Goal: Task Accomplishment & Management: Use online tool/utility

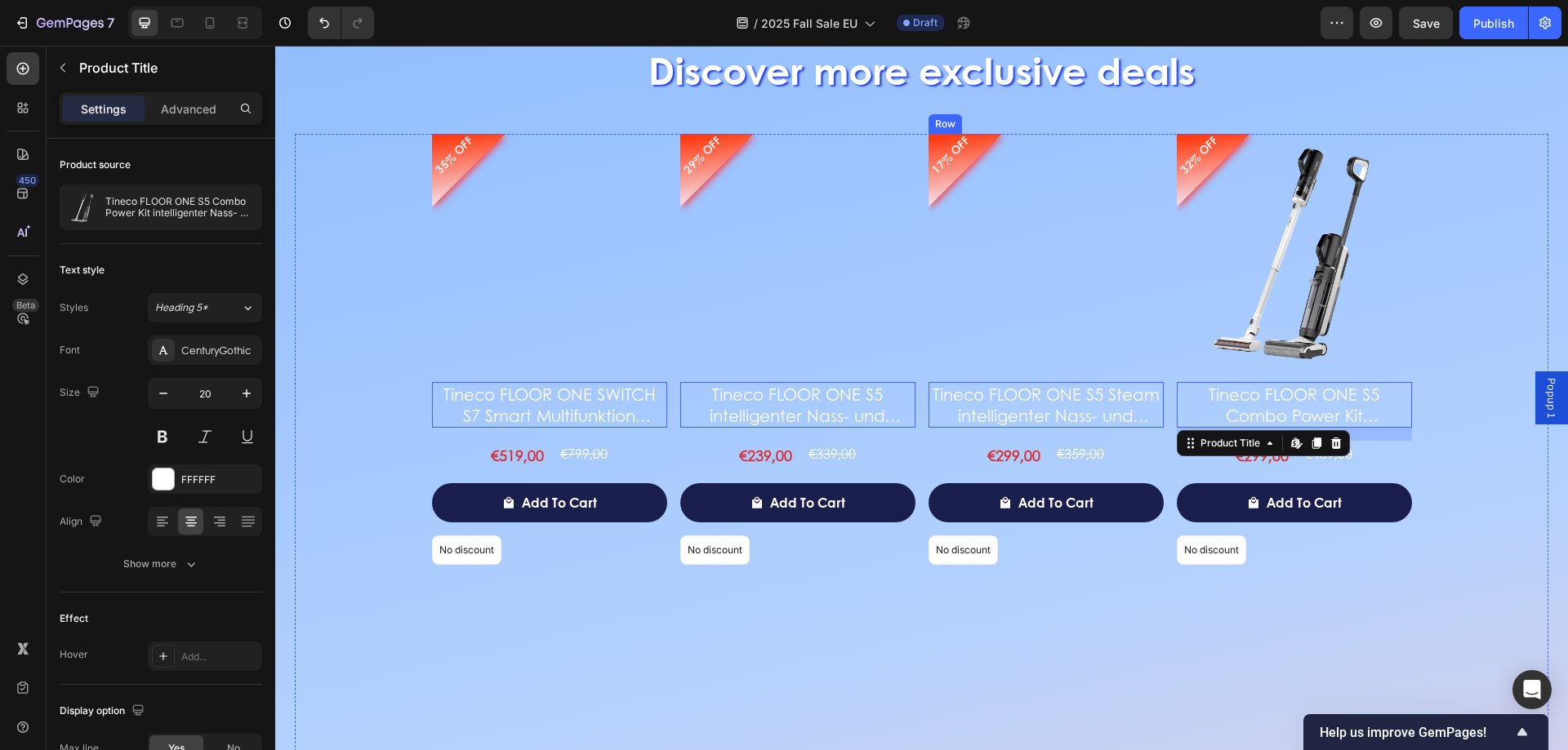
scroll to position [2290, 0]
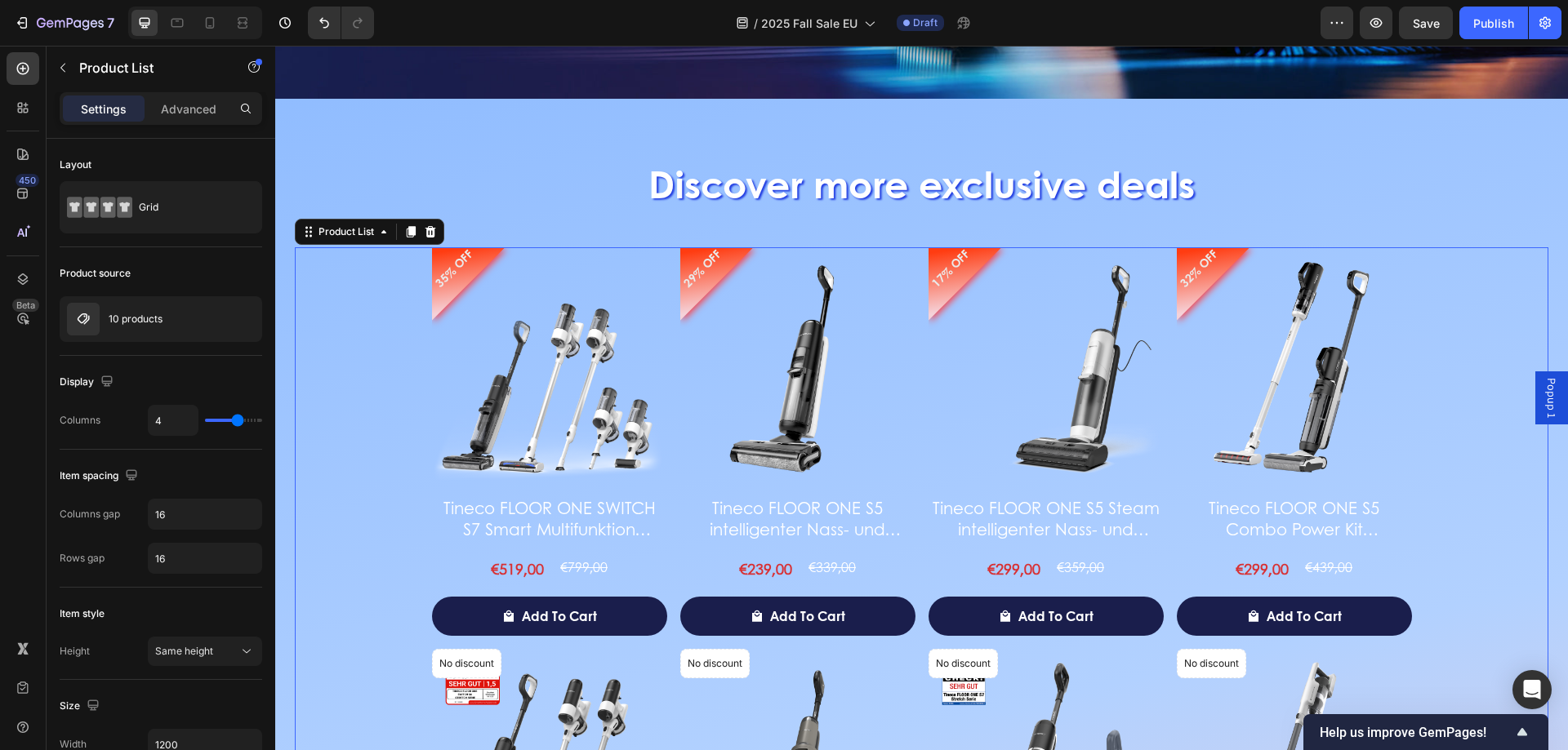
click at [874, 393] on img at bounding box center [798, 365] width 235 height 235
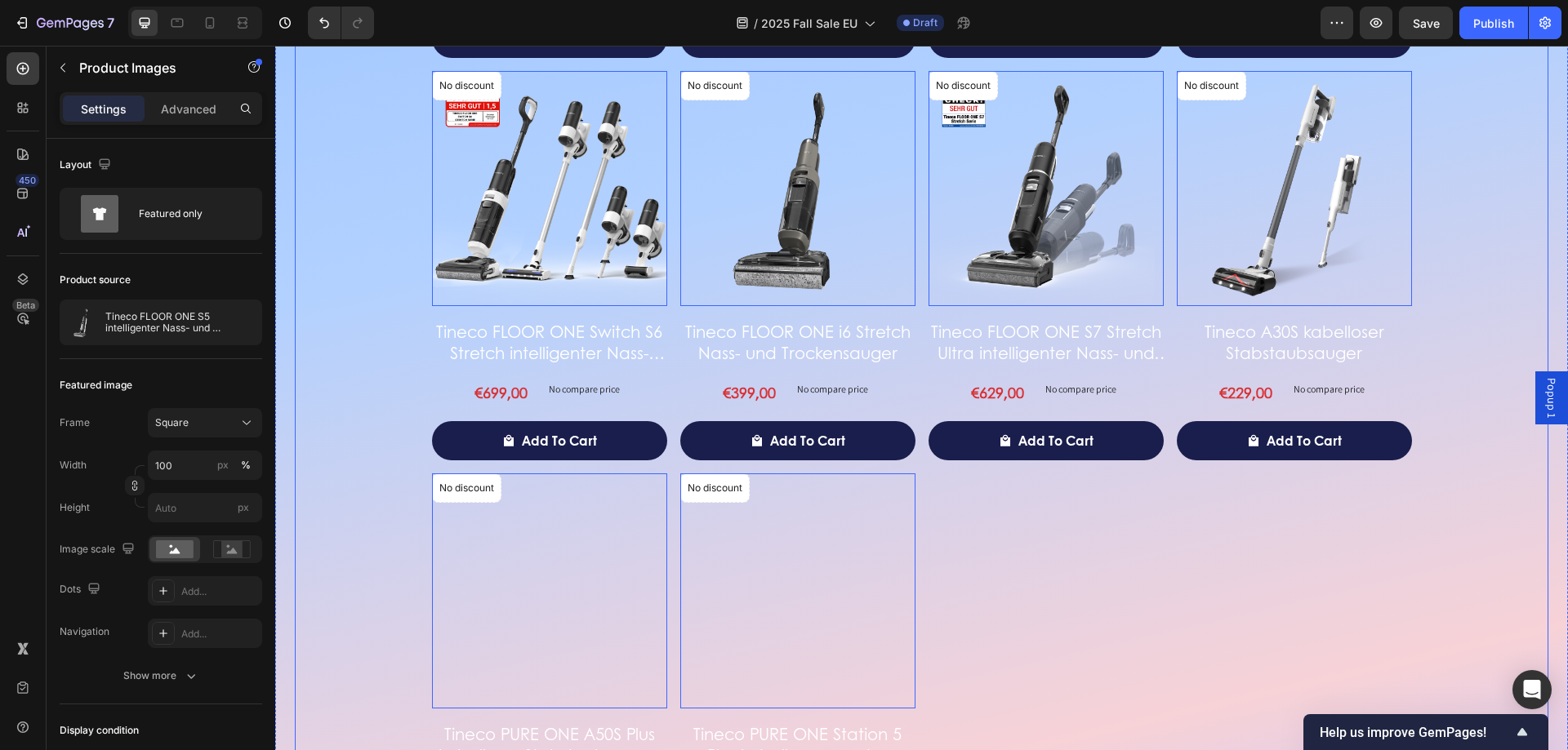
scroll to position [3107, 0]
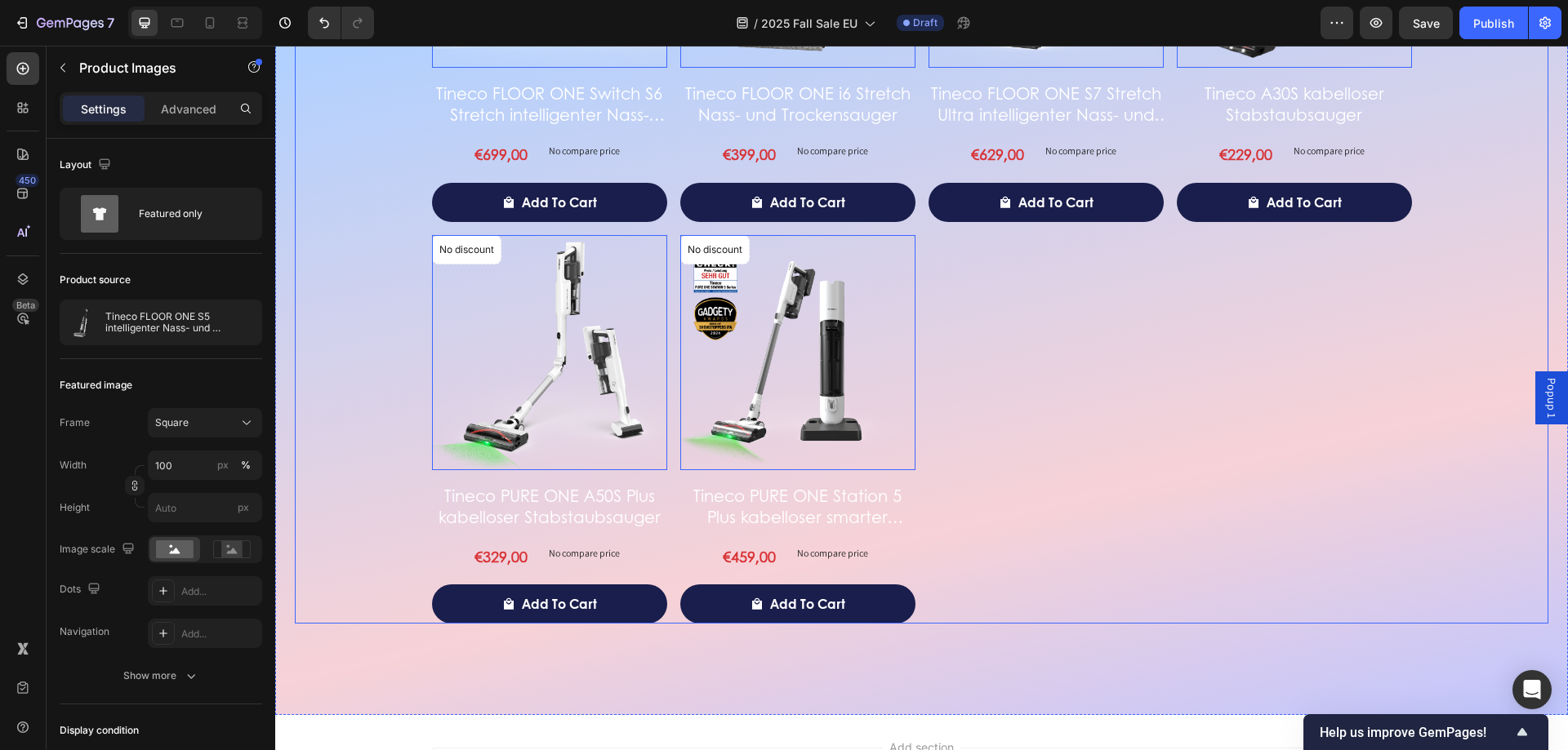
click at [1012, 474] on div "35% OFF Product Badge Product Images 0 Tineco FLOOR ONE SWITCH S7 Smart Multifu…" at bounding box center [922, 27] width 980 height 1193
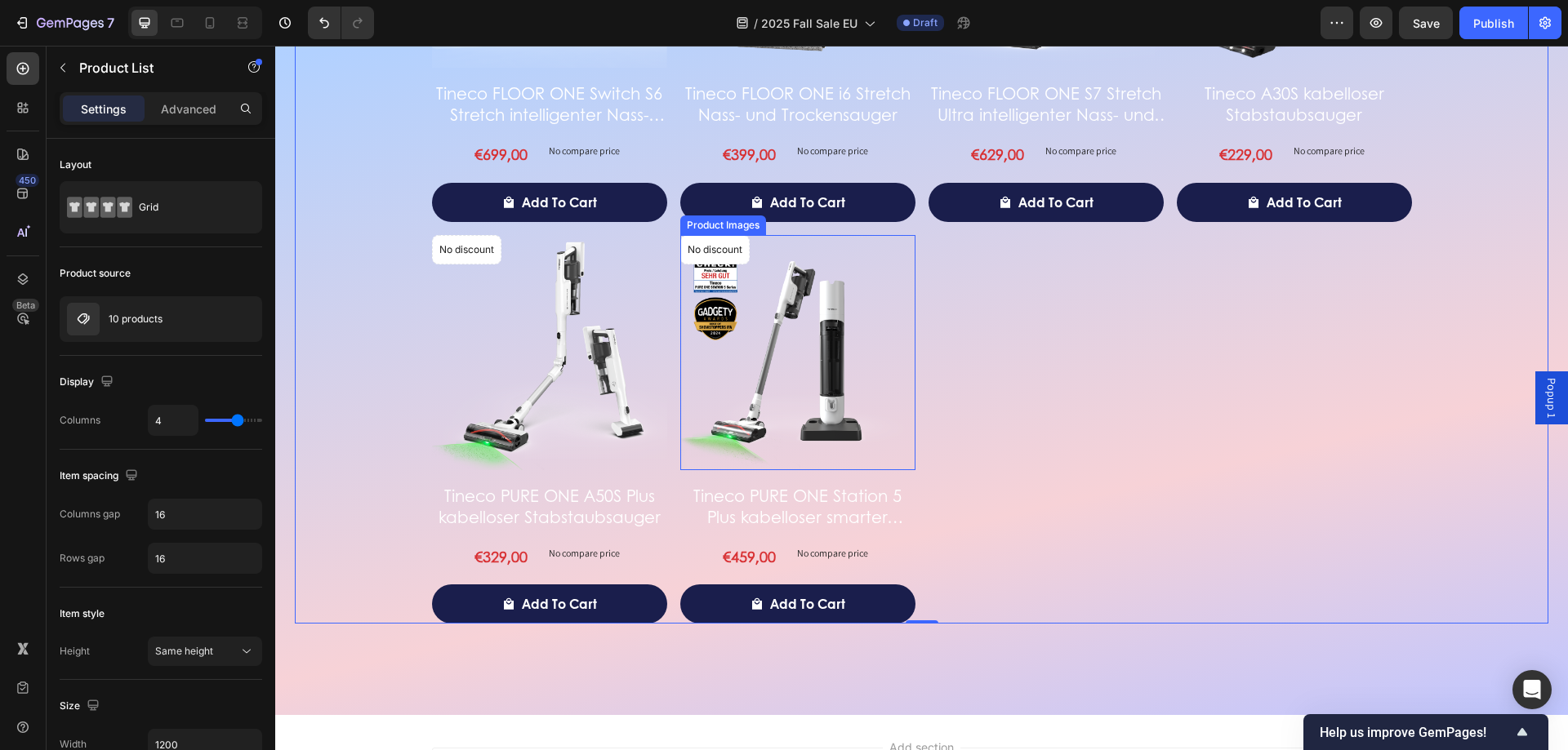
click at [794, 375] on img at bounding box center [798, 352] width 235 height 235
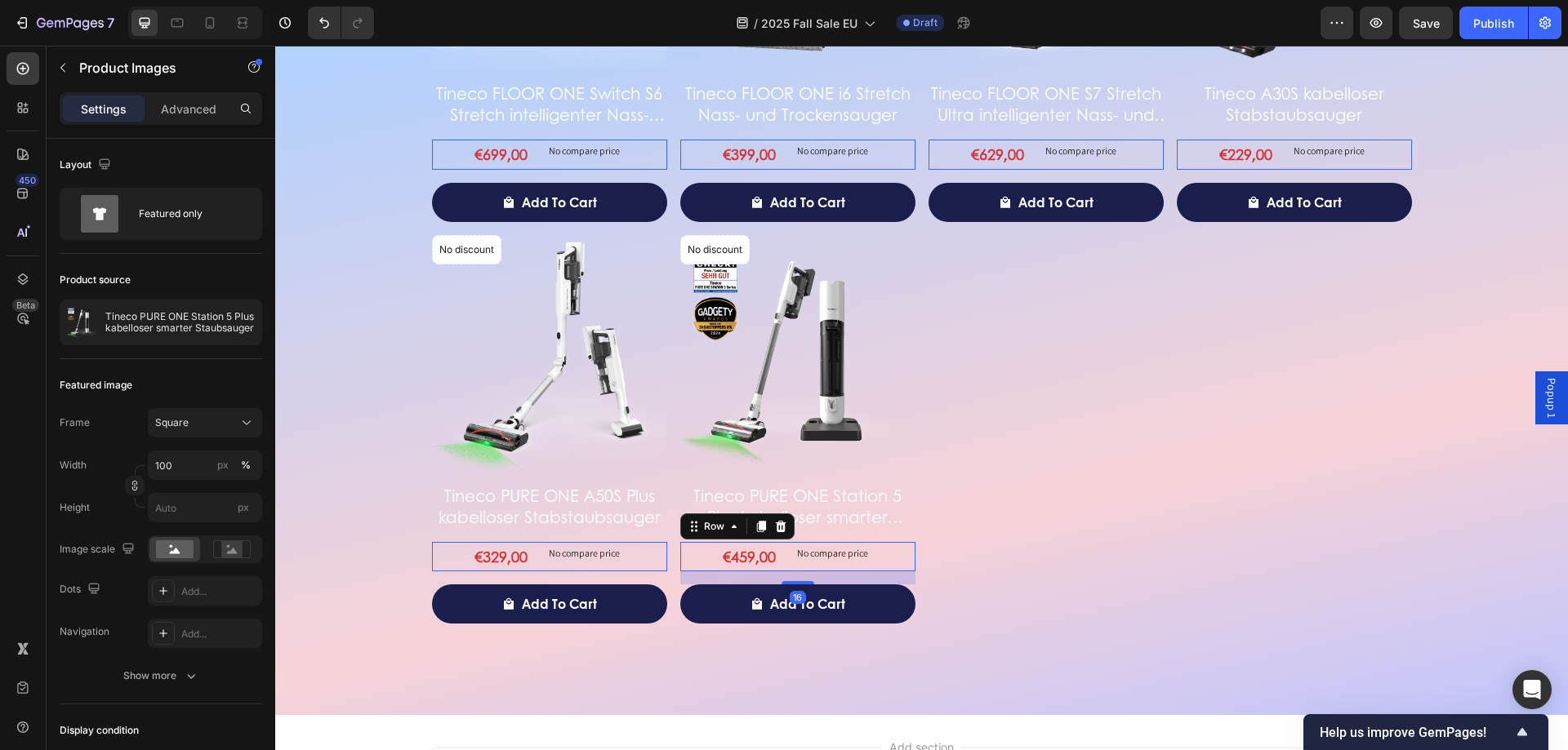
click at [684, 540] on div "No discount Not be displayed when published Product Badge Product Images Tineco…" at bounding box center [798, 428] width 235 height 388
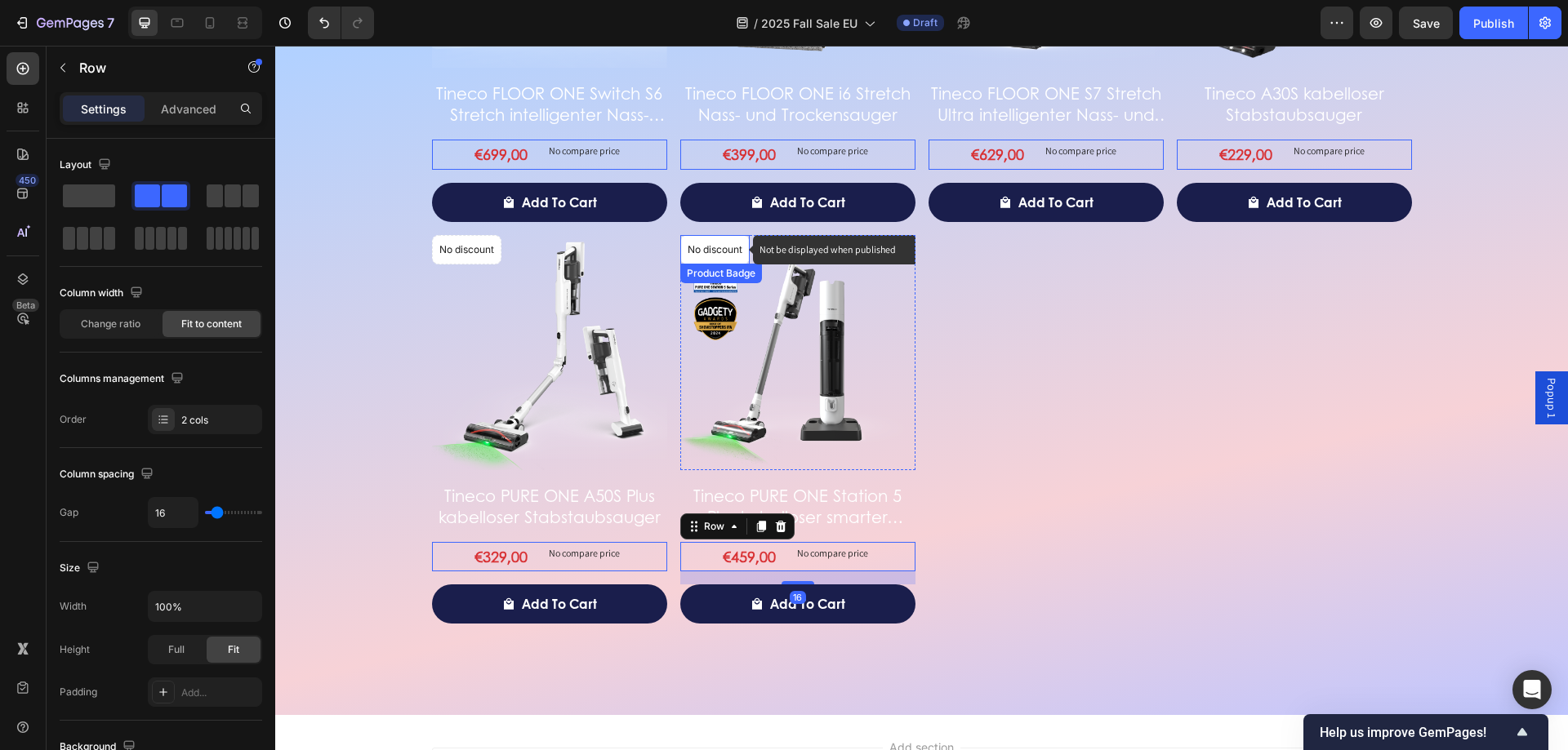
click at [697, 238] on div "No discount" at bounding box center [714, 249] width 67 height 27
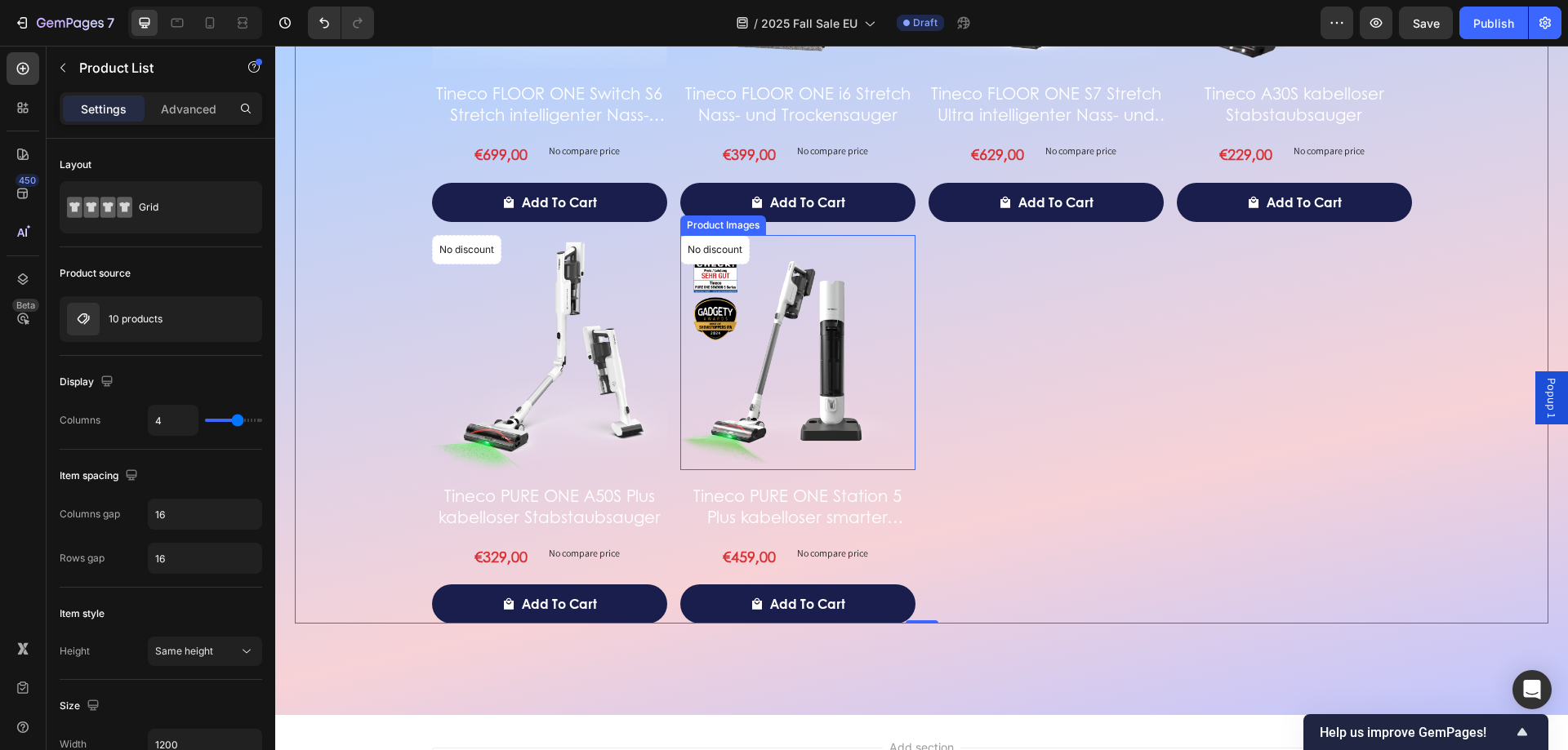
click at [768, 398] on img at bounding box center [798, 352] width 235 height 235
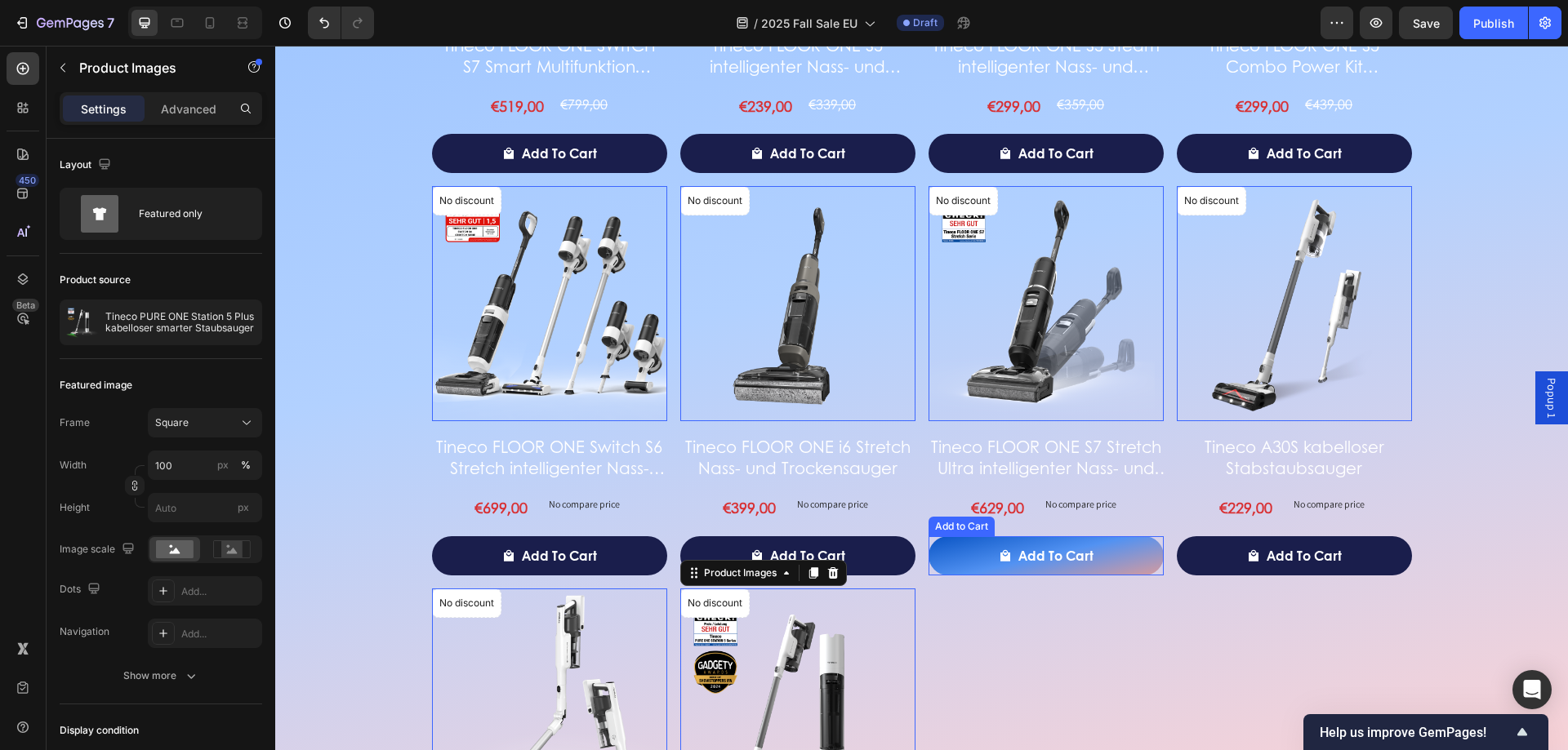
scroll to position [2862, 0]
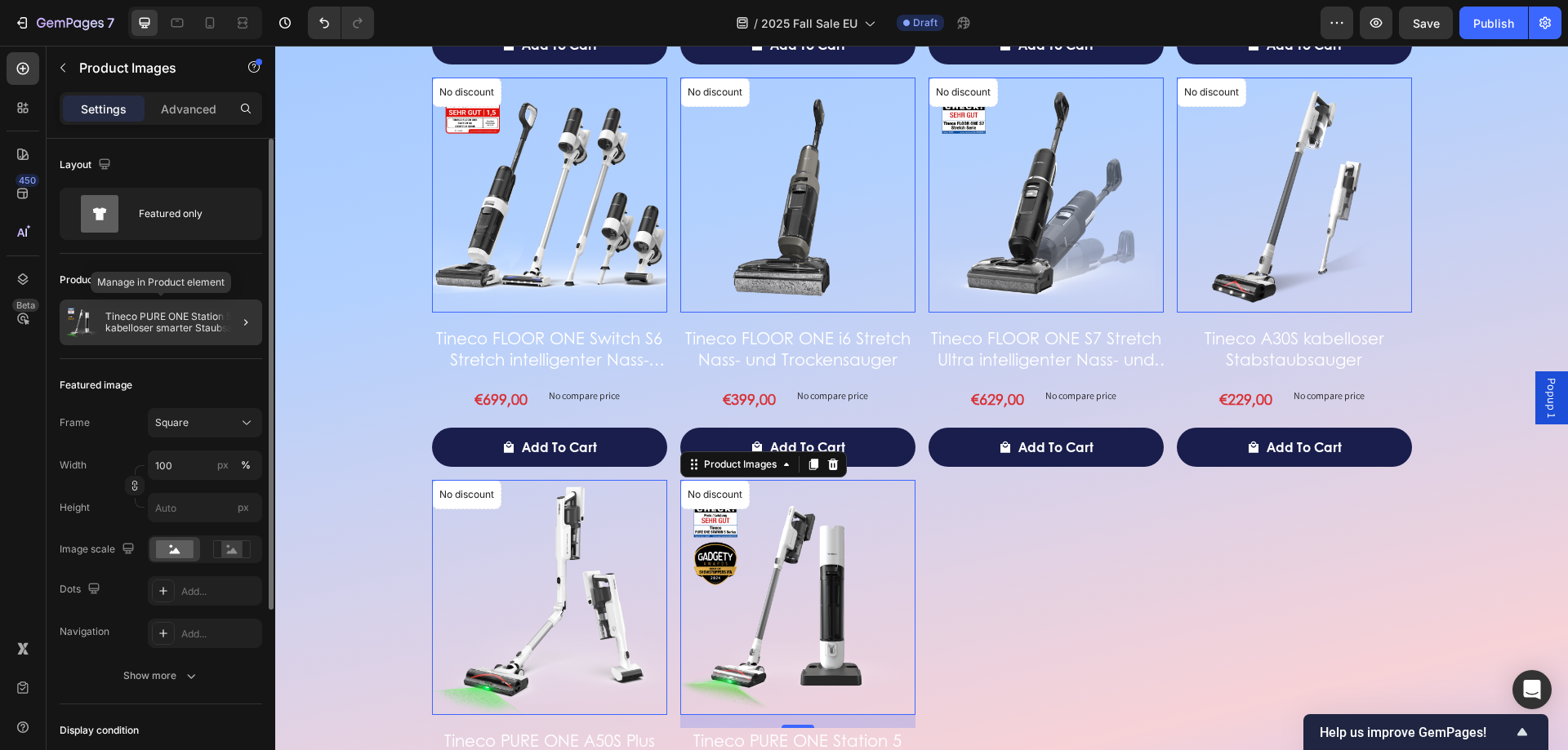
click at [210, 312] on p "Tineco PURE ONE Station 5 Plus kabelloser smarter Staubsauger" at bounding box center [181, 322] width 151 height 22
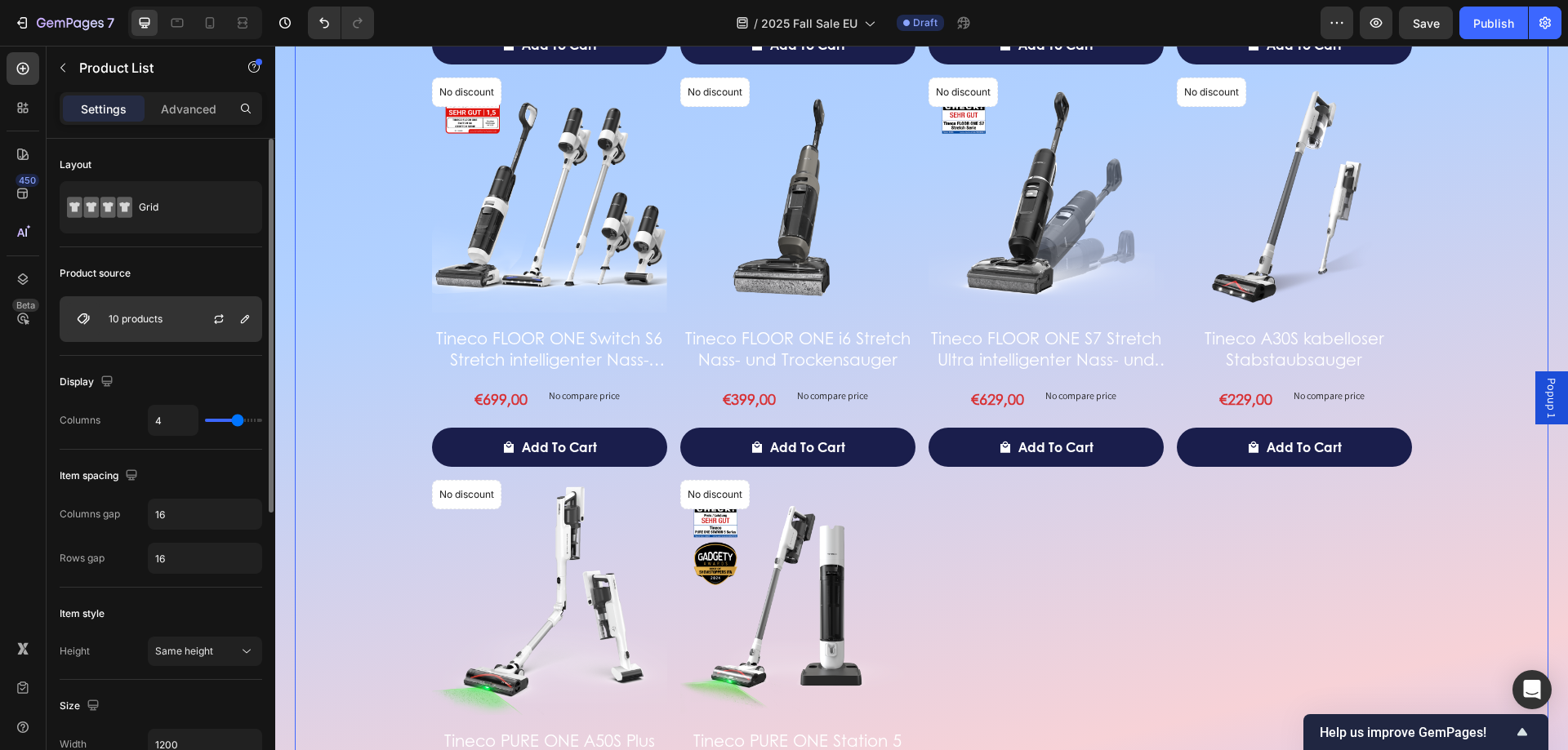
click at [199, 319] on div at bounding box center [225, 319] width 71 height 44
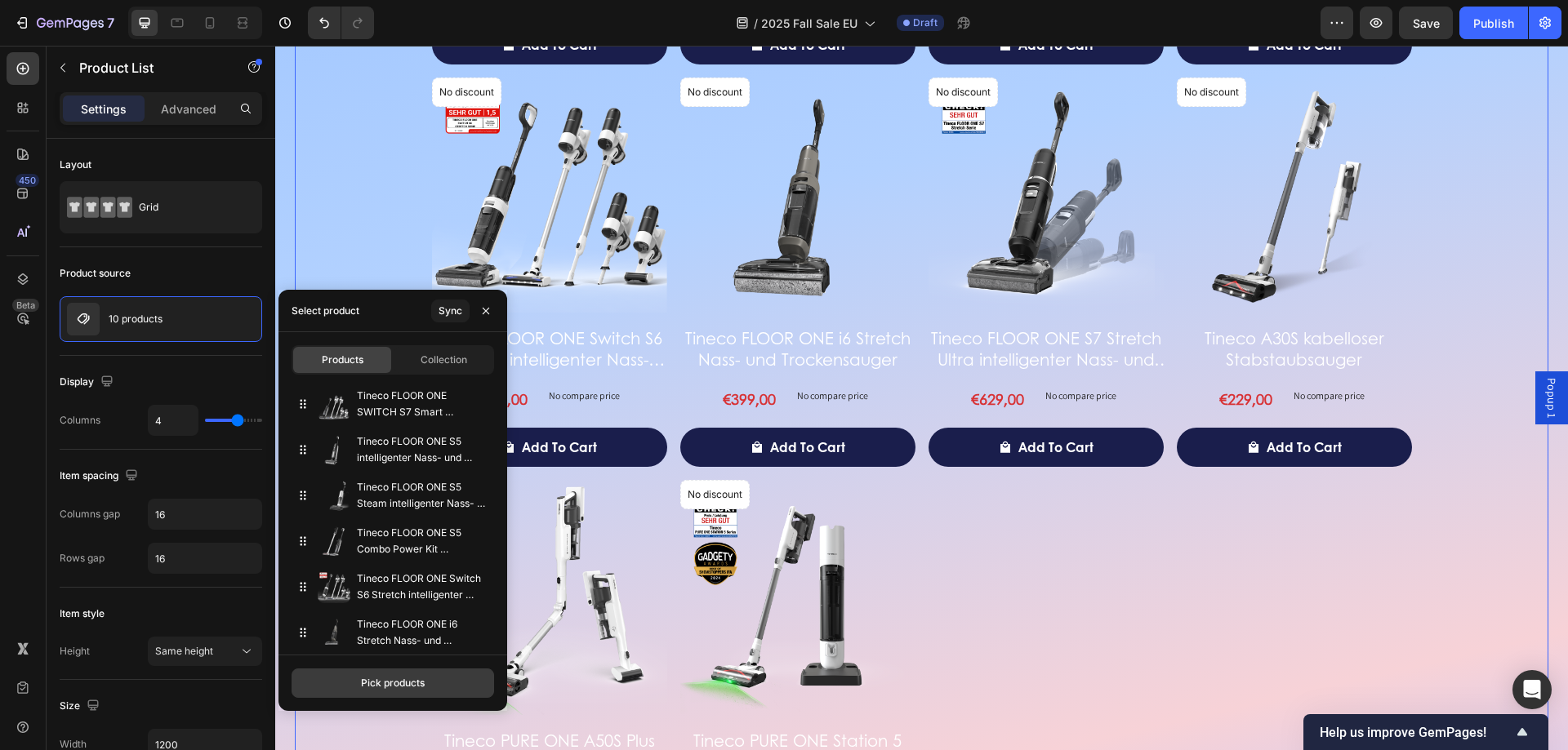
click at [421, 685] on div "Pick products" at bounding box center [392, 683] width 64 height 15
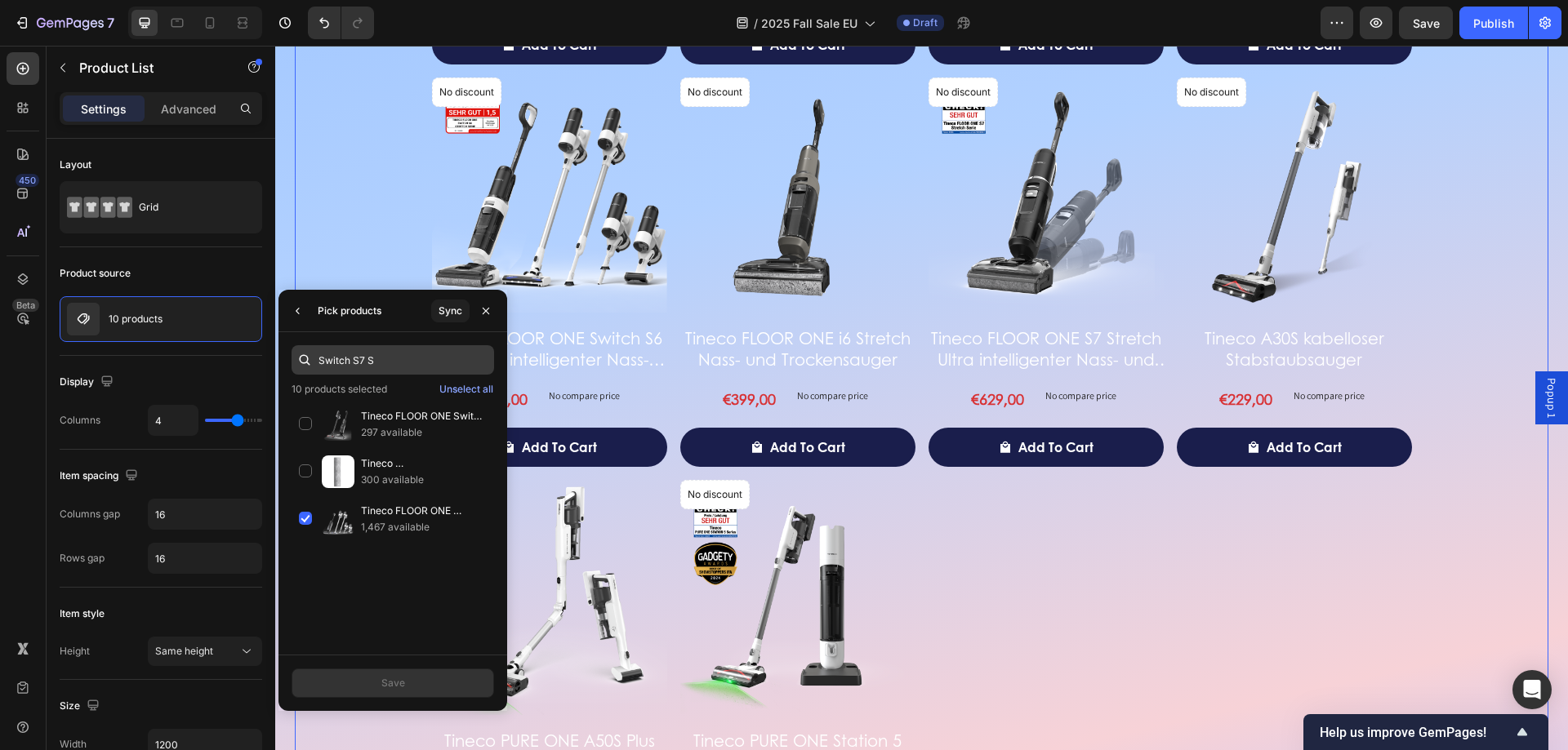
scroll to position [2943, 0]
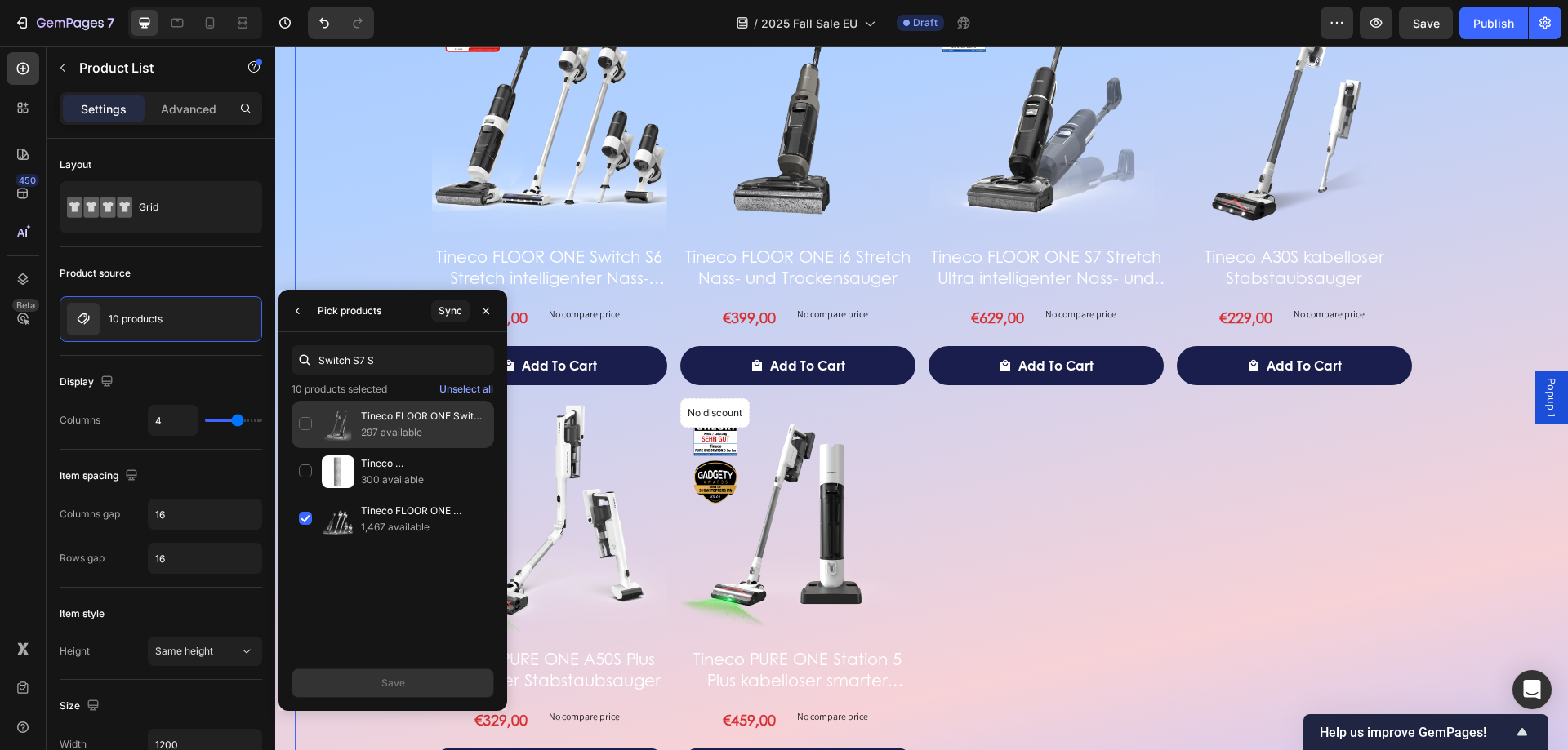
type input "Switch S7 S"
click at [395, 412] on p "Tineco FLOOR ONE Switch S7 Stretch intelligenter Nass- und Trockensauger" at bounding box center [424, 416] width 126 height 17
click at [391, 681] on div "Save" at bounding box center [393, 683] width 23 height 15
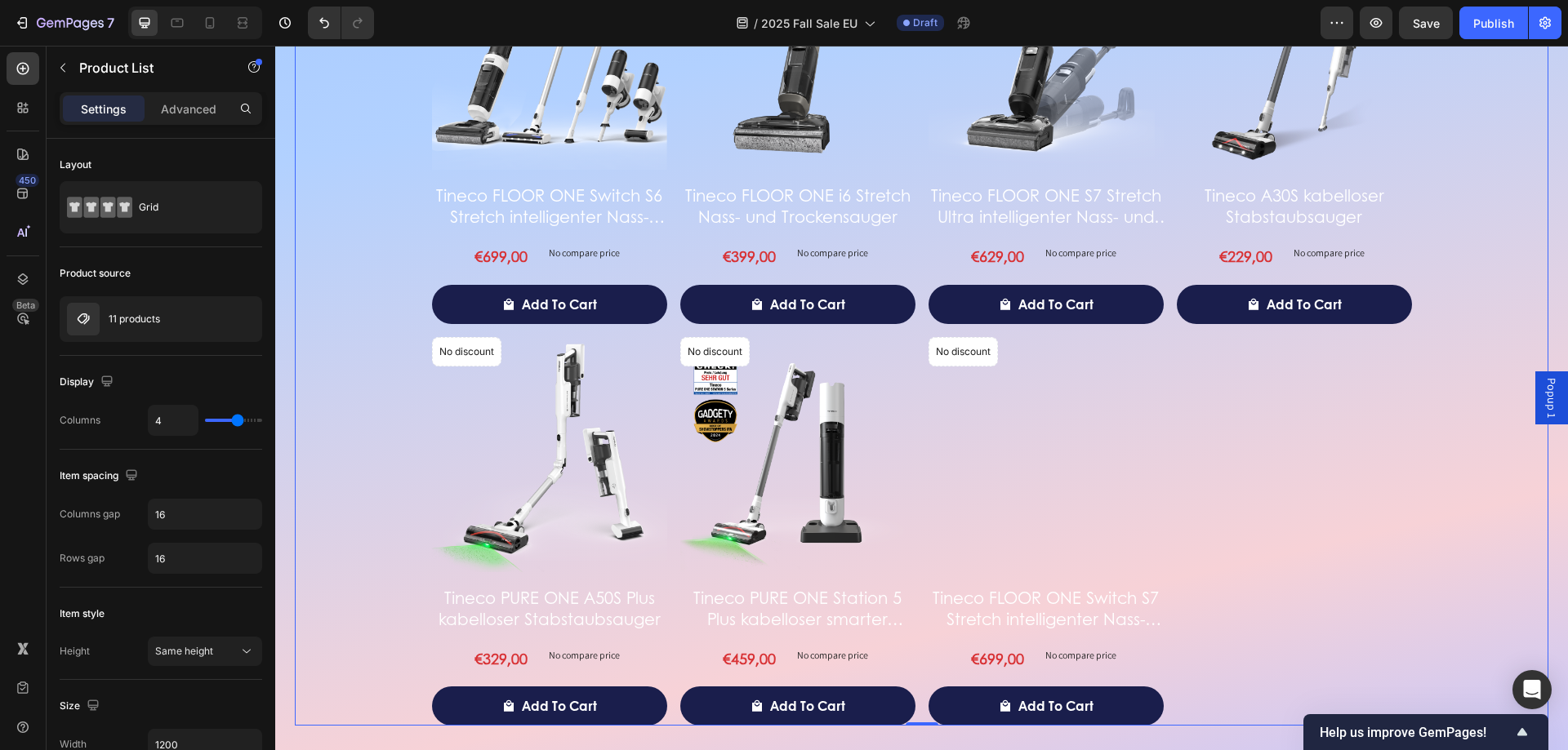
scroll to position [3189, 0]
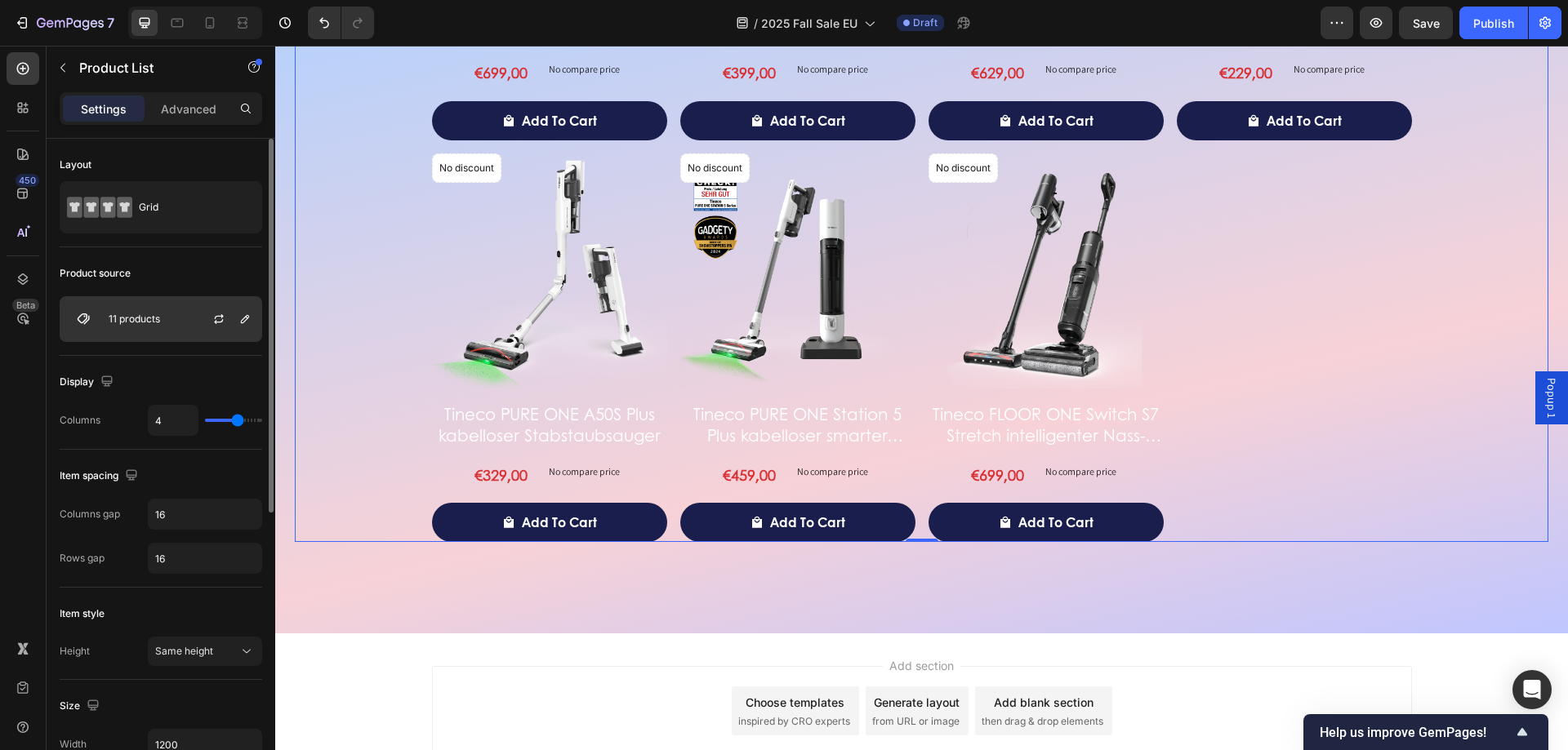
click at [171, 325] on div "11 products" at bounding box center [160, 319] width 202 height 46
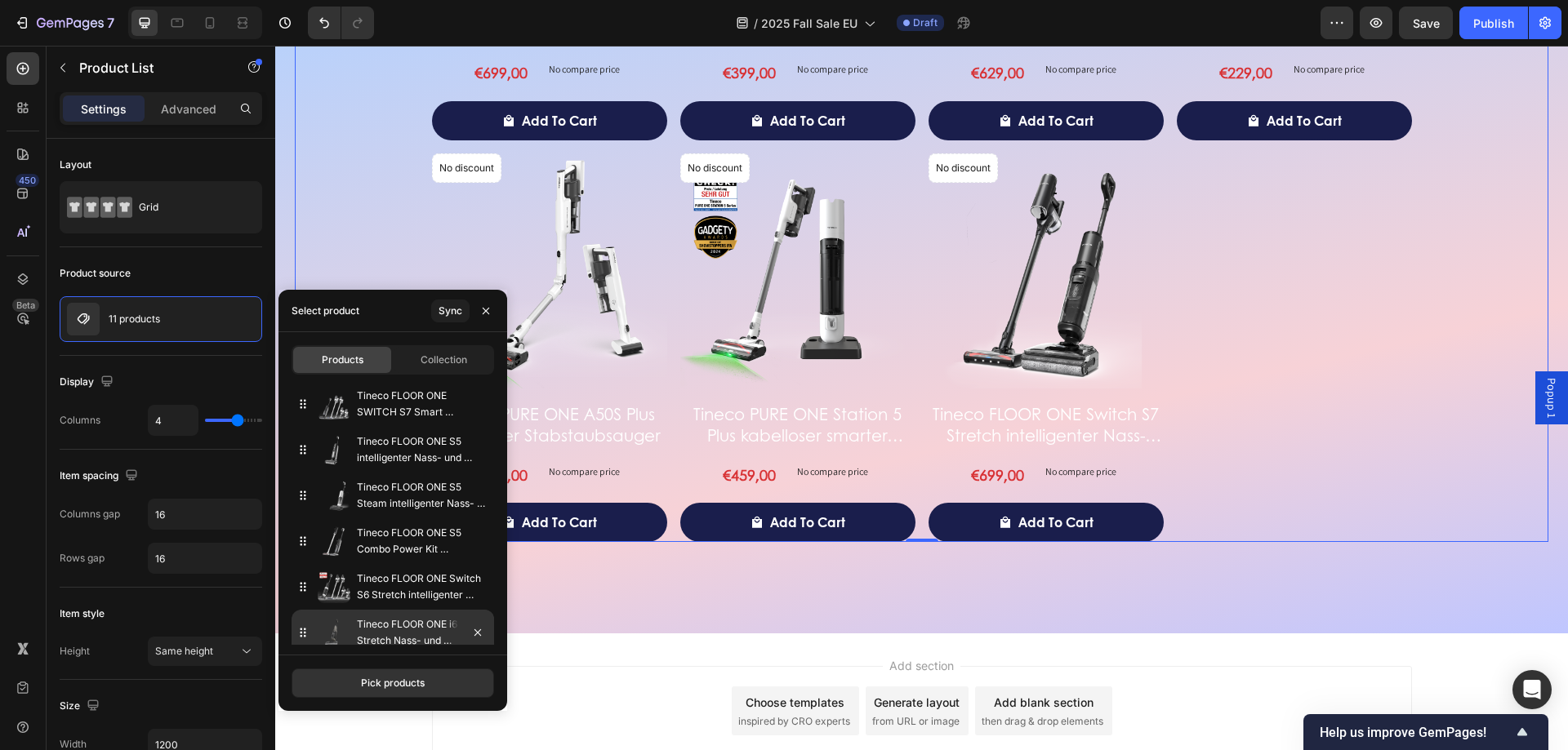
scroll to position [240, 0]
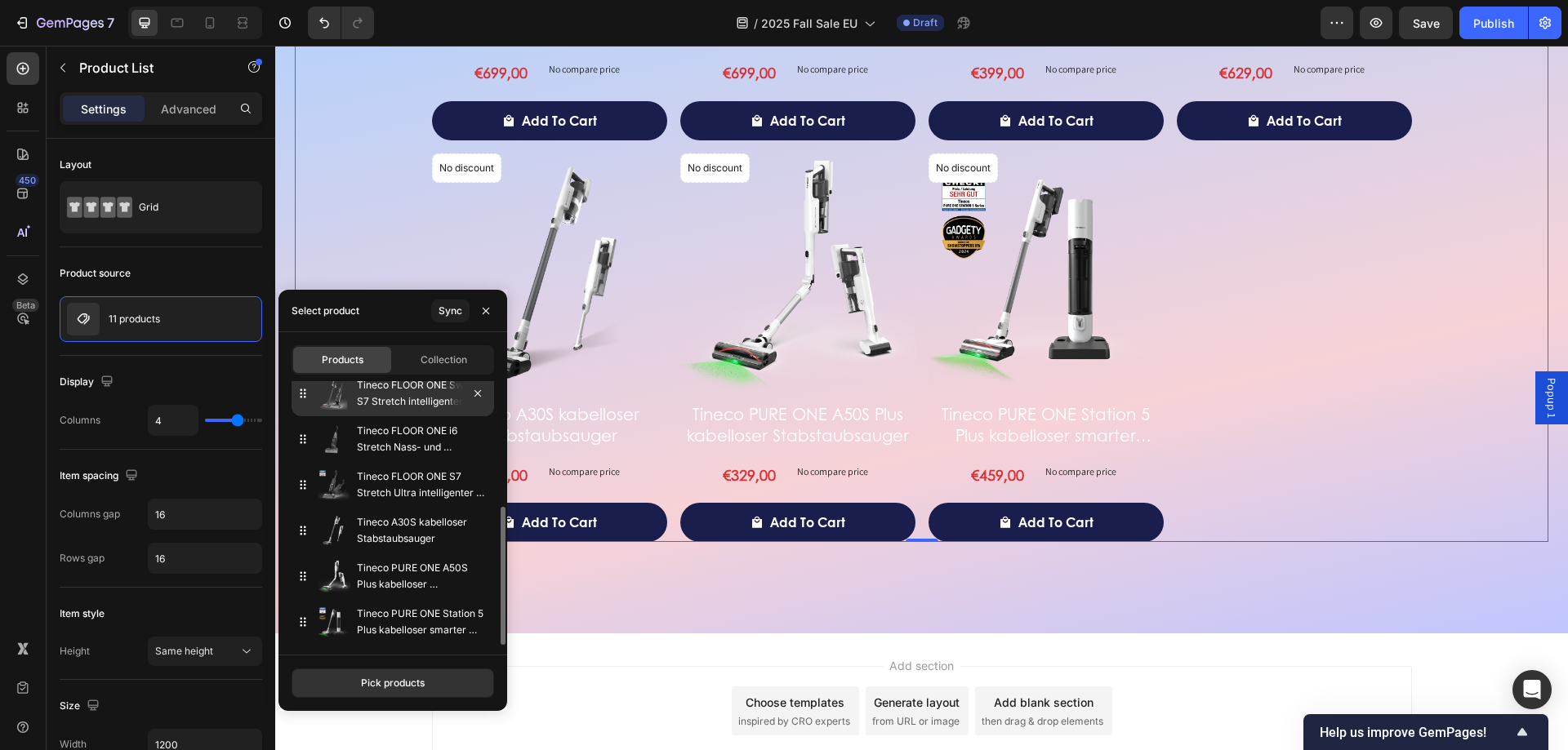
drag, startPoint x: 301, startPoint y: 621, endPoint x: 314, endPoint y: 399, distance: 222.4
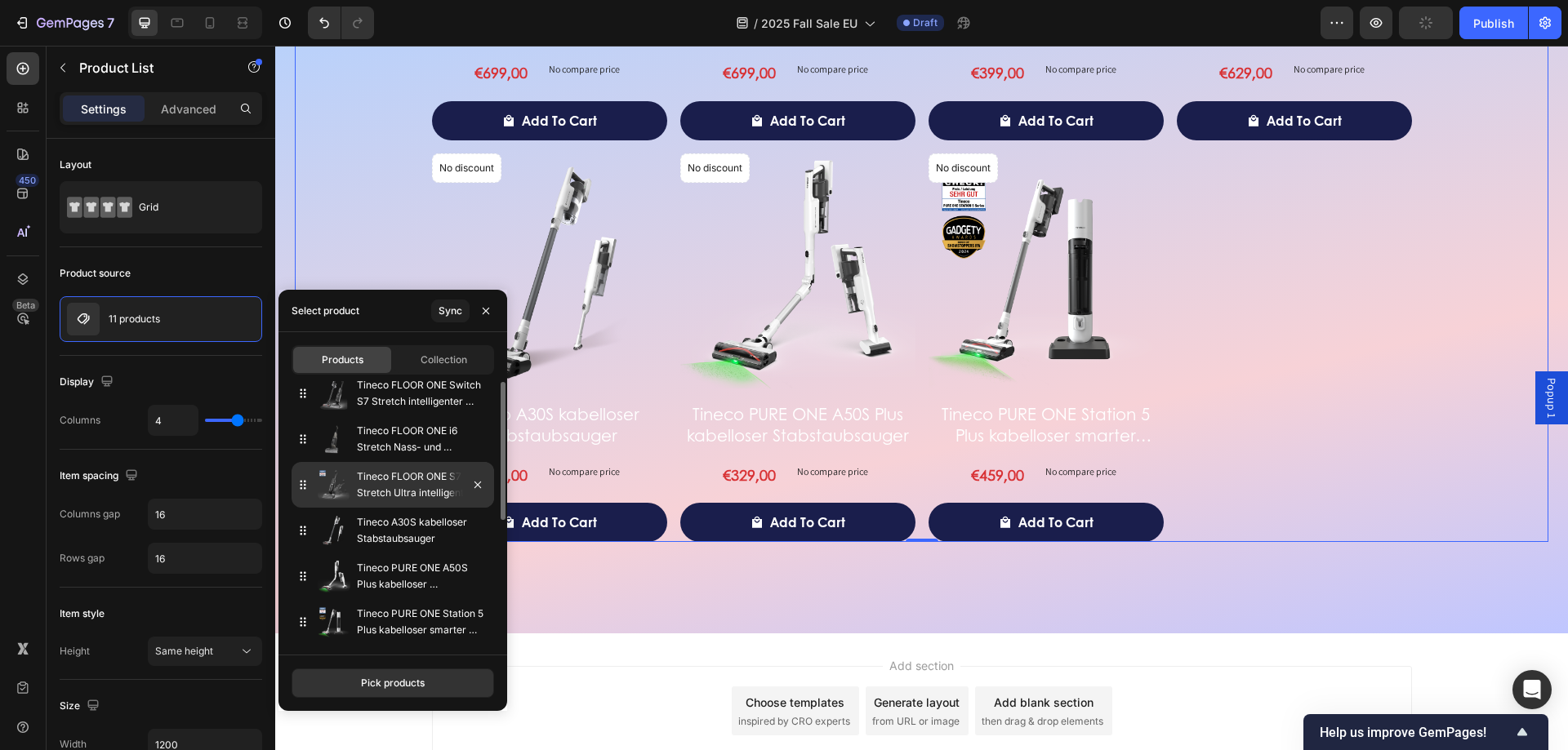
scroll to position [0, 0]
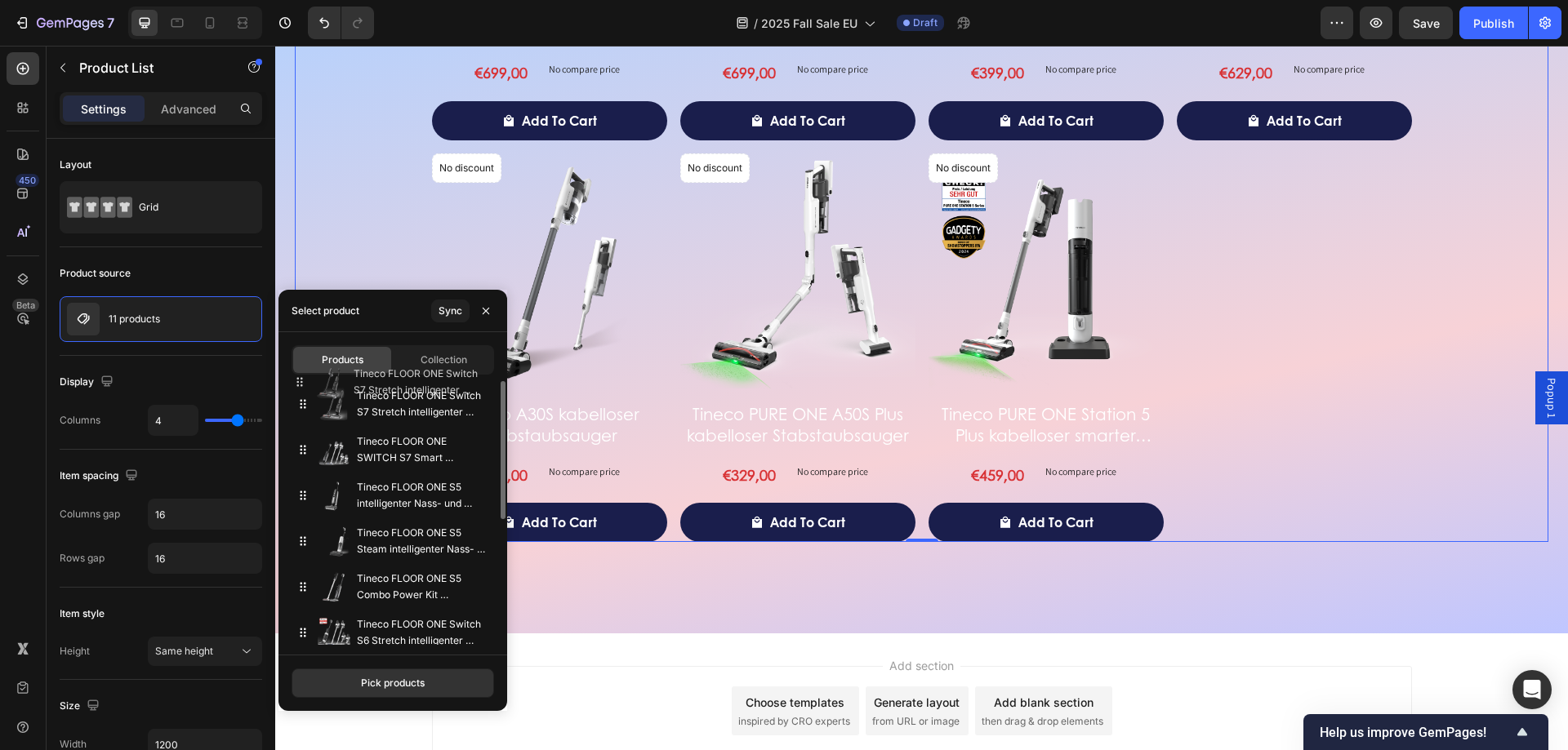
drag, startPoint x: 308, startPoint y: 632, endPoint x: 304, endPoint y: 381, distance: 251.0
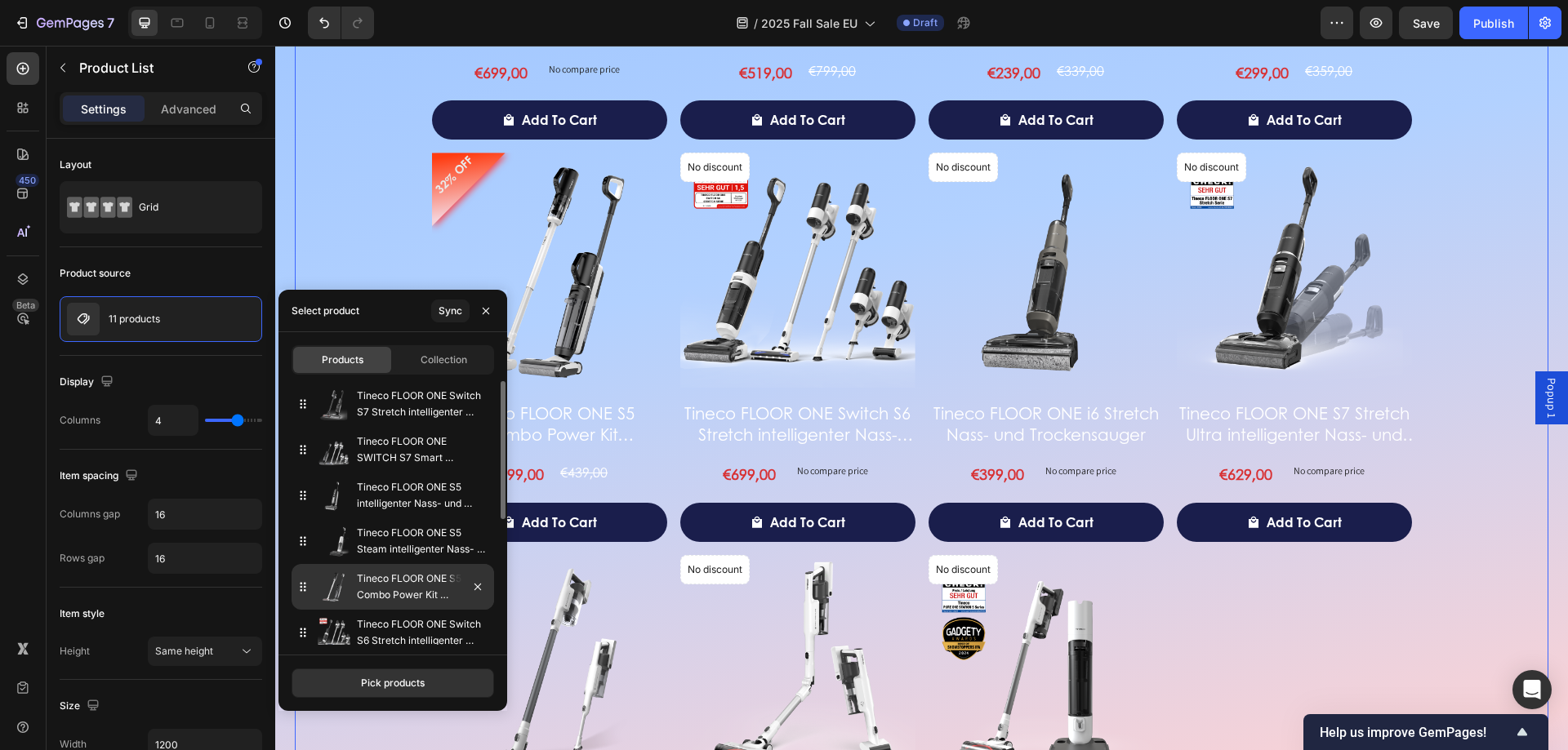
scroll to position [2460, 0]
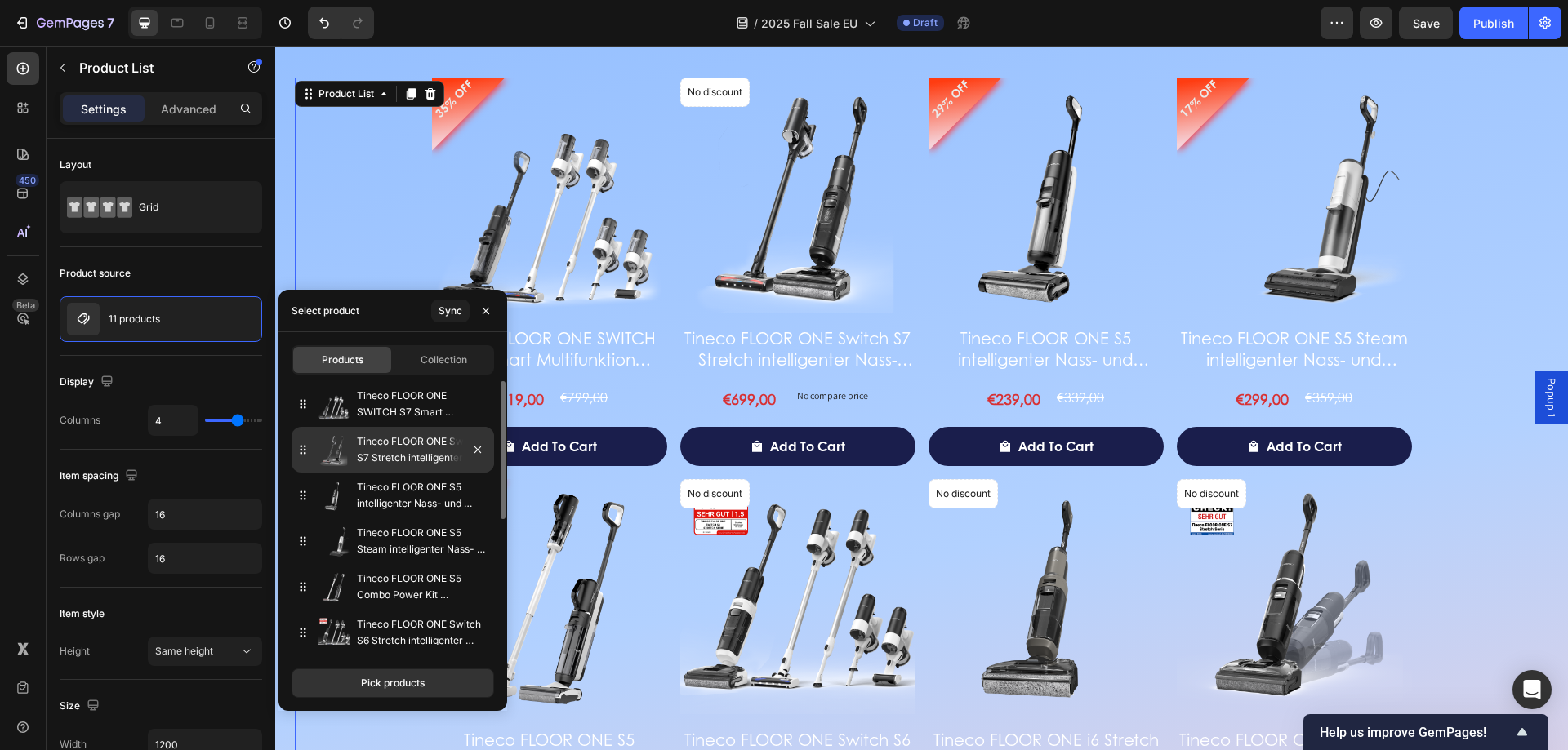
drag, startPoint x: 299, startPoint y: 403, endPoint x: 319, endPoint y: 450, distance: 51.1
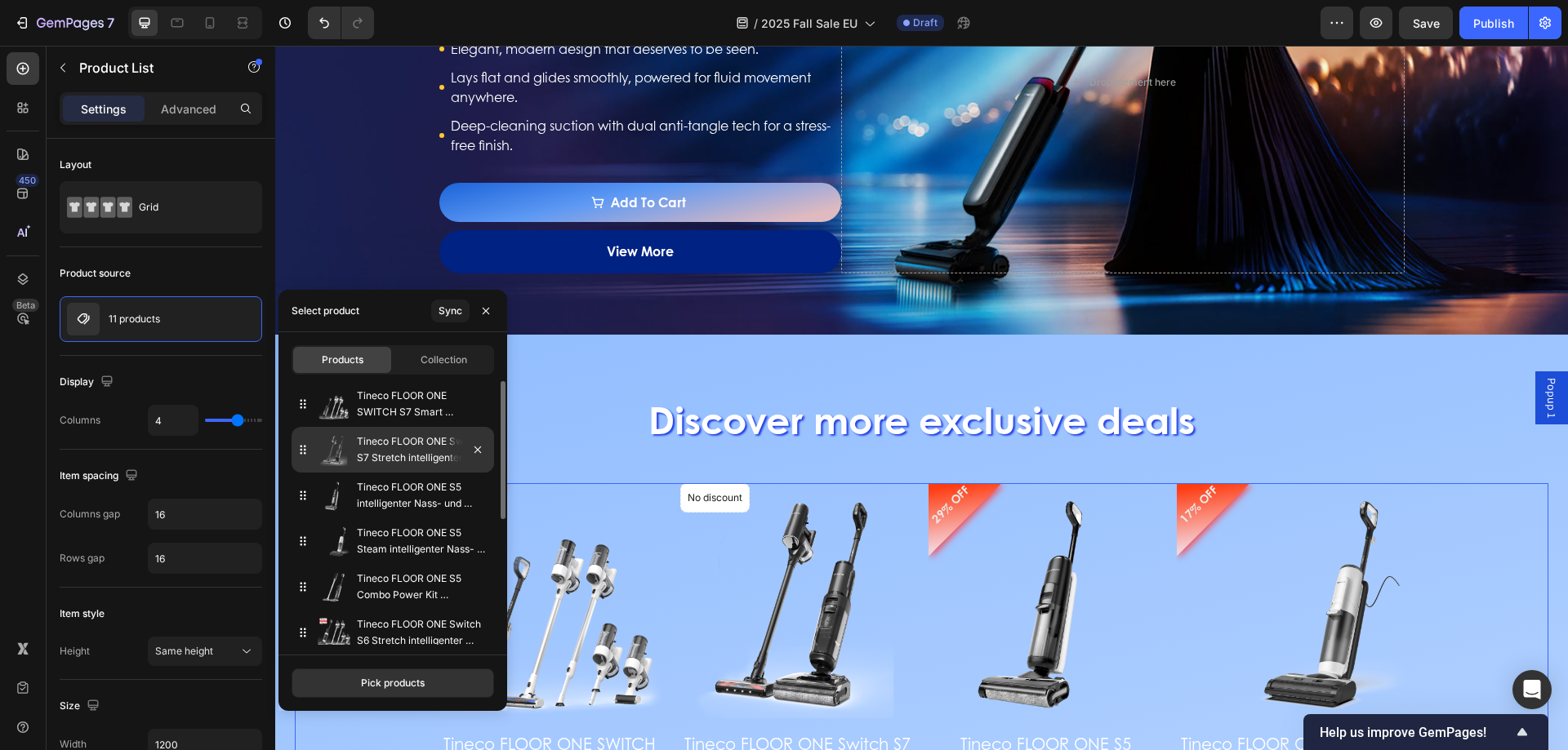
scroll to position [2051, 0]
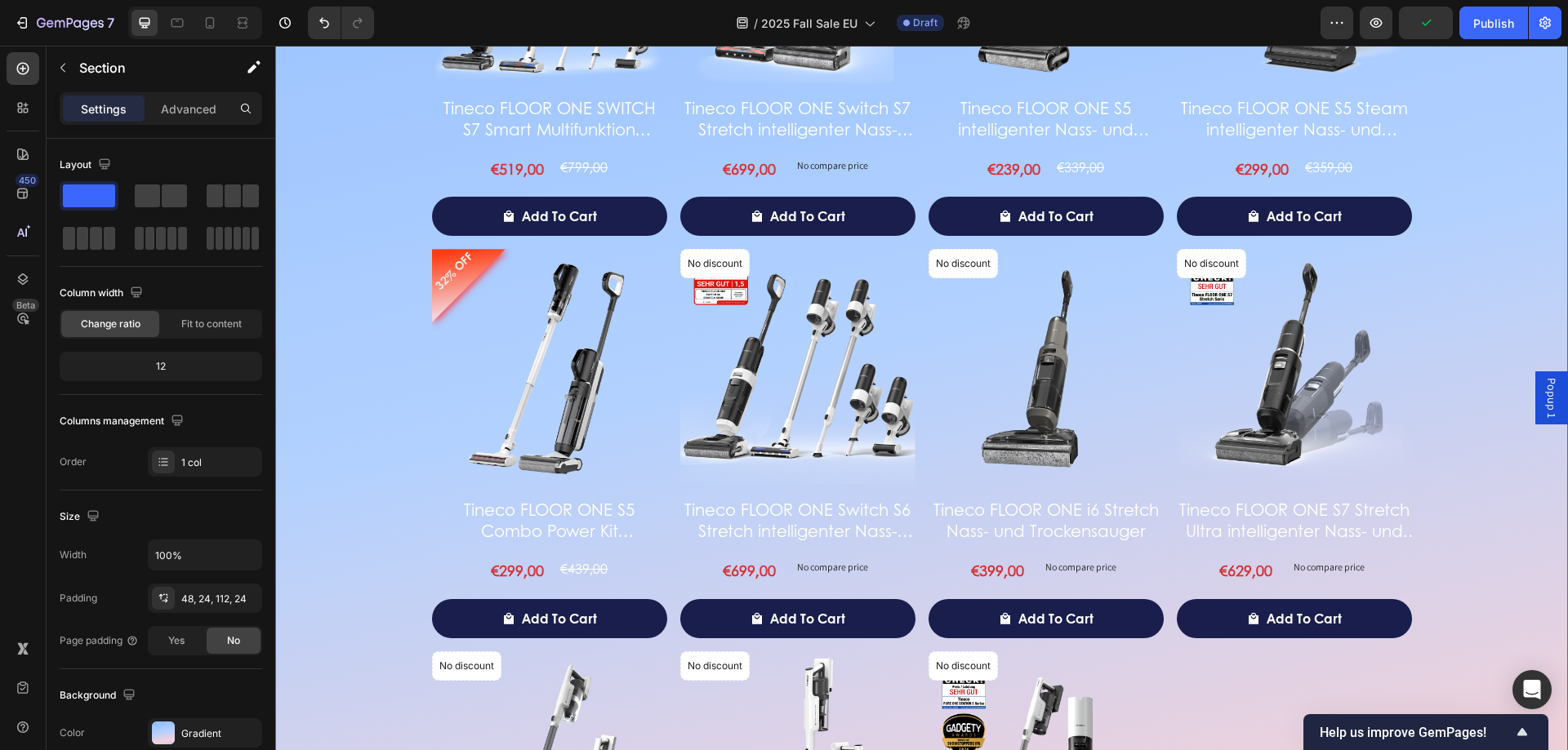
scroll to position [2460, 0]
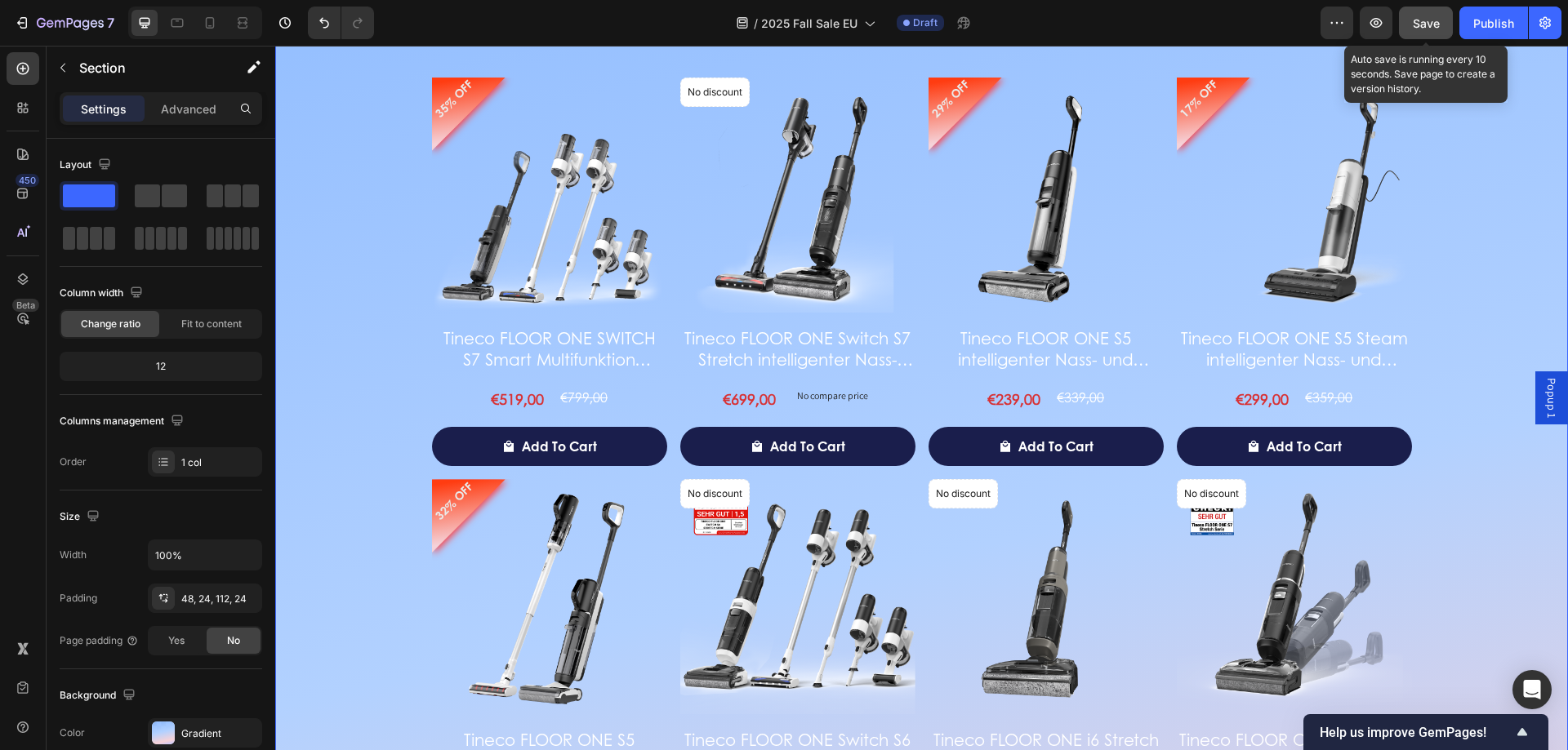
click at [1433, 22] on span "Save" at bounding box center [1427, 23] width 27 height 14
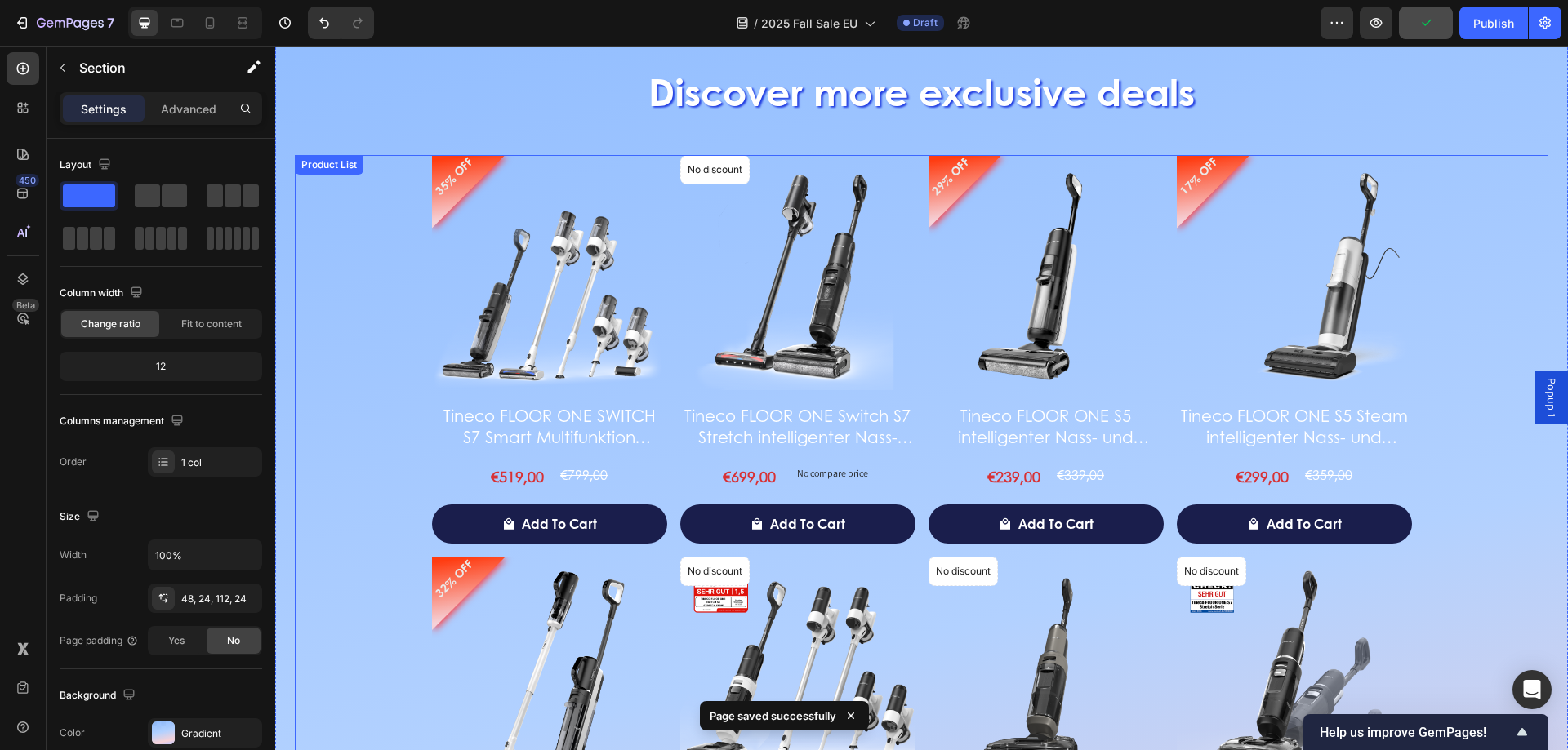
scroll to position [2215, 0]
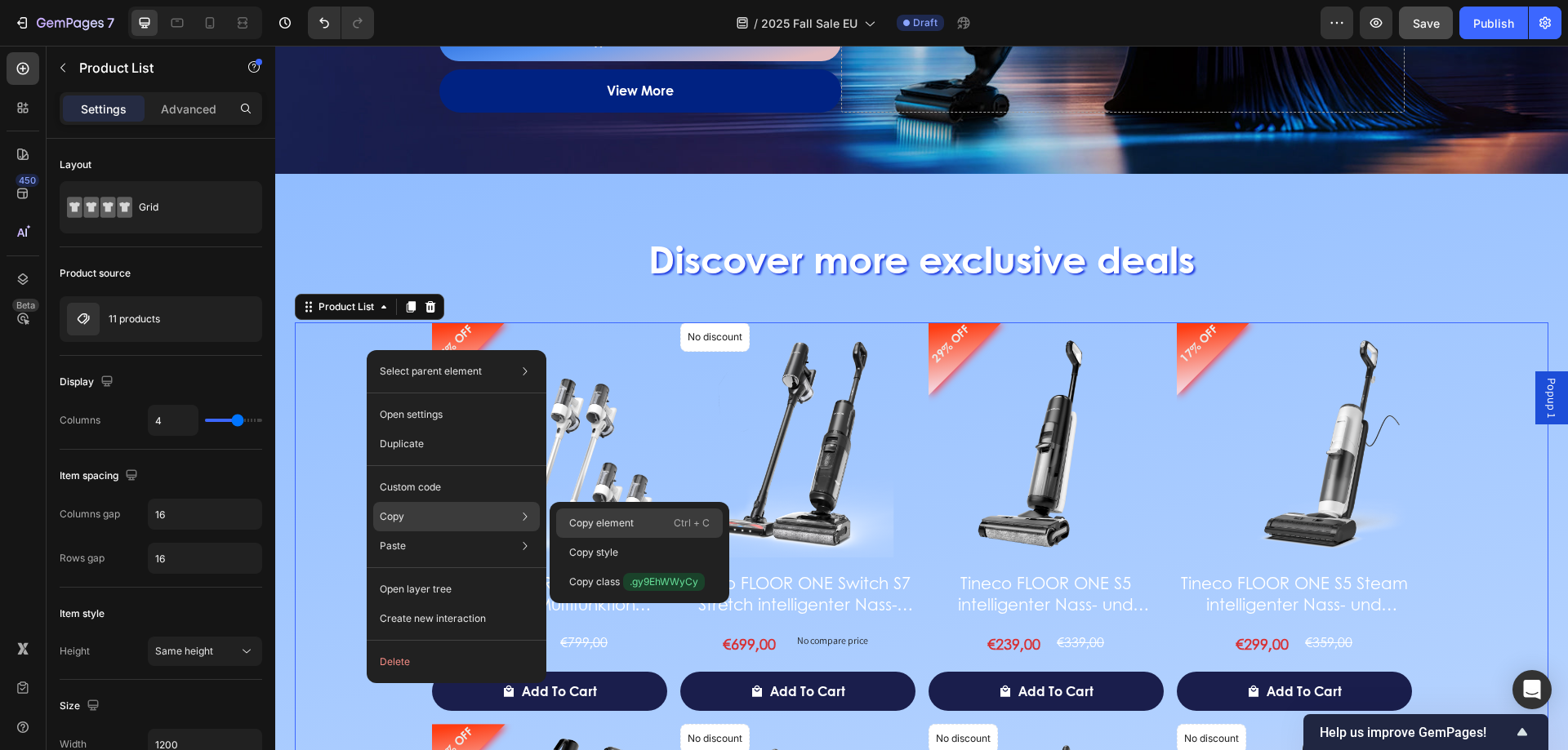
click at [601, 533] on div "Copy element Ctrl + C" at bounding box center [640, 523] width 166 height 29
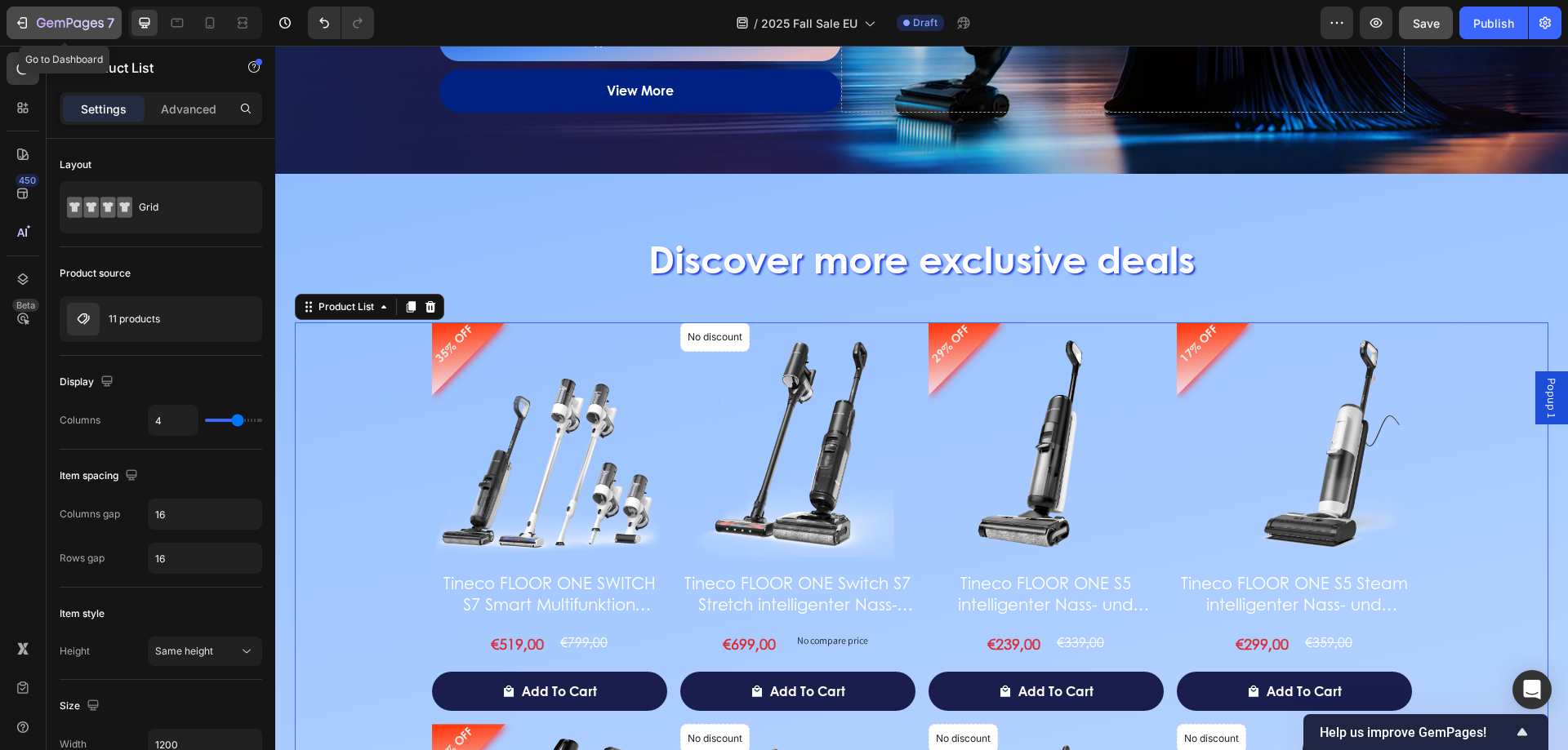
click at [18, 14] on div "7" at bounding box center [64, 22] width 101 height 20
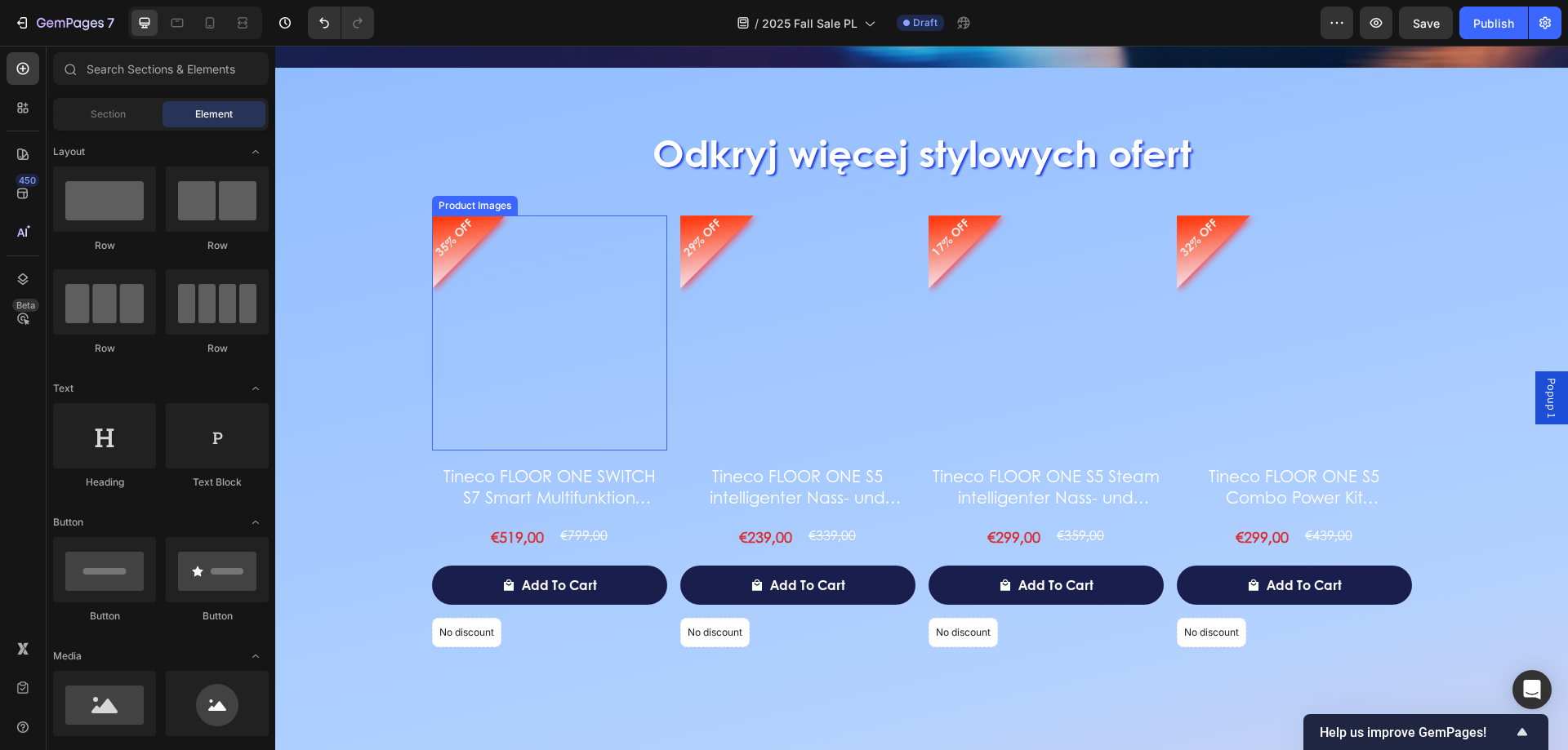
scroll to position [2422, 0]
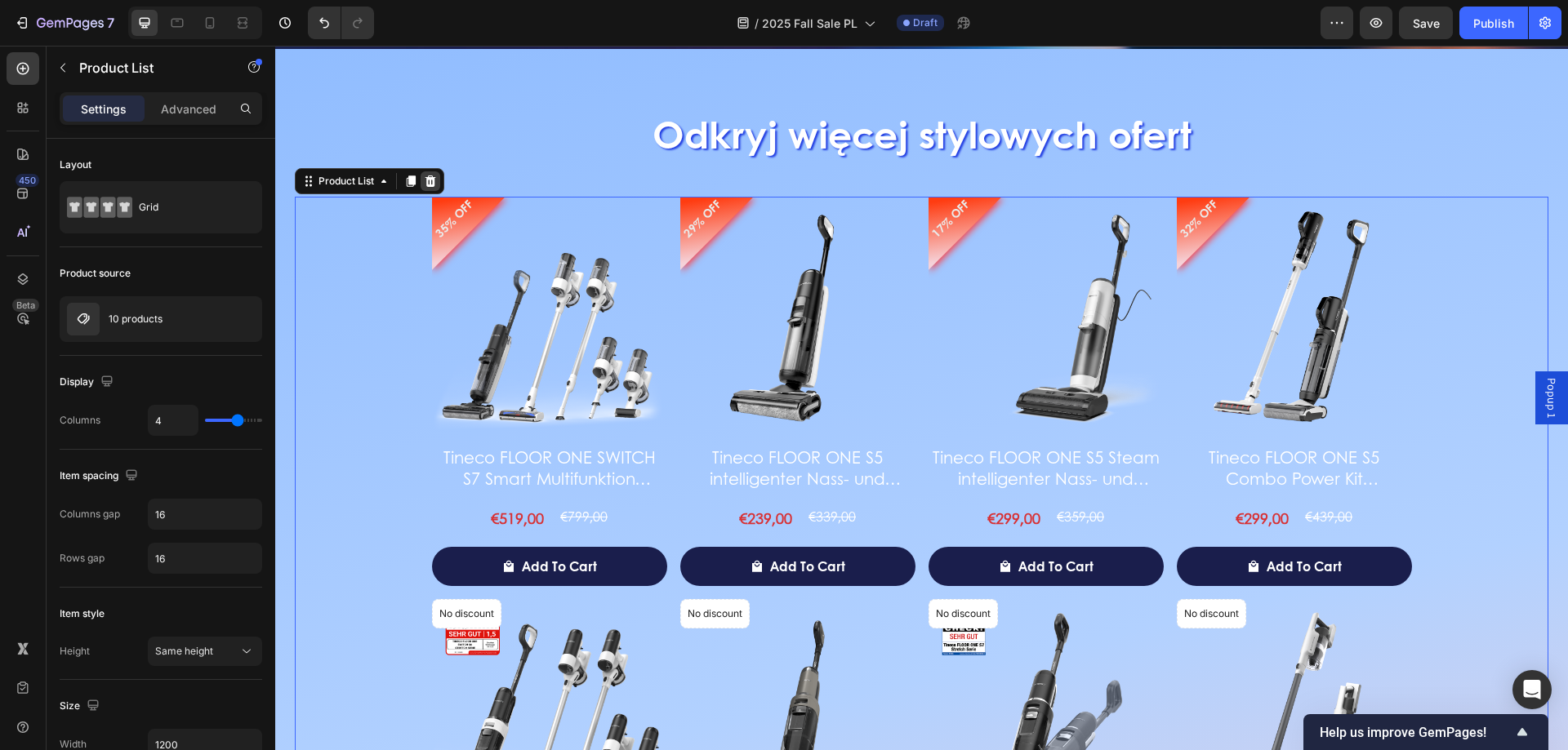
click at [433, 182] on icon at bounding box center [430, 182] width 11 height 12
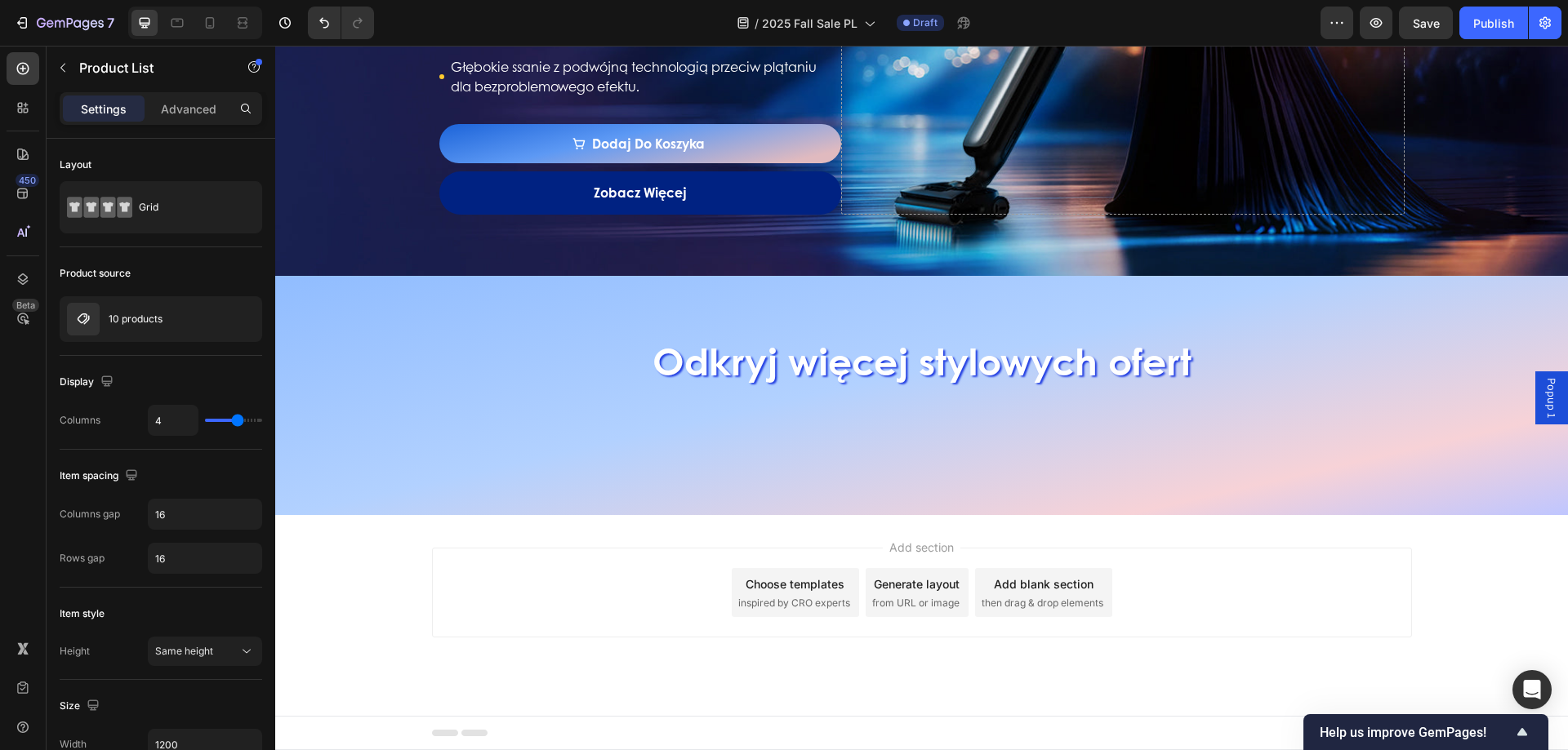
scroll to position [2194, 0]
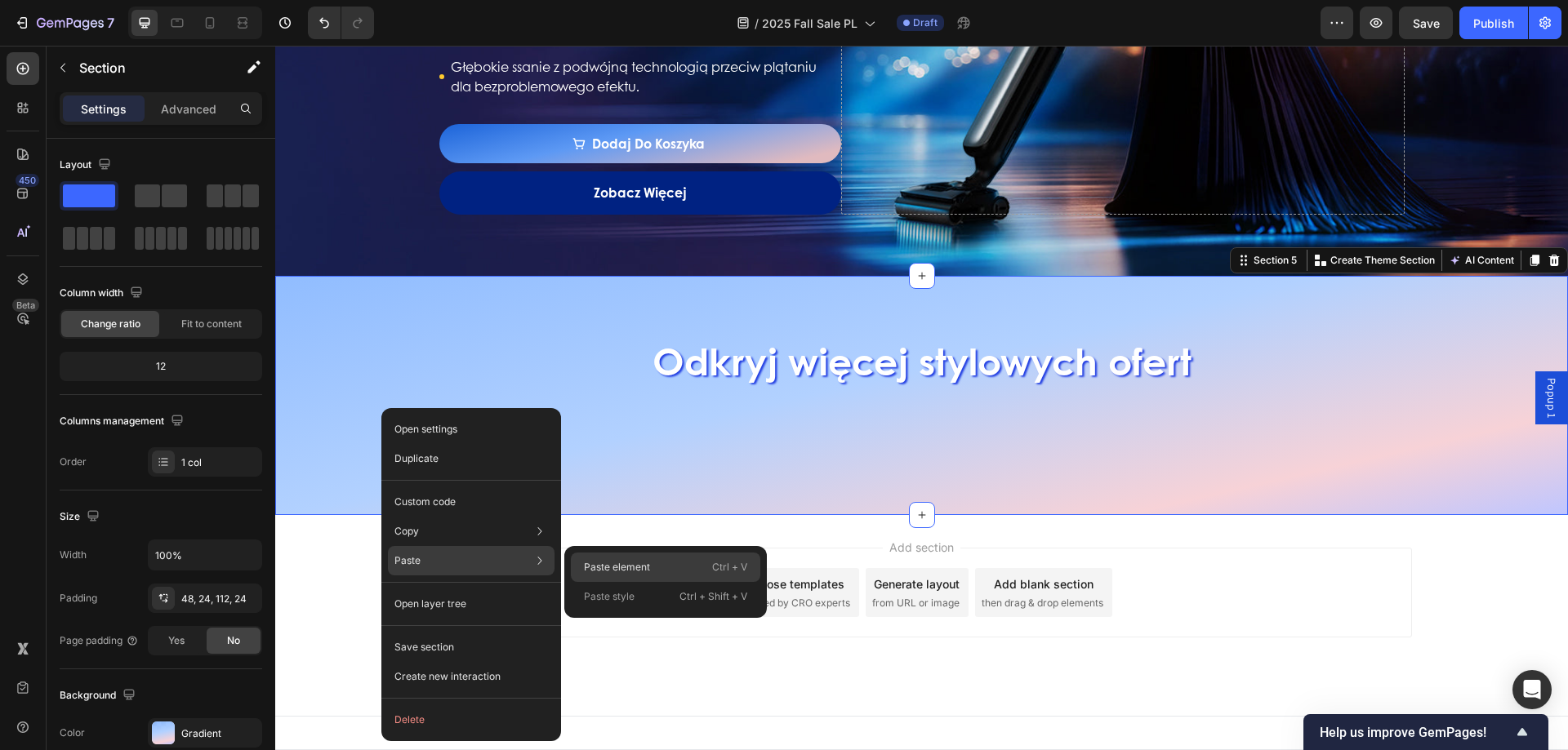
click at [597, 573] on p "Paste element" at bounding box center [617, 567] width 67 height 15
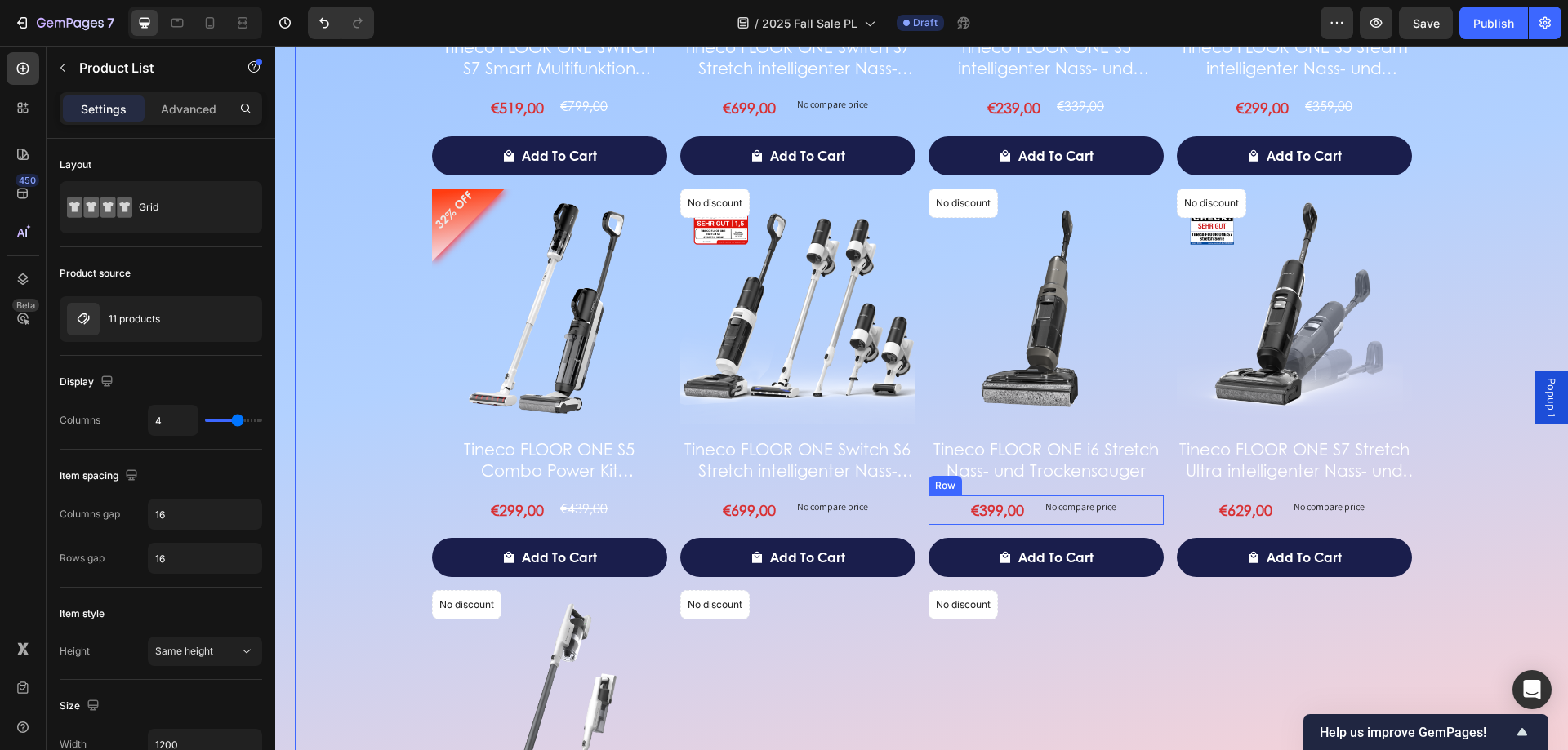
scroll to position [2491, 0]
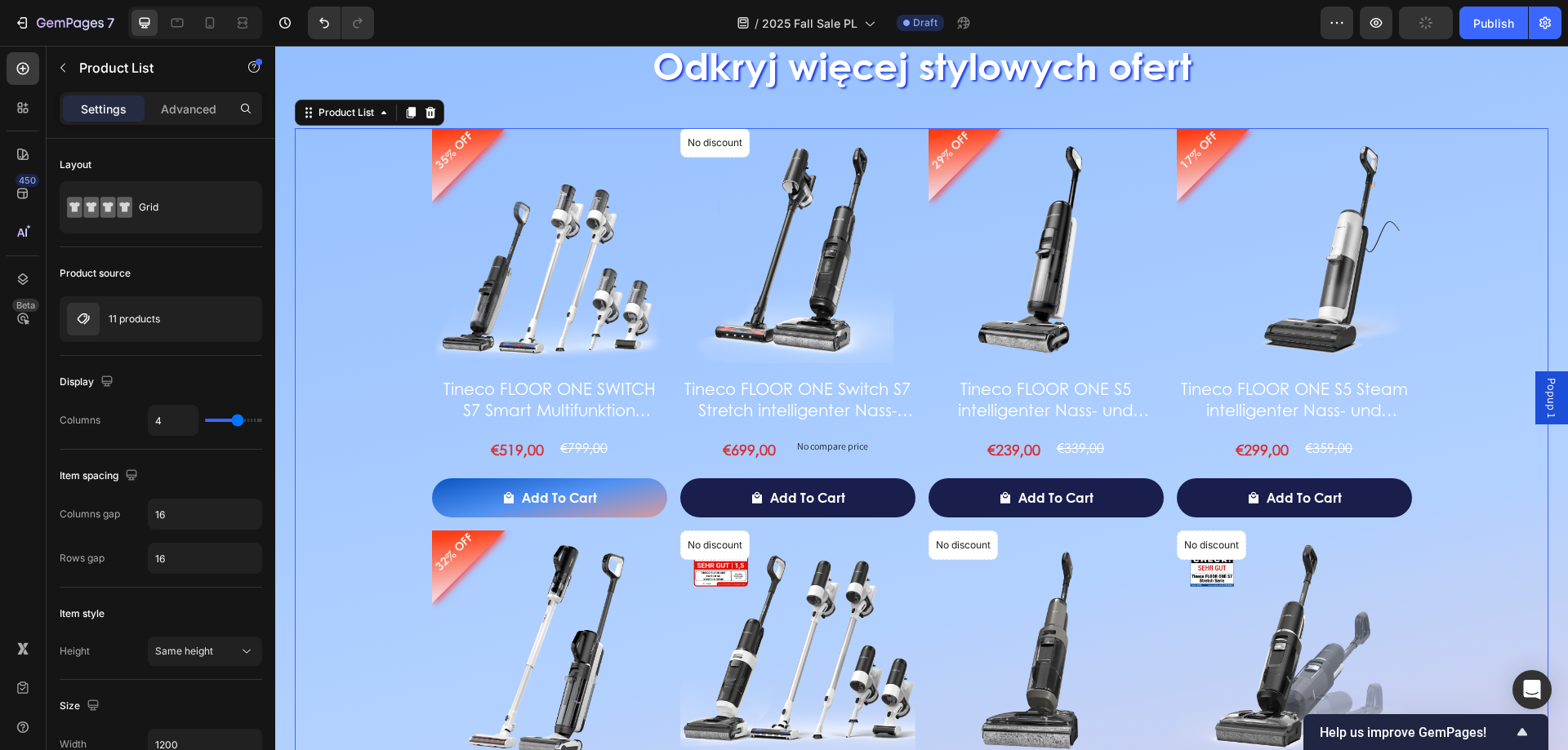
click at [517, 513] on button "Add to cart" at bounding box center [550, 498] width 235 height 39
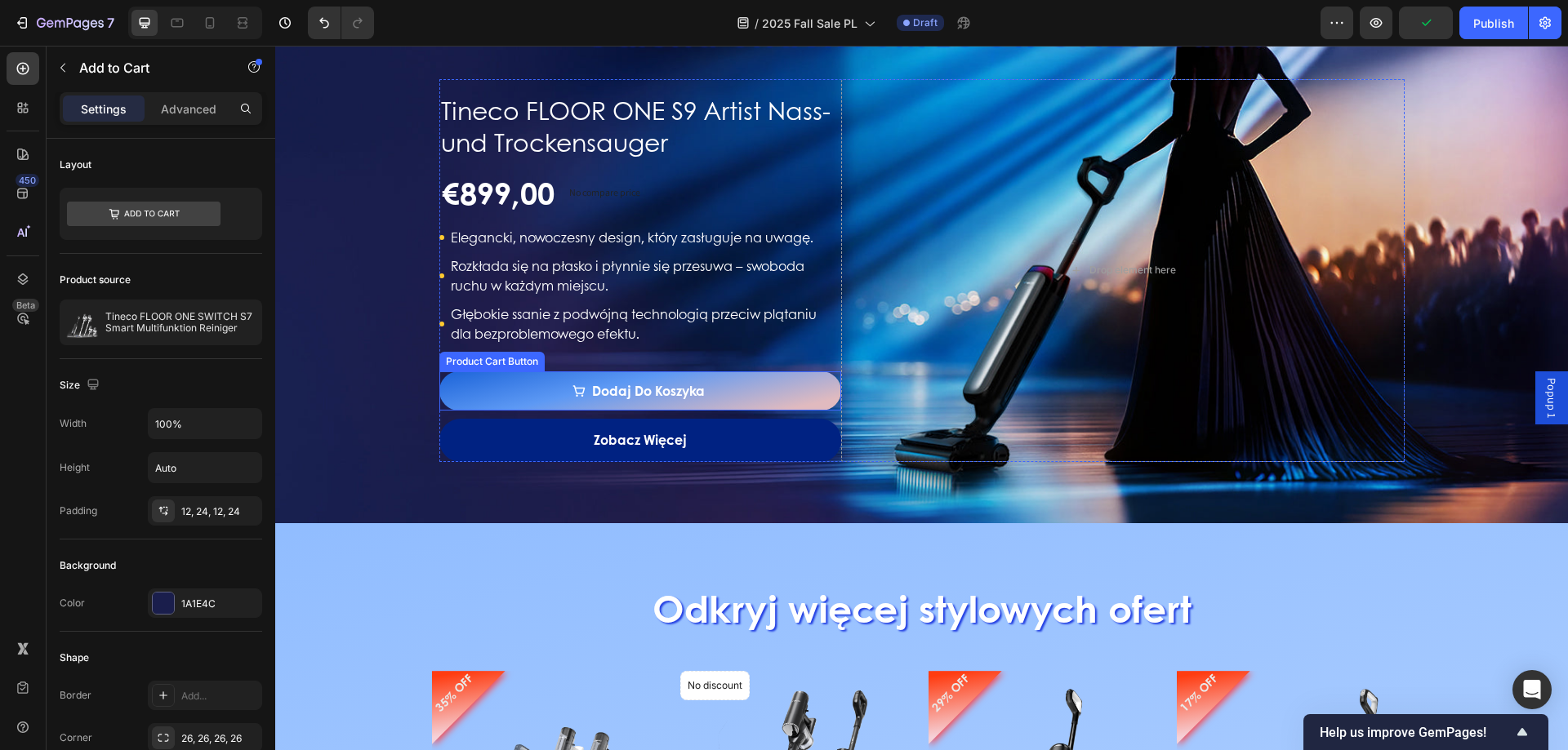
scroll to position [1919, 0]
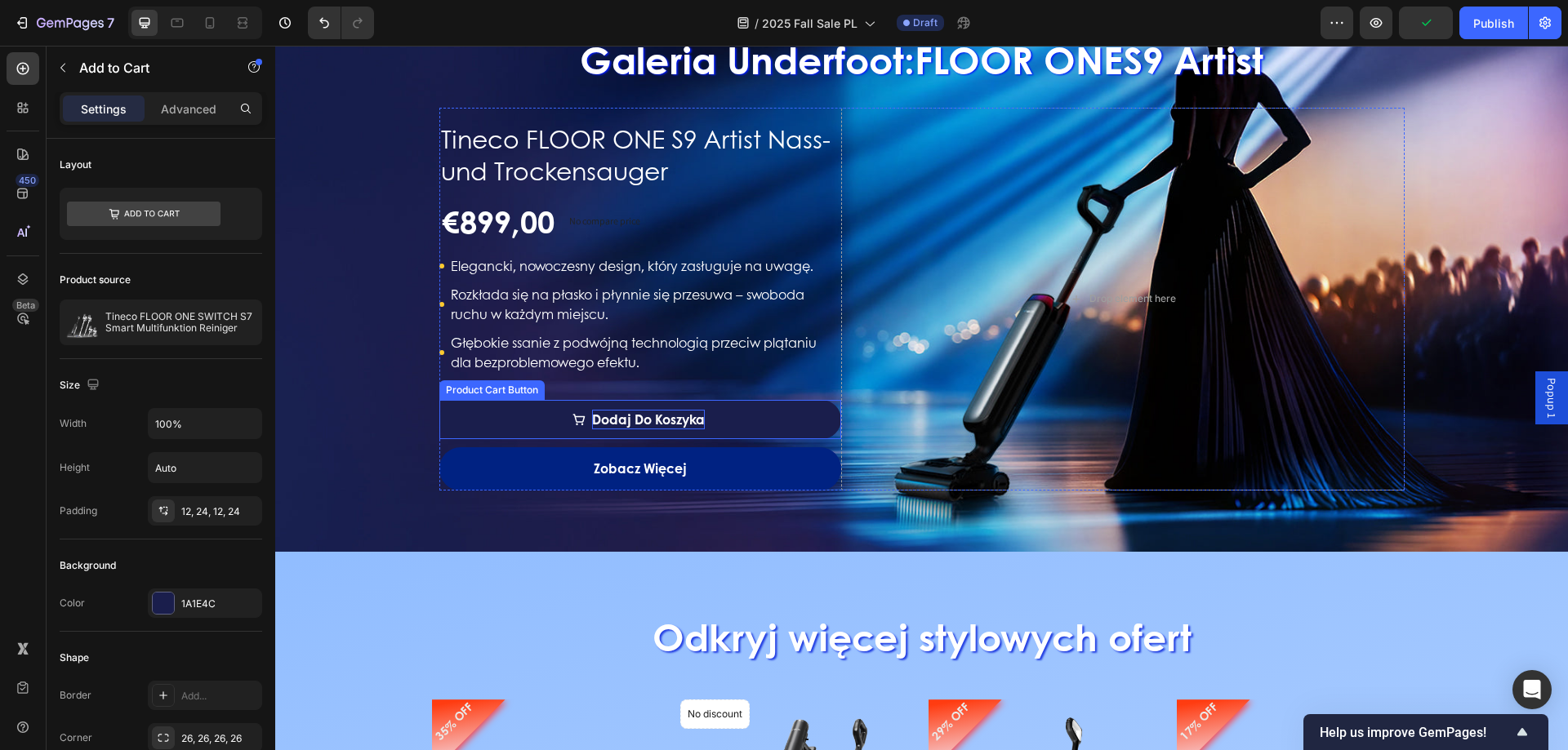
click at [606, 421] on div "Dodaj do koszyka" at bounding box center [648, 419] width 112 height 20
click at [592, 419] on p "Dodaj do koszyka" at bounding box center [648, 419] width 112 height 20
drag, startPoint x: 583, startPoint y: 419, endPoint x: 671, endPoint y: 424, distance: 88.1
click at [671, 424] on div "Dodaj do koszyka" at bounding box center [638, 419] width 132 height 20
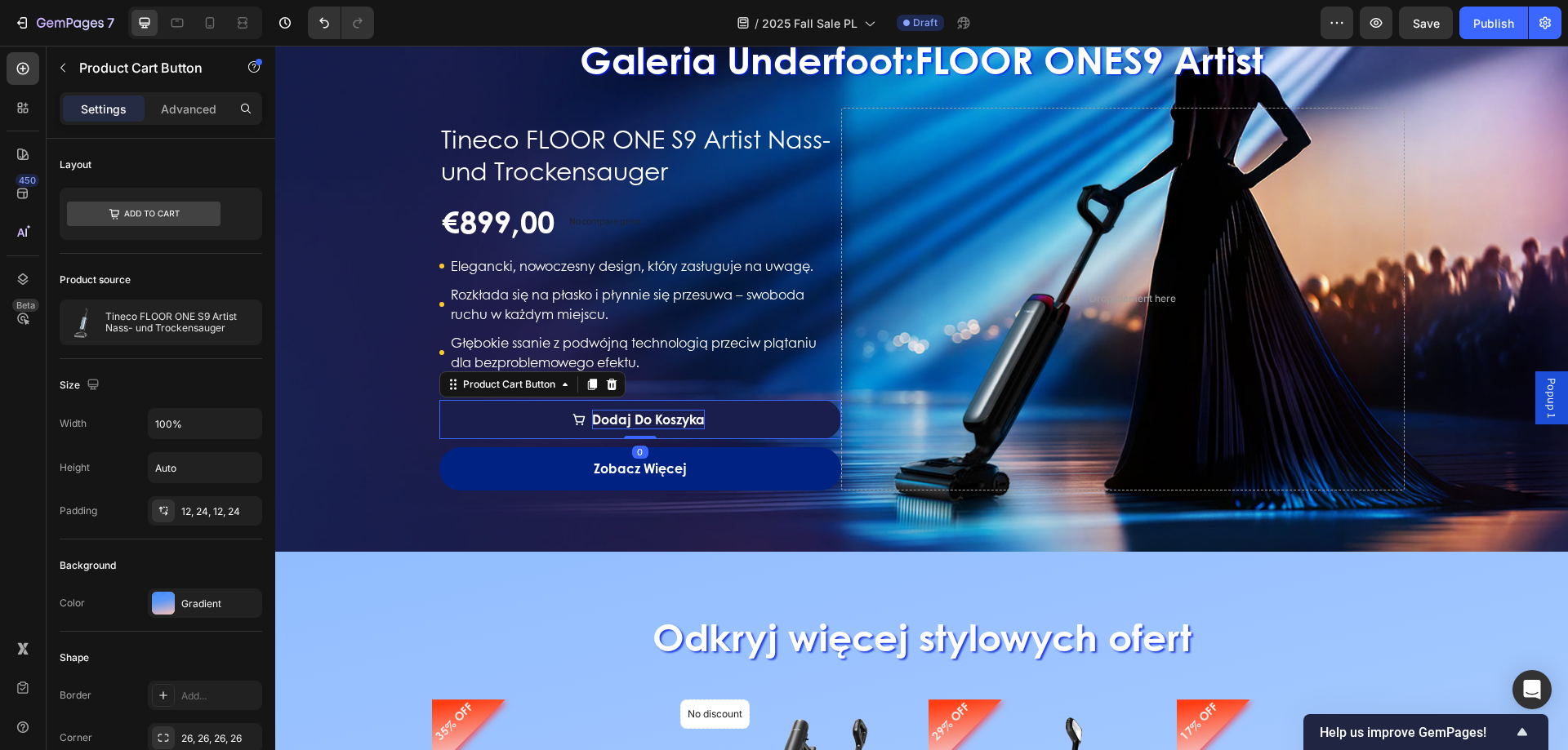
click at [619, 419] on p "Dodaj do koszyka" at bounding box center [648, 419] width 112 height 20
drag, startPoint x: 588, startPoint y: 421, endPoint x: 702, endPoint y: 424, distance: 114.0
click at [702, 424] on button "Dodaj do koszyka" at bounding box center [641, 419] width 403 height 39
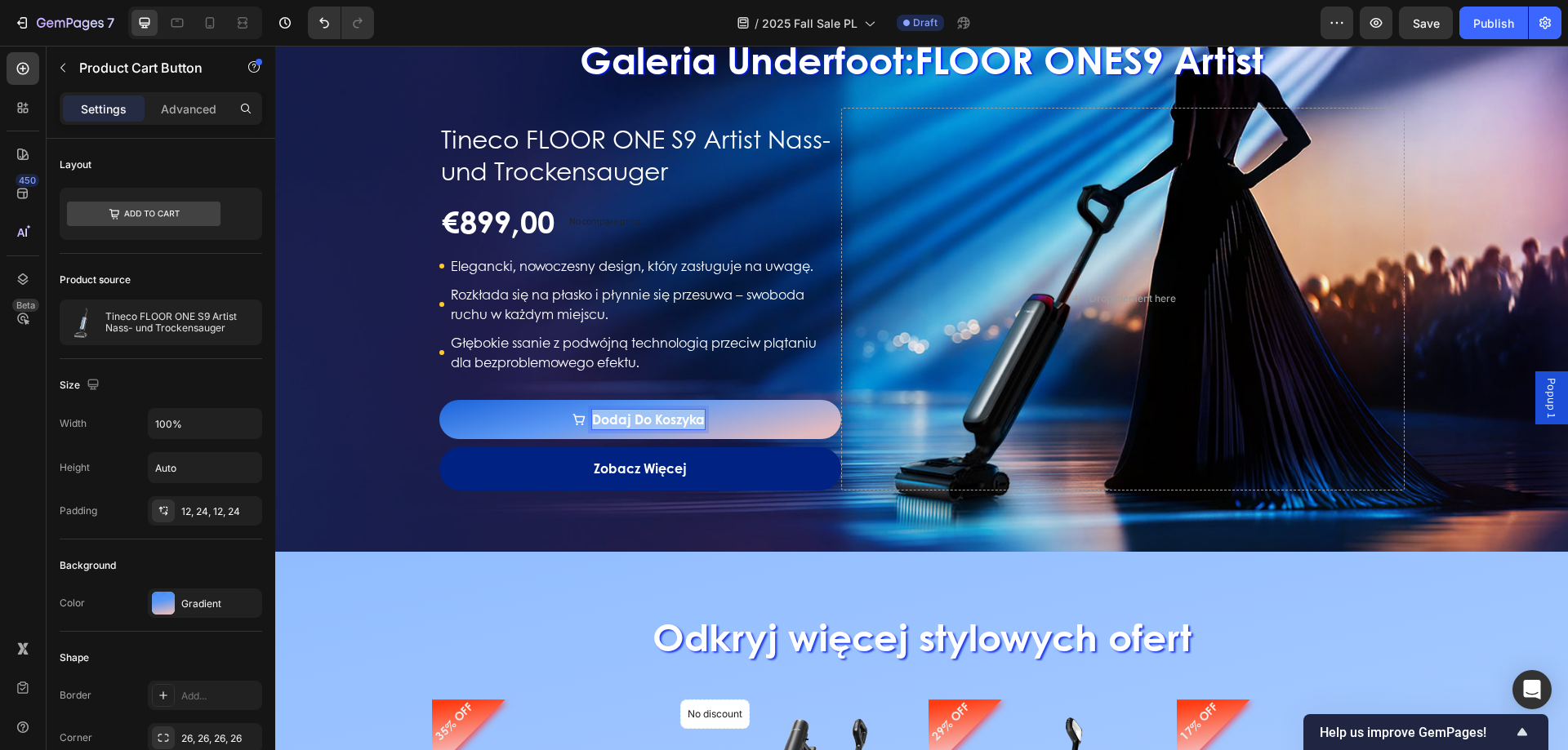
copy p "Dodaj do koszyka"
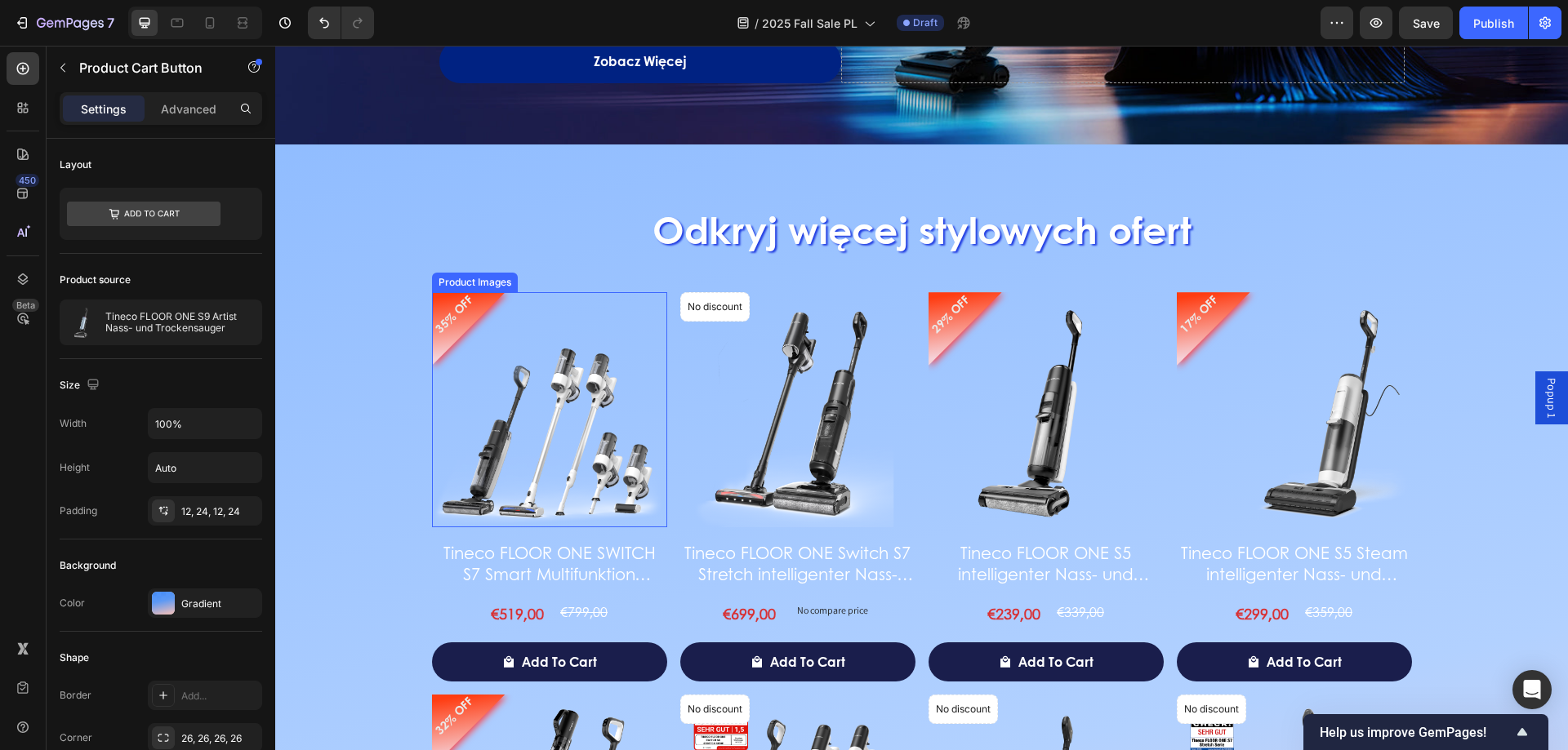
scroll to position [2327, 0]
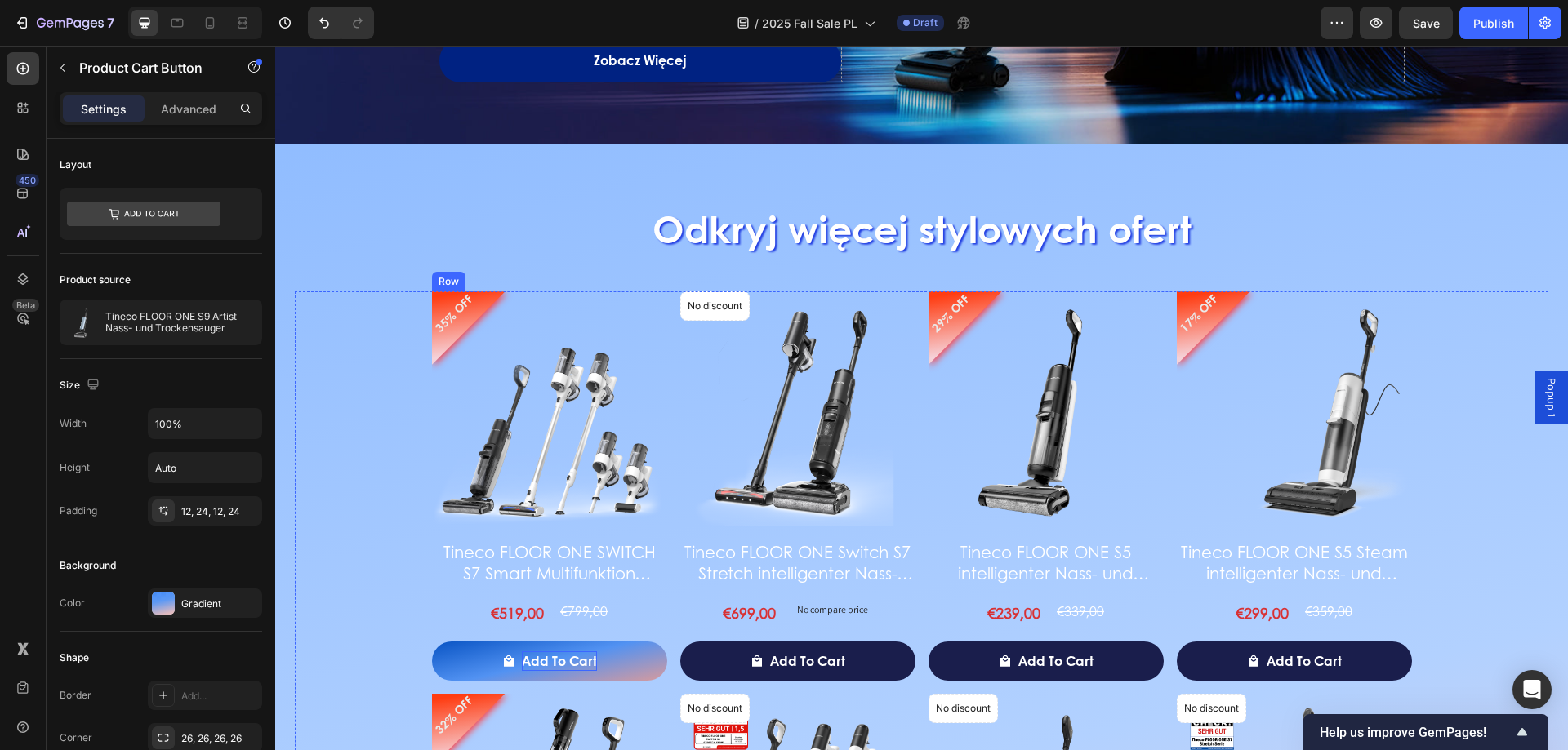
click at [522, 659] on div "Add to cart" at bounding box center [560, 661] width 75 height 20
click at [522, 659] on p "Add to cart" at bounding box center [560, 661] width 75 height 20
click at [522, 660] on p "Add to cart" at bounding box center [560, 661] width 75 height 20
click at [522, 661] on p "Add to cart" at bounding box center [560, 661] width 75 height 20
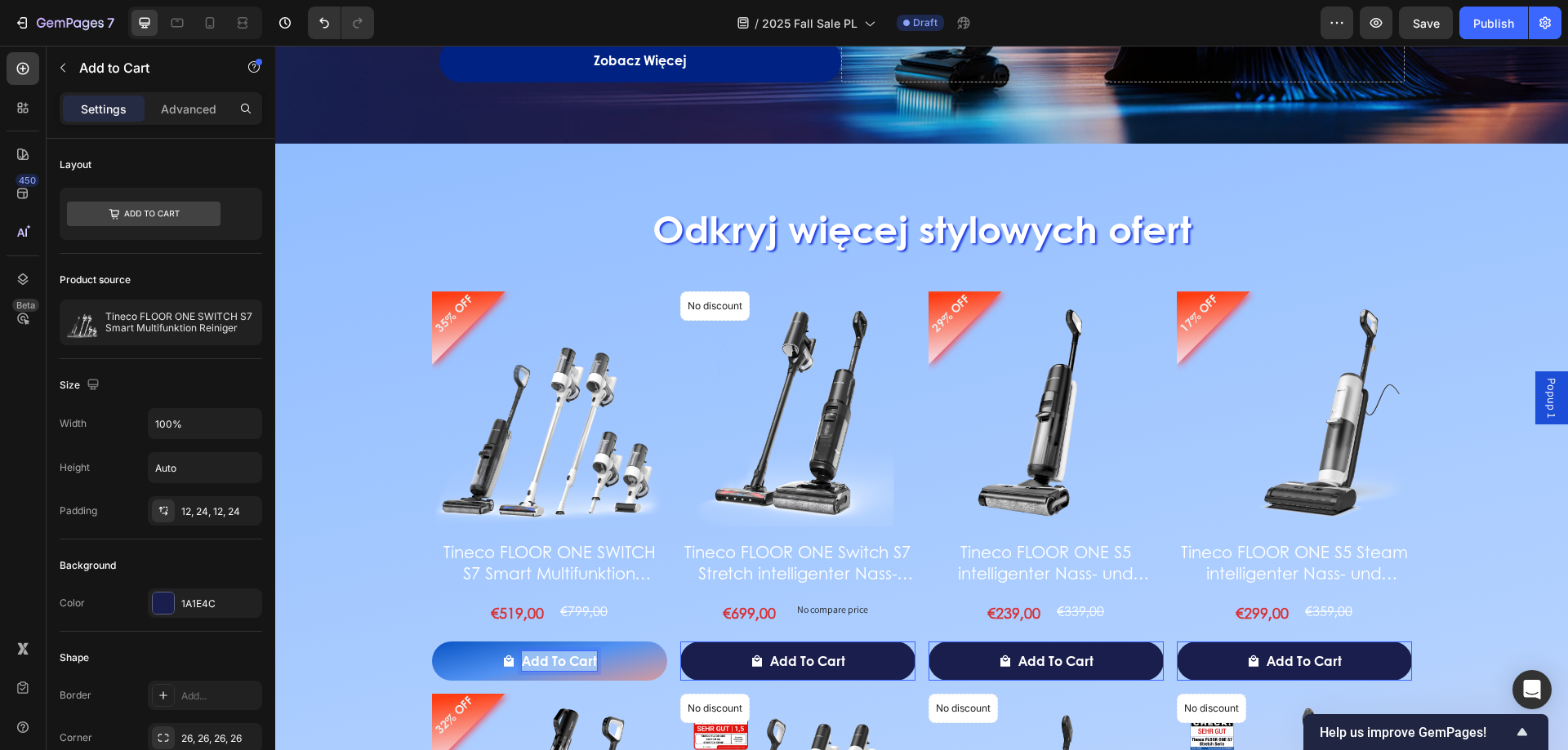
click at [522, 664] on p "Add to cart" at bounding box center [560, 661] width 75 height 20
click at [537, 664] on p "Add to cart" at bounding box center [560, 661] width 75 height 20
drag, startPoint x: 516, startPoint y: 661, endPoint x: 592, endPoint y: 666, distance: 76.2
click at [592, 666] on button "Add to cart" at bounding box center [550, 661] width 235 height 39
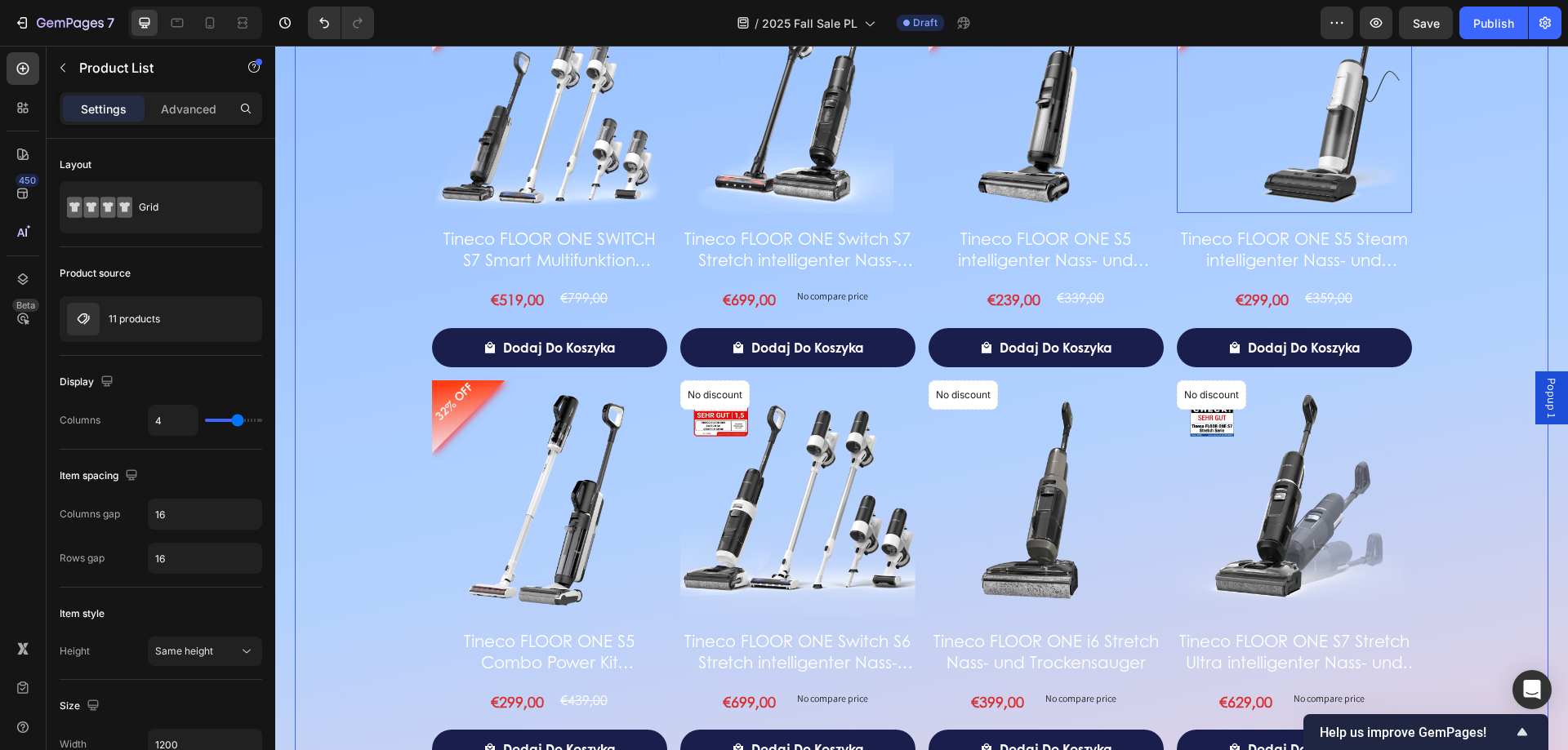
scroll to position [2654, 0]
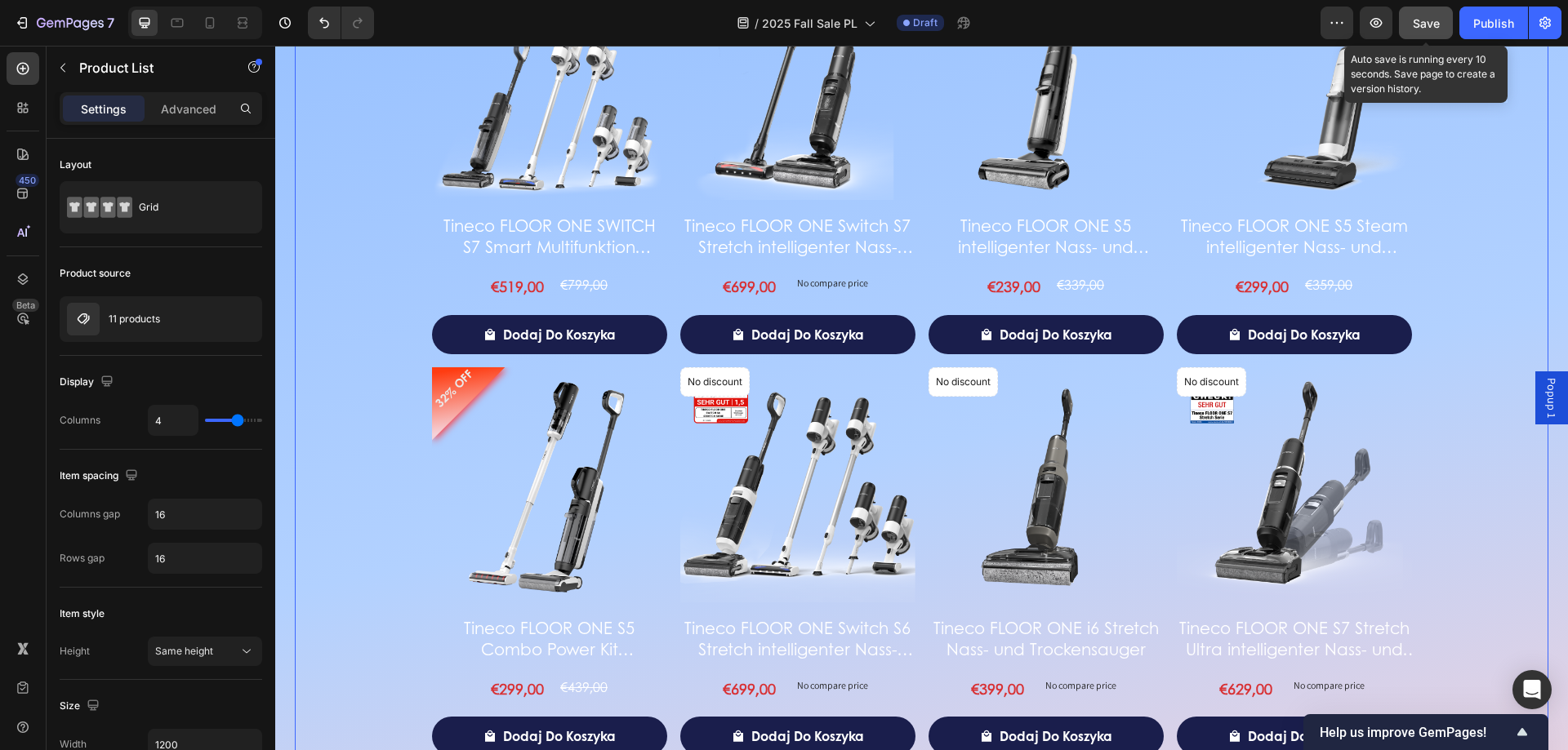
click at [1434, 25] on span "Save" at bounding box center [1427, 23] width 27 height 14
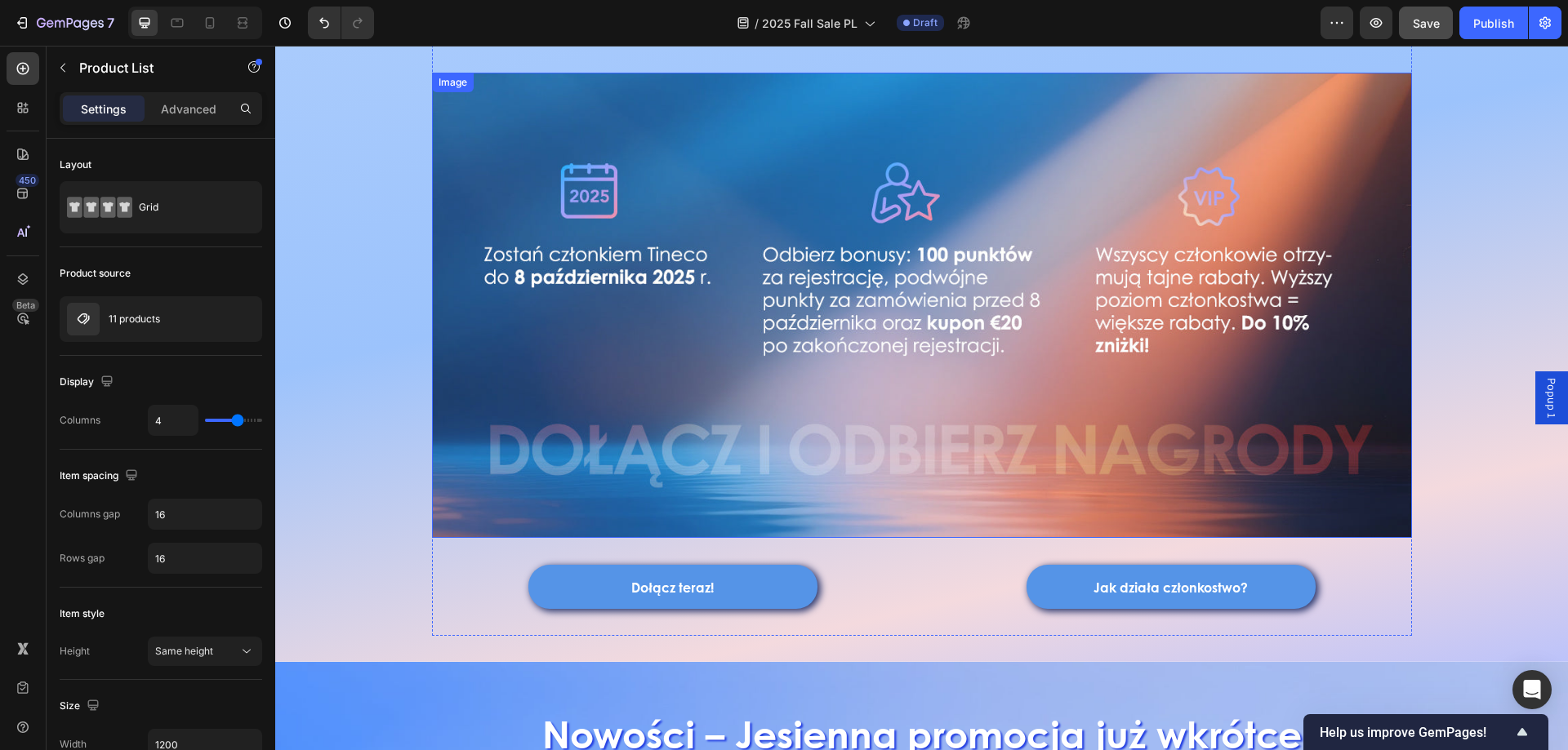
scroll to position [531, 0]
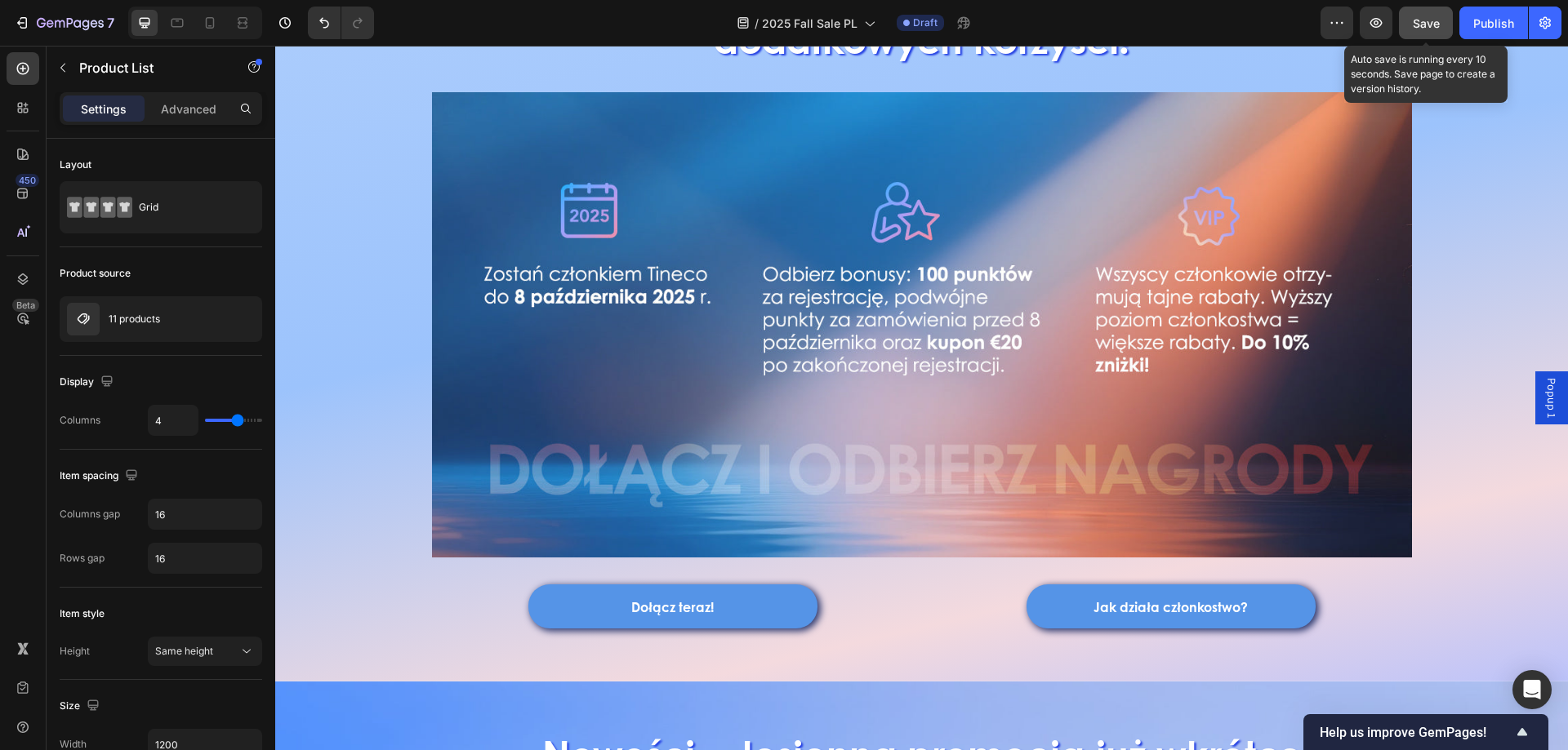
click at [1436, 31] on div "Save" at bounding box center [1427, 23] width 27 height 18
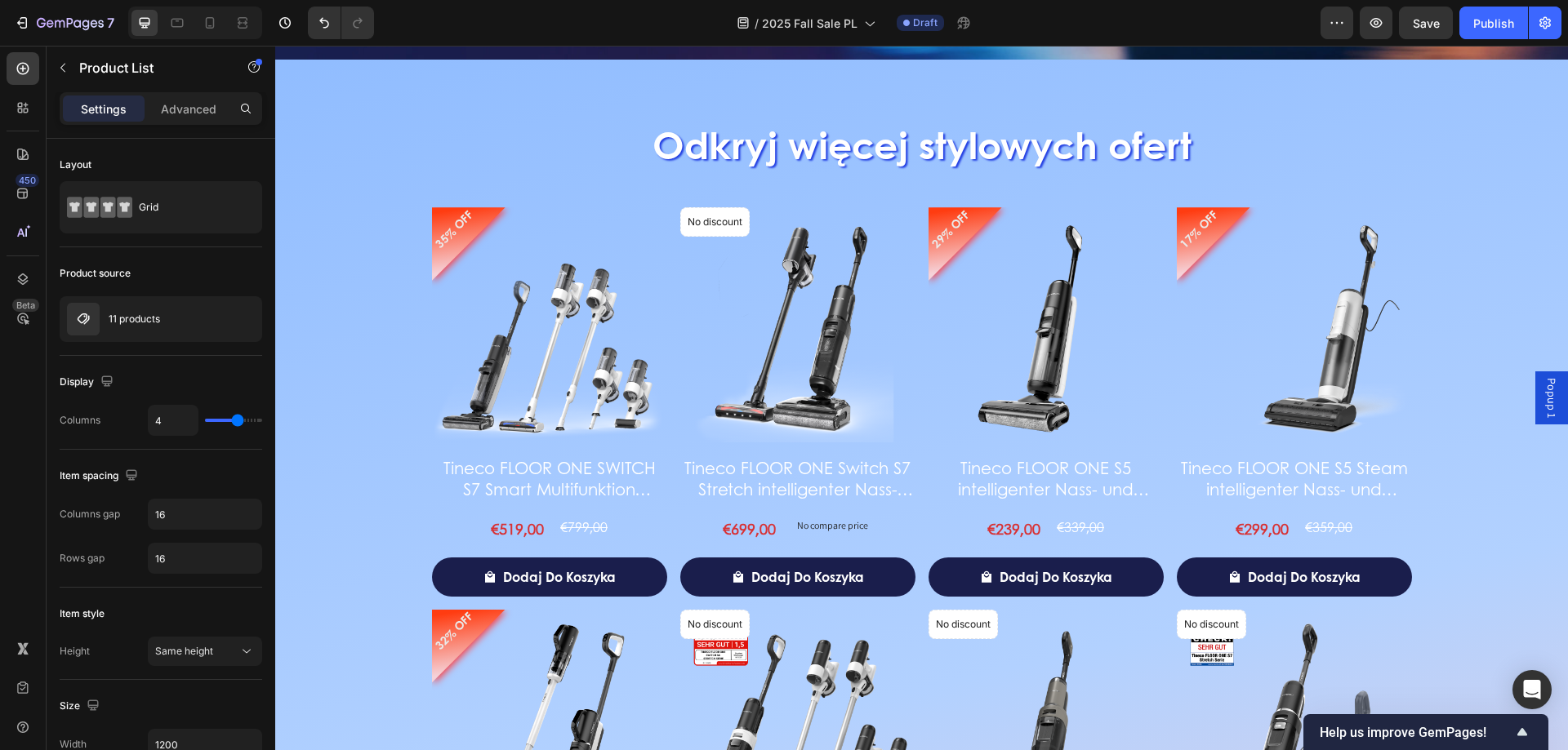
scroll to position [2654, 0]
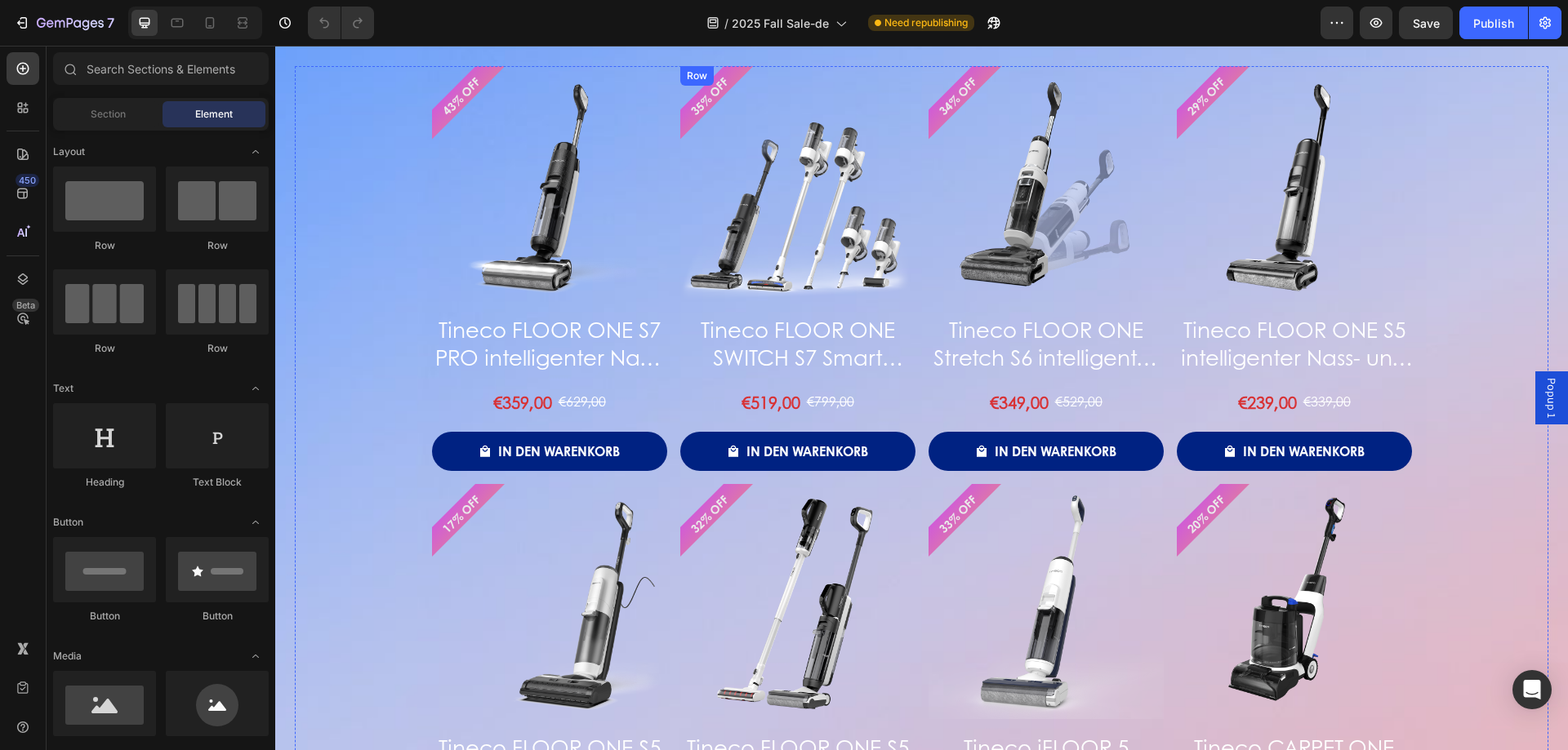
scroll to position [2228, 0]
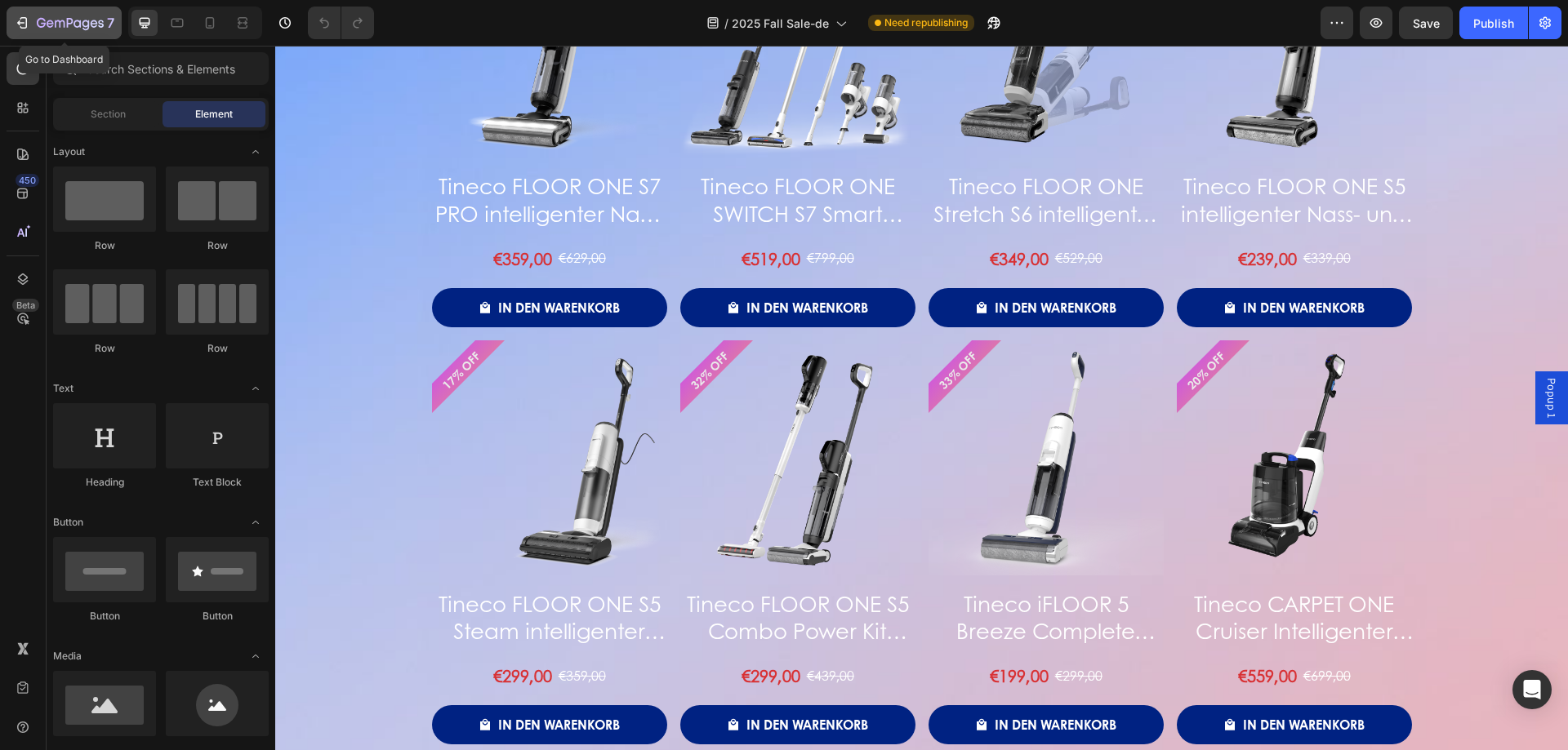
click at [49, 22] on icon "button" at bounding box center [70, 24] width 67 height 14
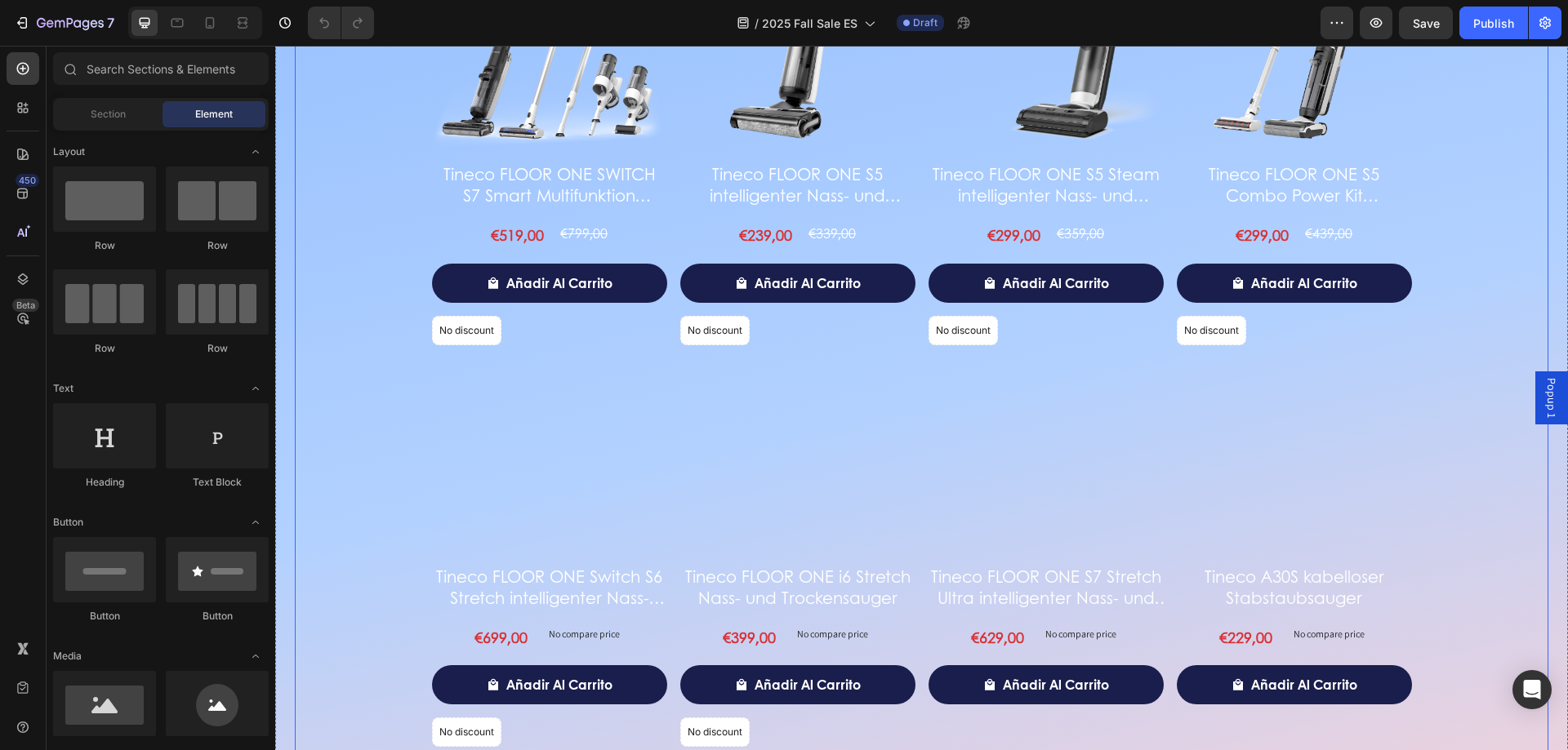
scroll to position [2659, 0]
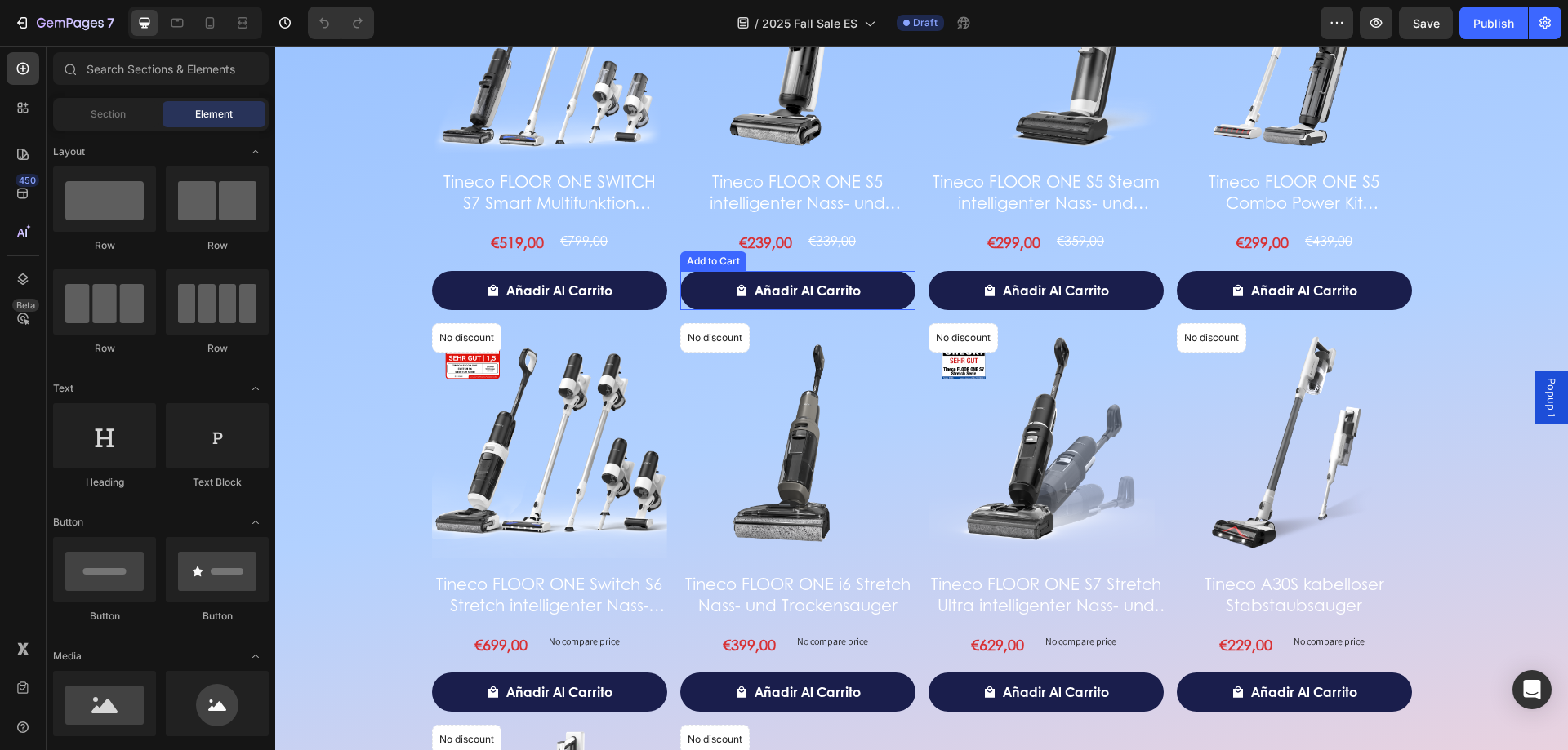
click at [614, 152] on img at bounding box center [550, 38] width 235 height 235
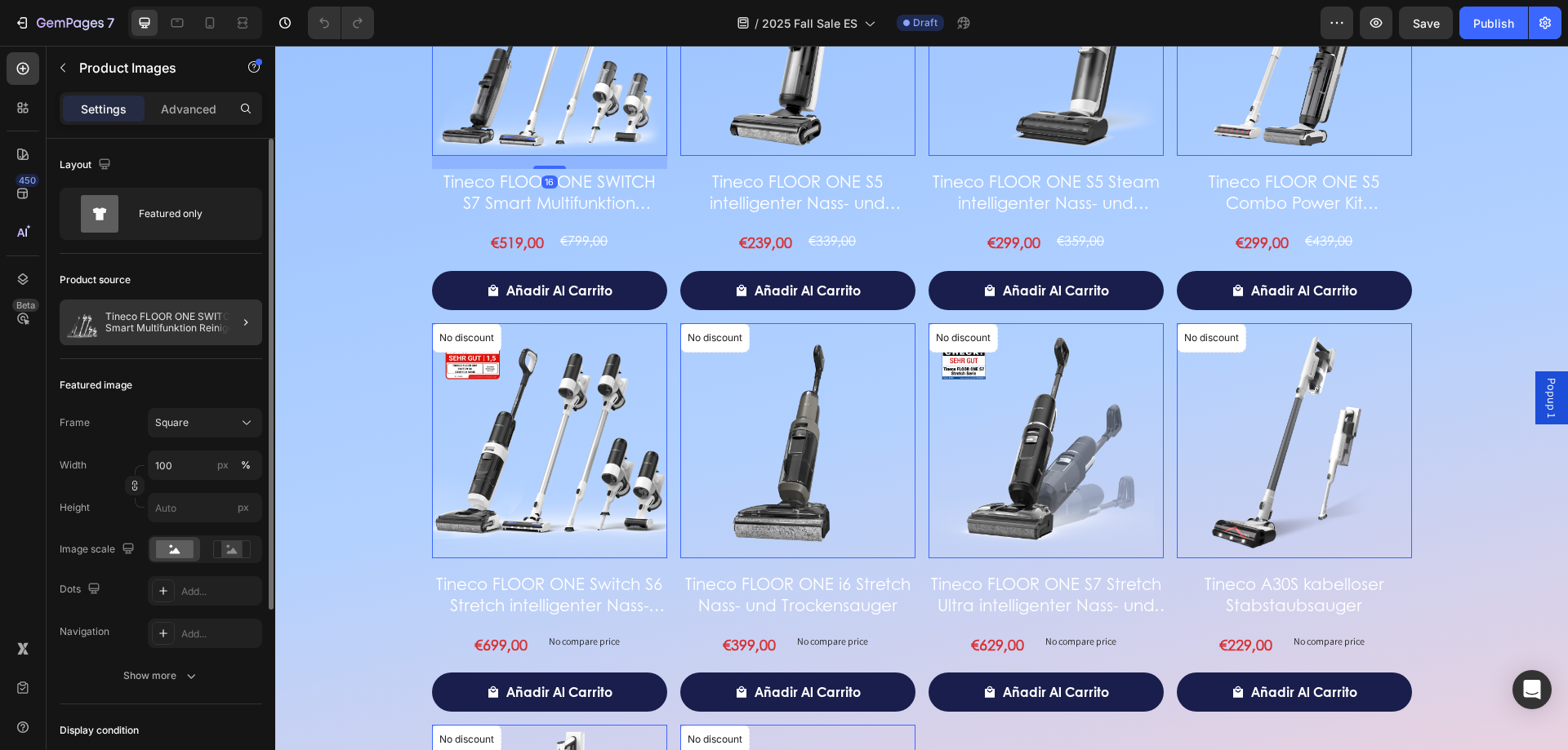
click at [200, 334] on div "Tineco FLOOR ONE SWITCH S7 Smart Multifunktion Reiniger" at bounding box center [160, 322] width 202 height 46
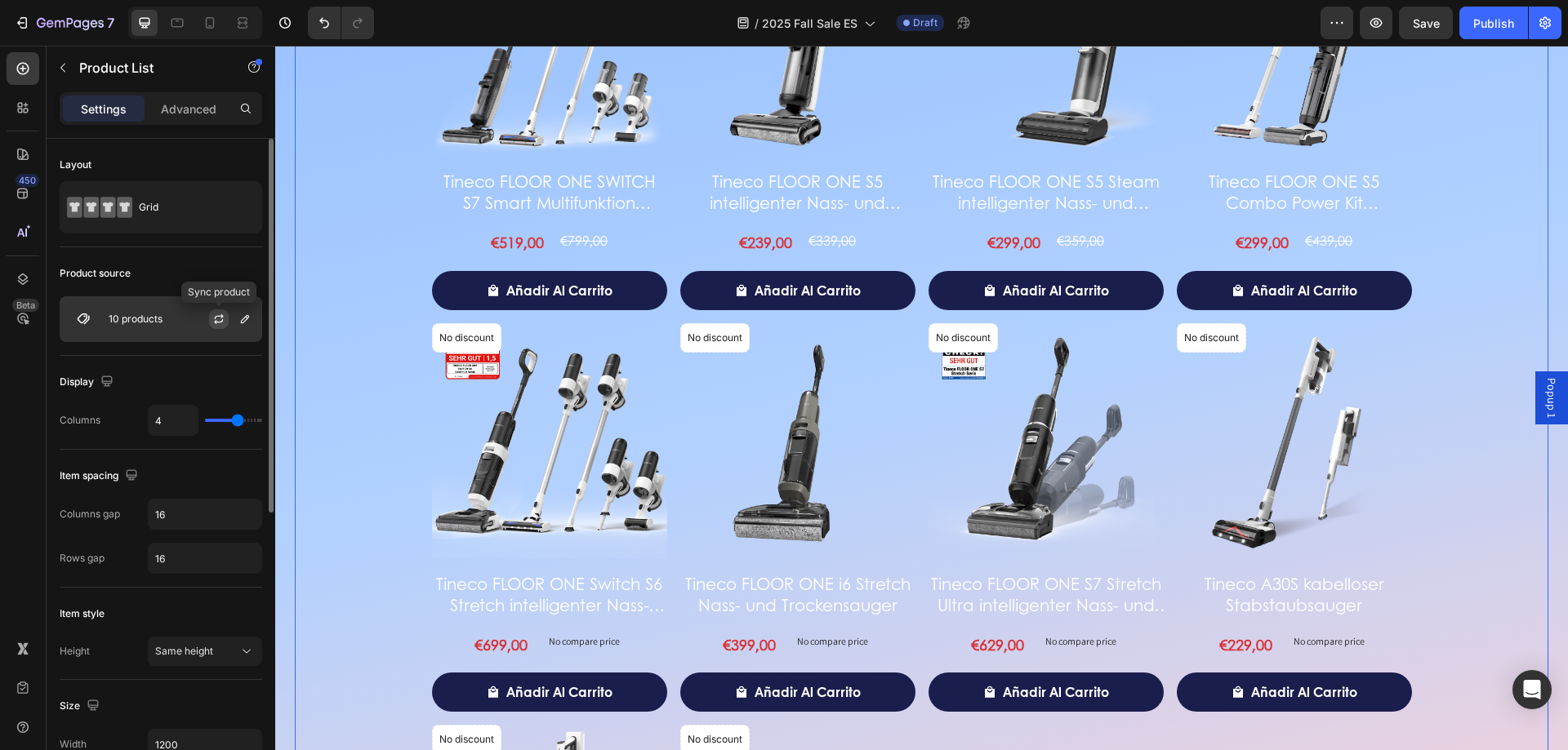
click at [225, 324] on button "button" at bounding box center [219, 319] width 20 height 20
click at [136, 318] on p "10 products" at bounding box center [135, 320] width 54 height 12
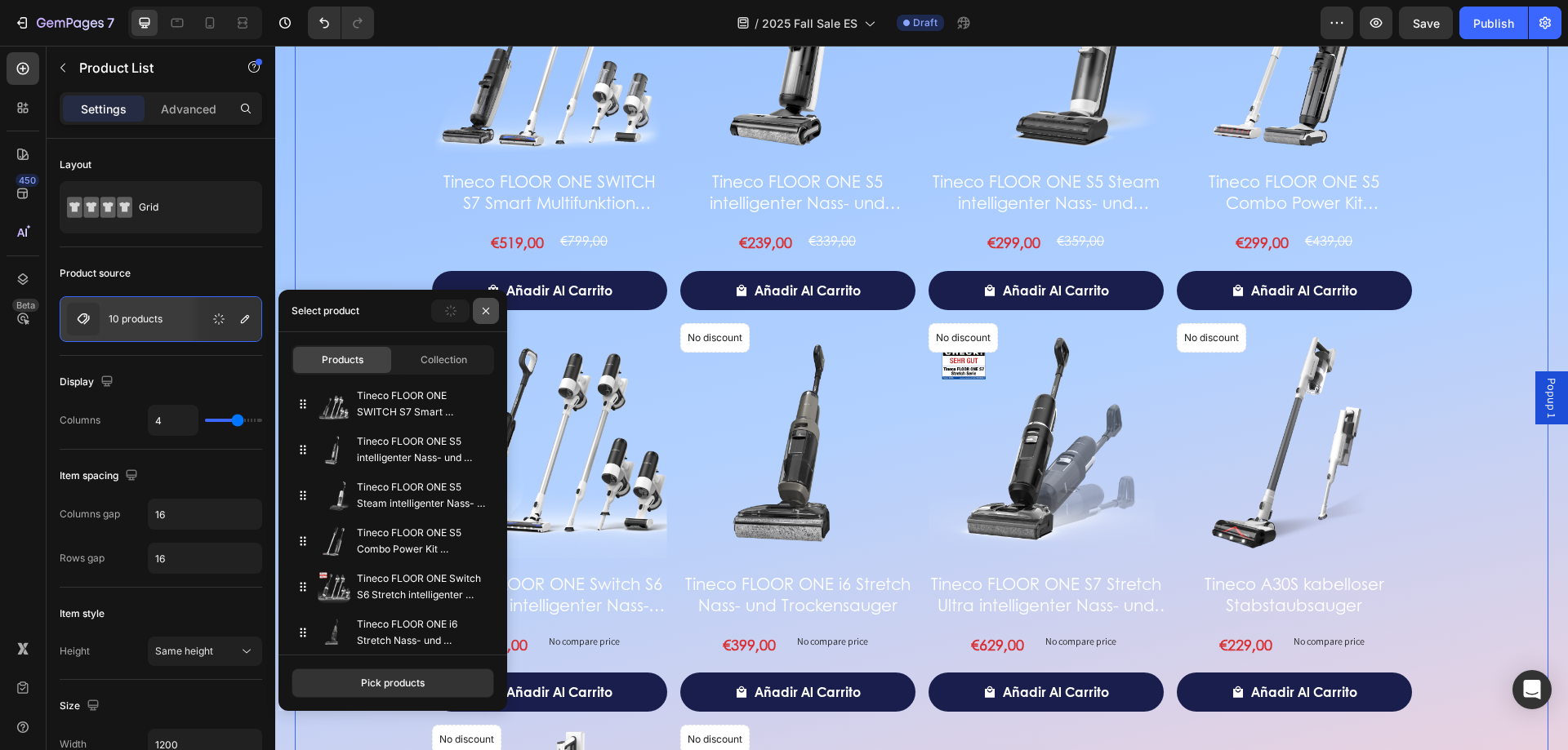
click at [492, 310] on button "button" at bounding box center [485, 311] width 26 height 26
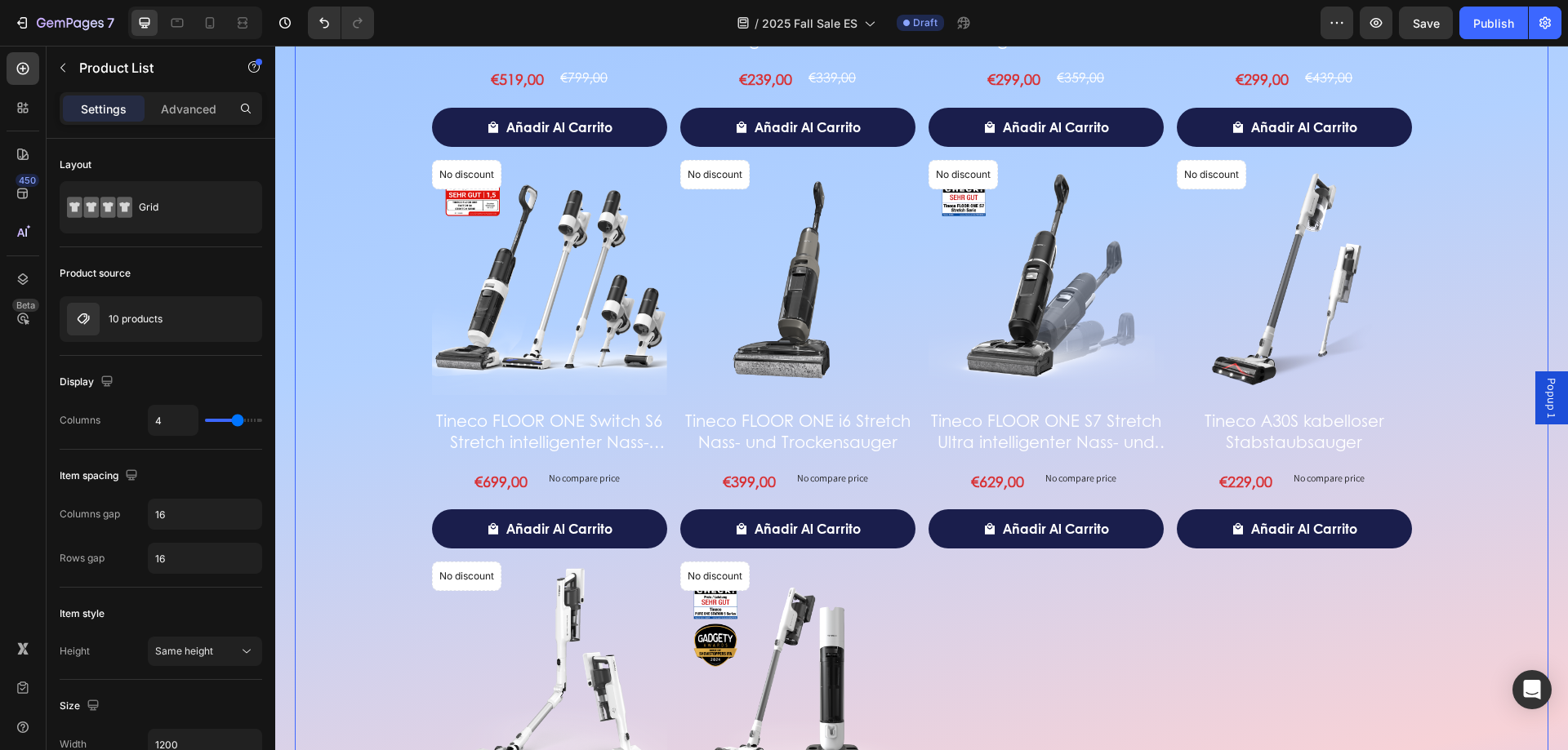
scroll to position [2169, 0]
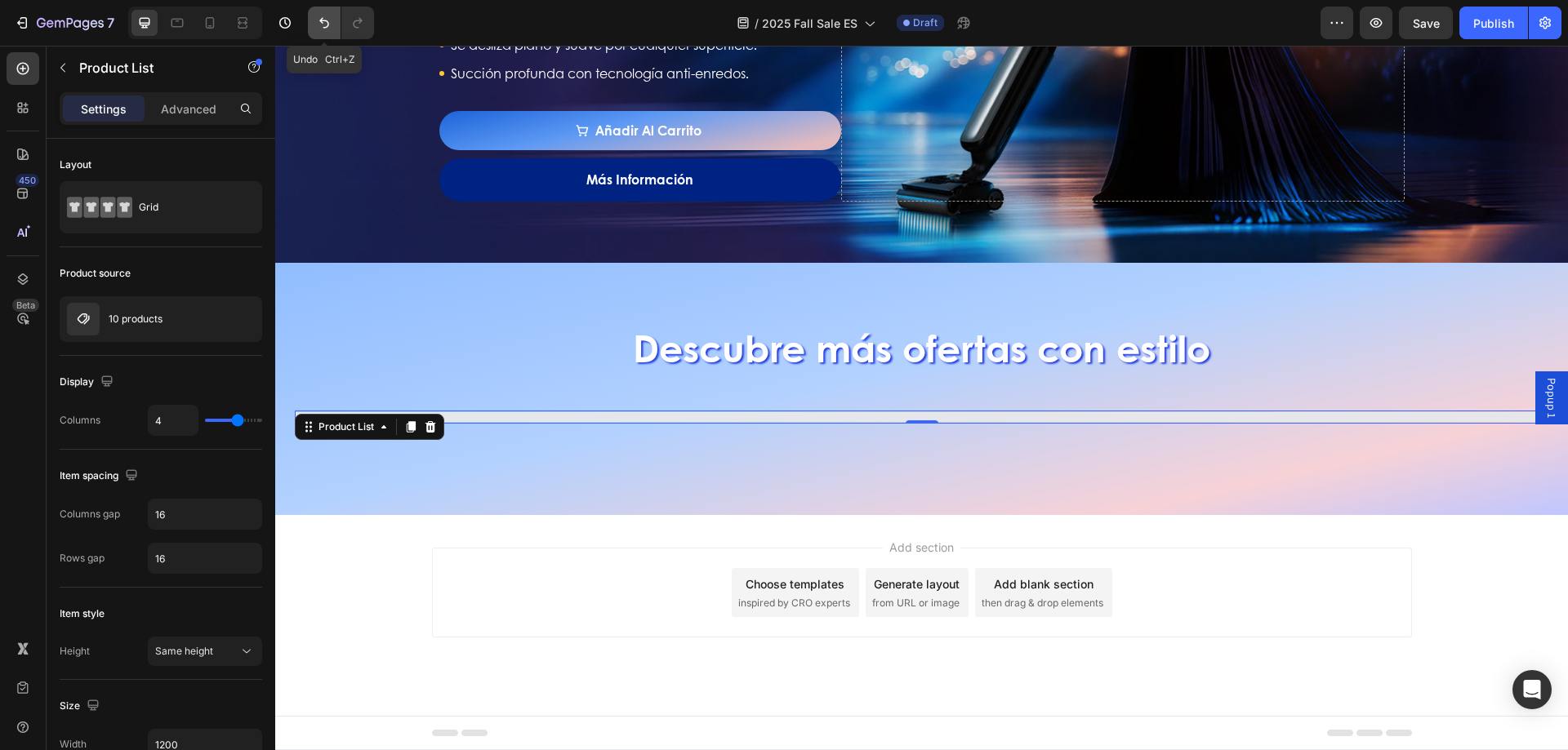
click at [324, 17] on icon "Undo/Redo" at bounding box center [324, 22] width 17 height 17
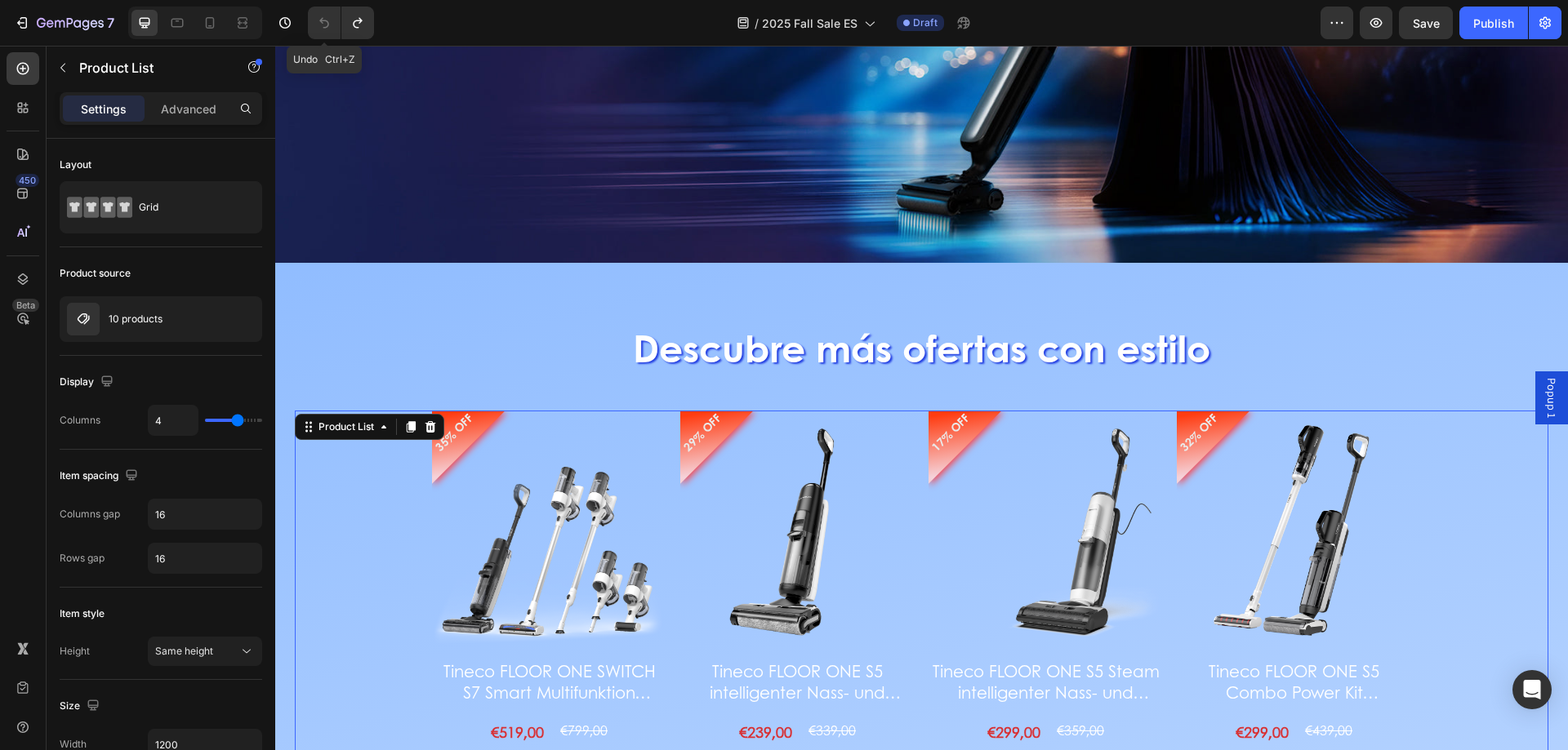
scroll to position [2822, 0]
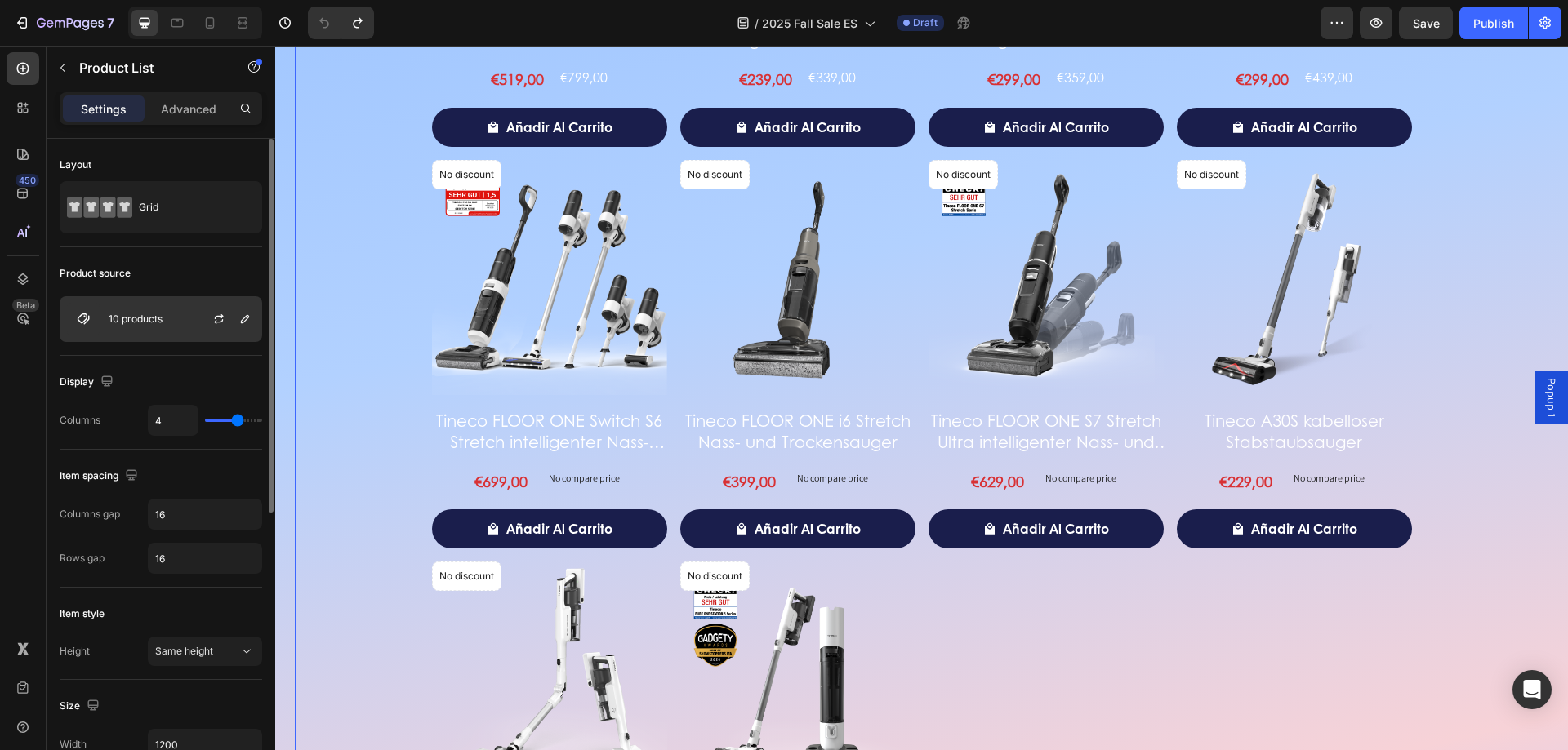
click at [155, 319] on p "10 products" at bounding box center [135, 320] width 54 height 12
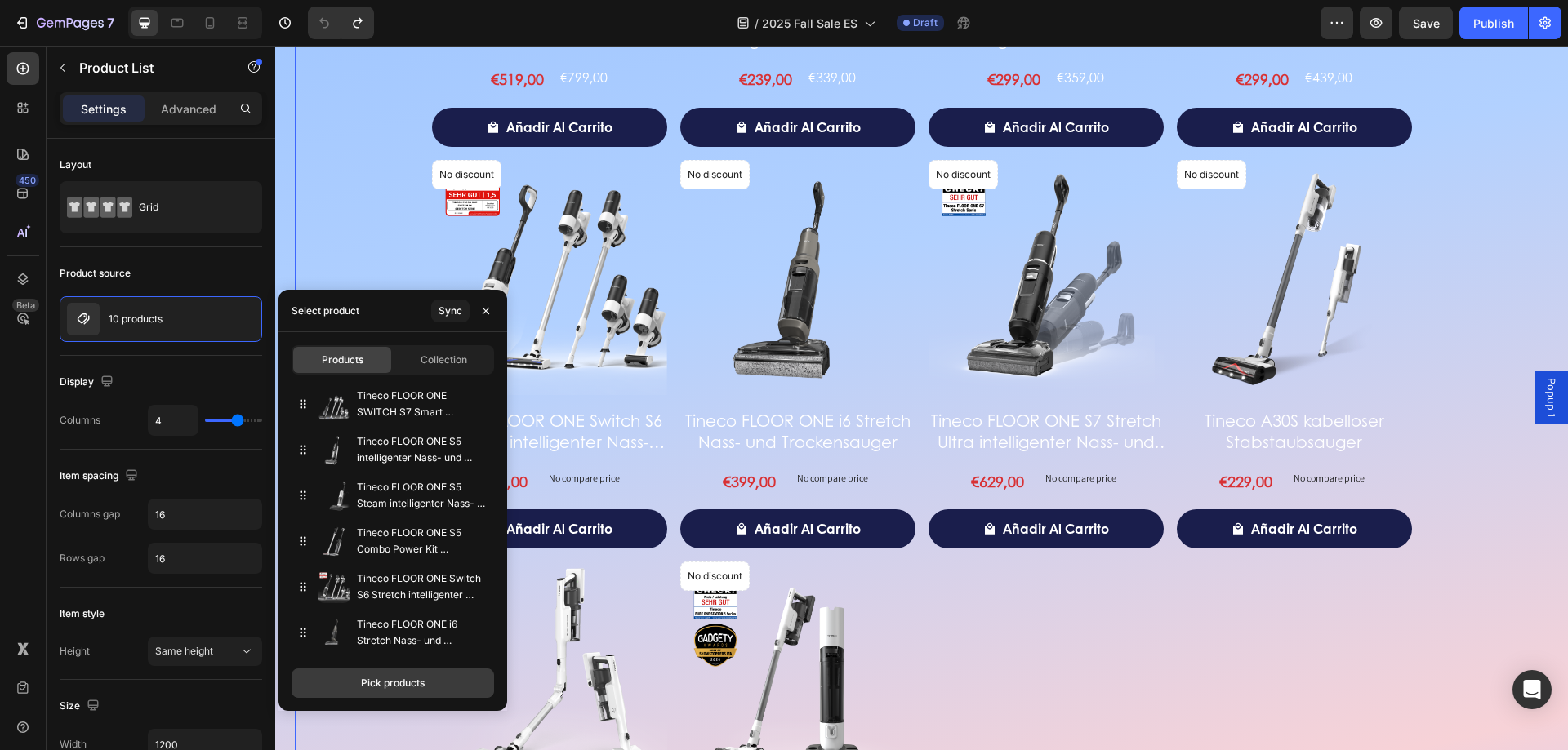
click at [398, 680] on div "Pick products" at bounding box center [392, 683] width 64 height 15
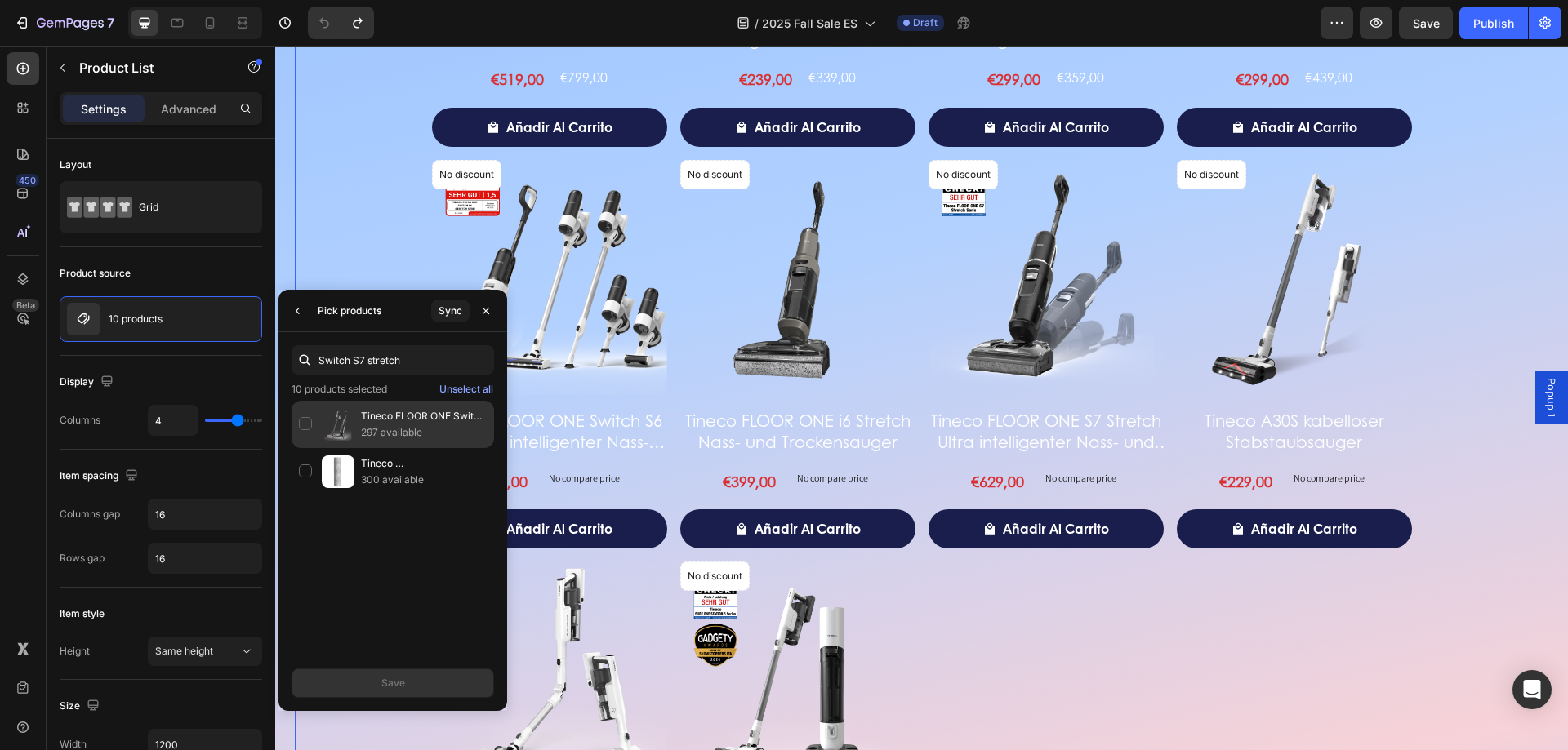
type input "Switch S7 stretch"
click at [388, 426] on p "297 available" at bounding box center [424, 432] width 126 height 17
click at [413, 681] on button "Save" at bounding box center [392, 684] width 202 height 29
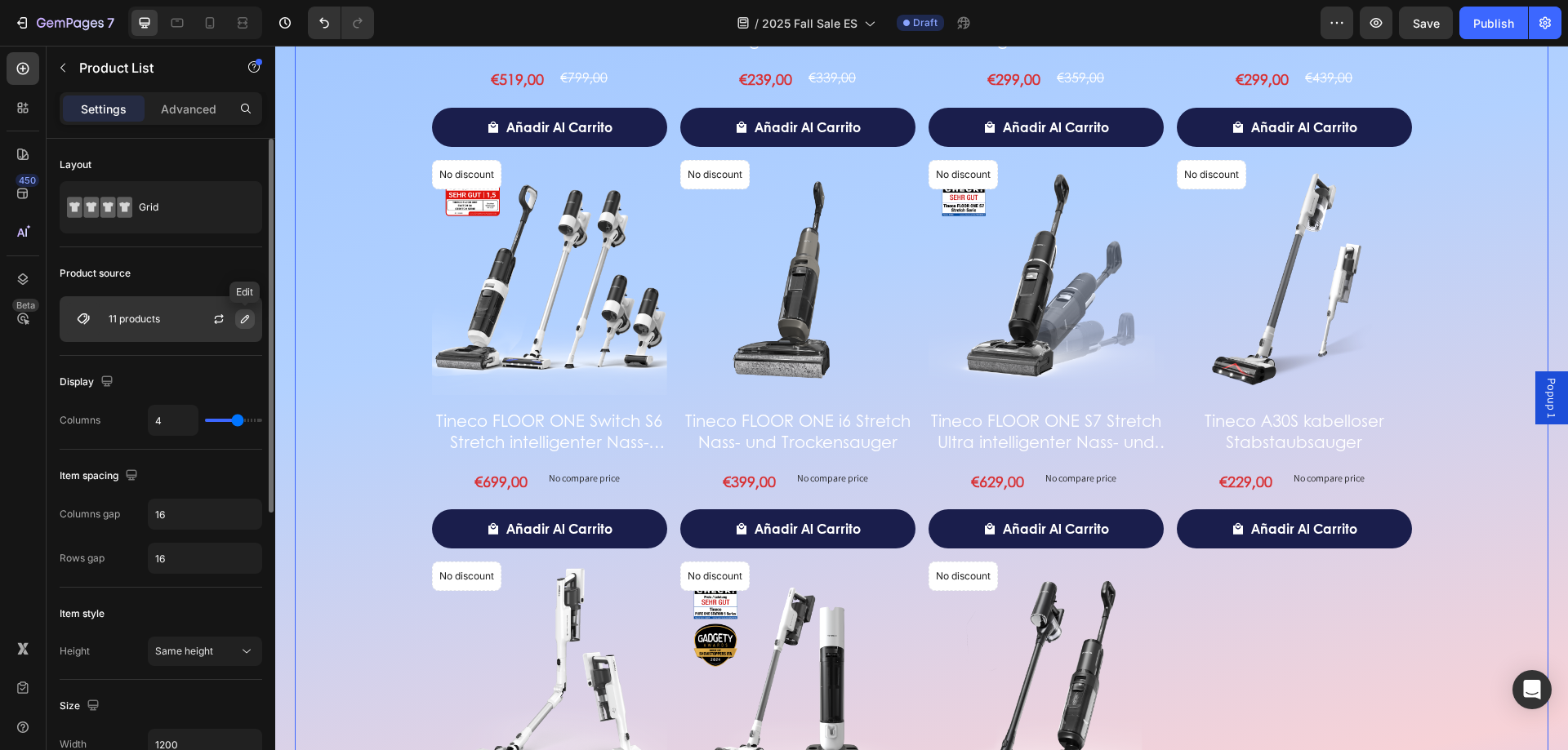
click at [244, 322] on icon "button" at bounding box center [245, 319] width 13 height 13
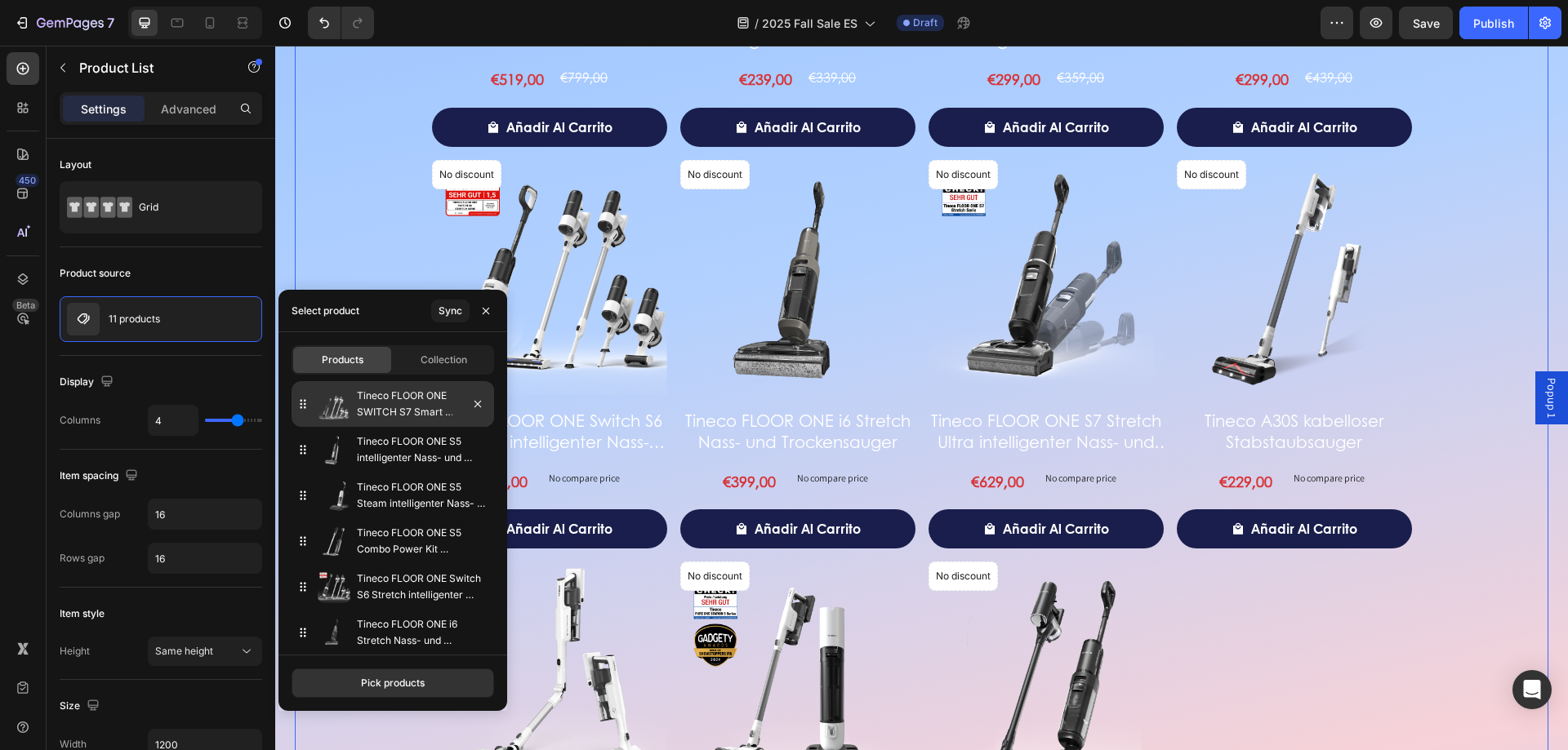
scroll to position [240, 0]
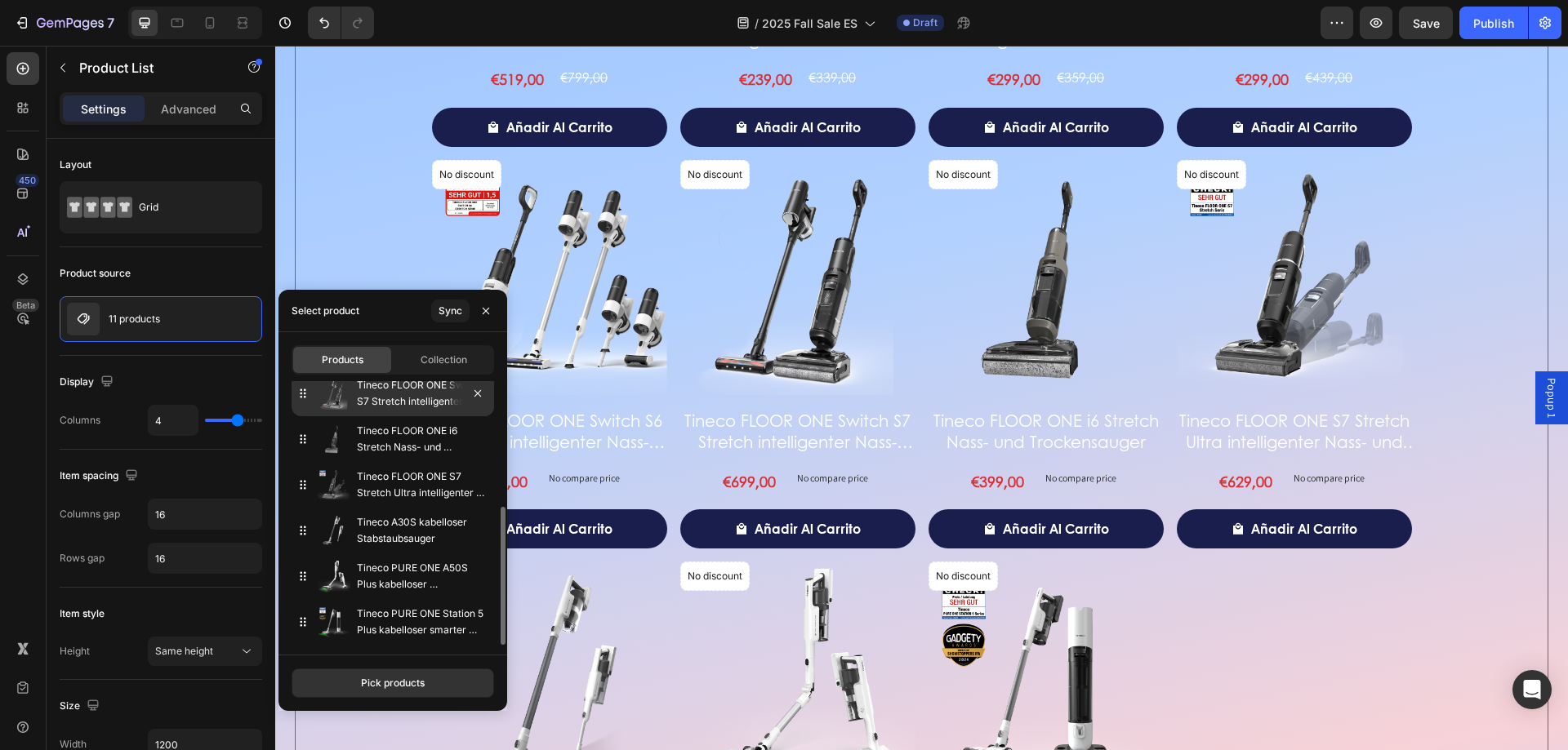
drag, startPoint x: 306, startPoint y: 614, endPoint x: 316, endPoint y: 388, distance: 226.2
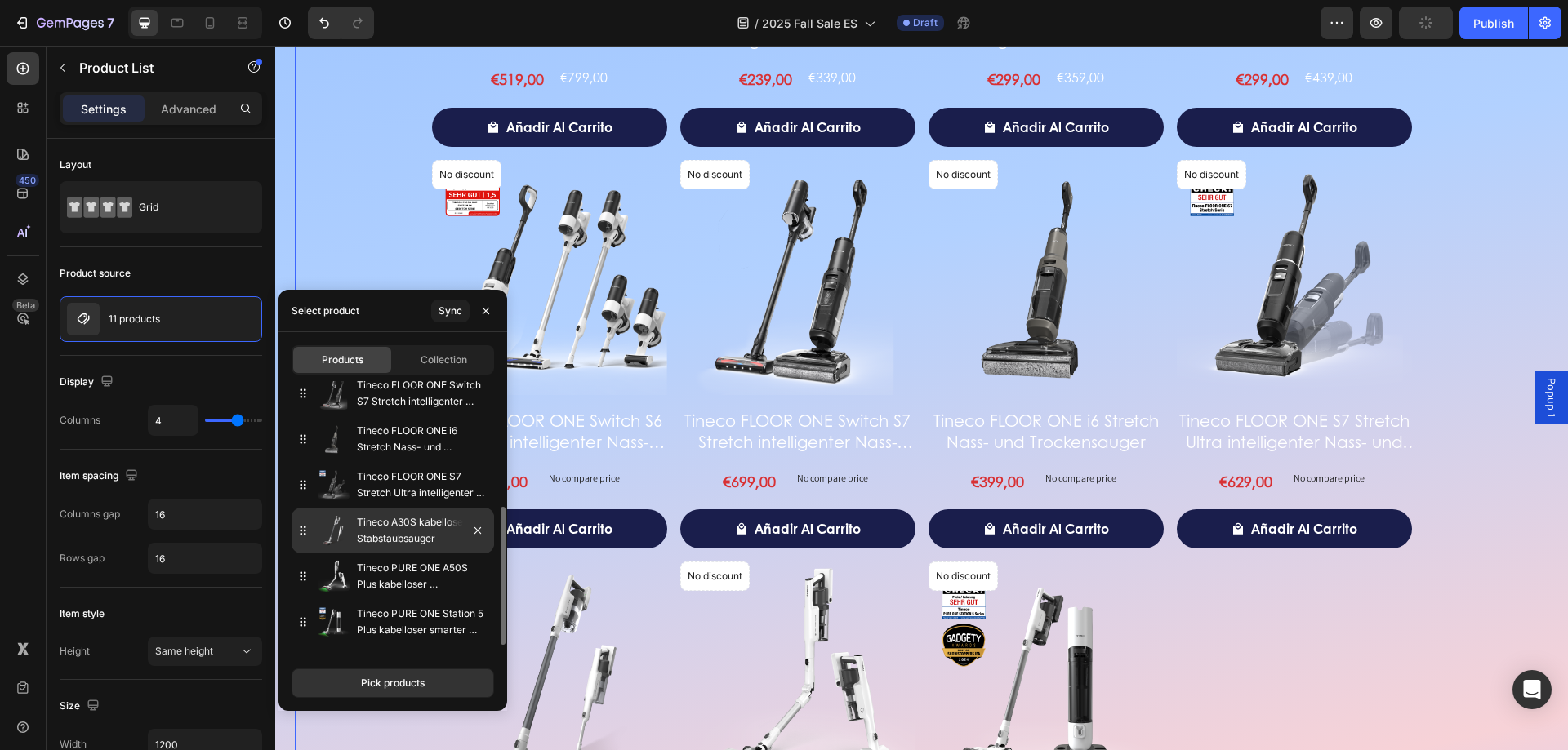
scroll to position [0, 0]
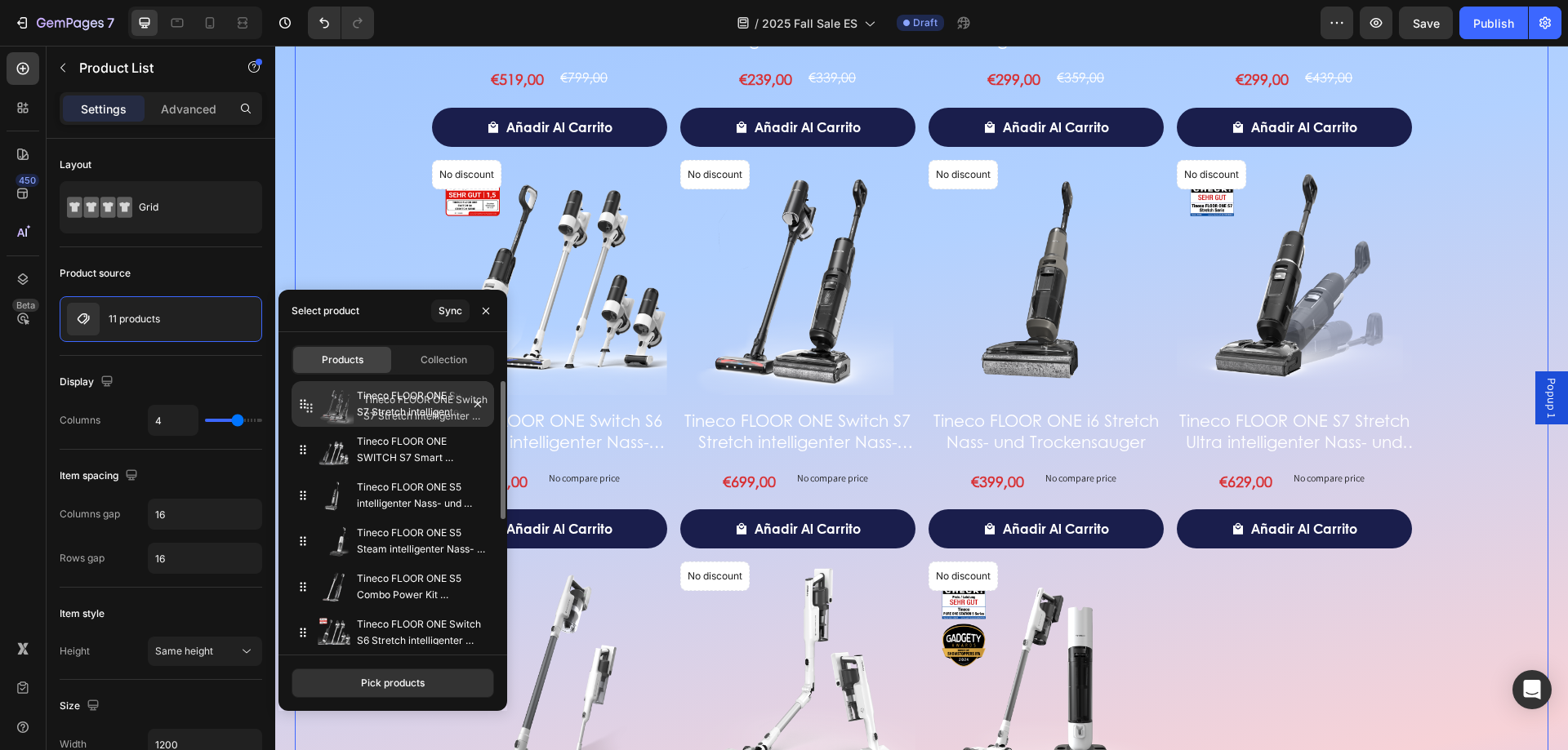
drag, startPoint x: 305, startPoint y: 638, endPoint x: 312, endPoint y: 414, distance: 224.1
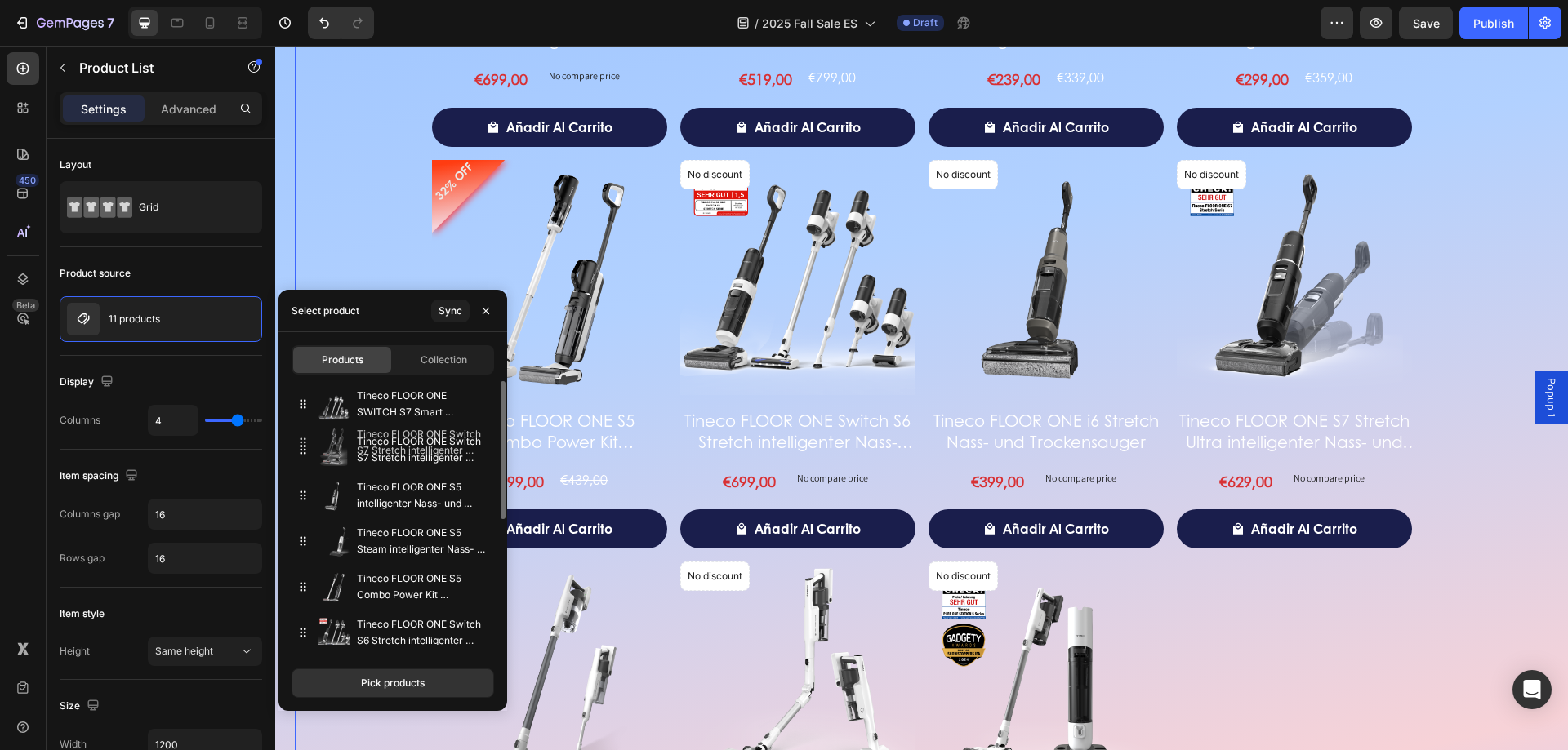
drag, startPoint x: 302, startPoint y: 406, endPoint x: 302, endPoint y: 444, distance: 38.0
click at [290, 234] on div "Descubre más ofertas con estilo Heading 35% OFF Product Badge Product Images Ti…" at bounding box center [921, 326] width 1293 height 1433
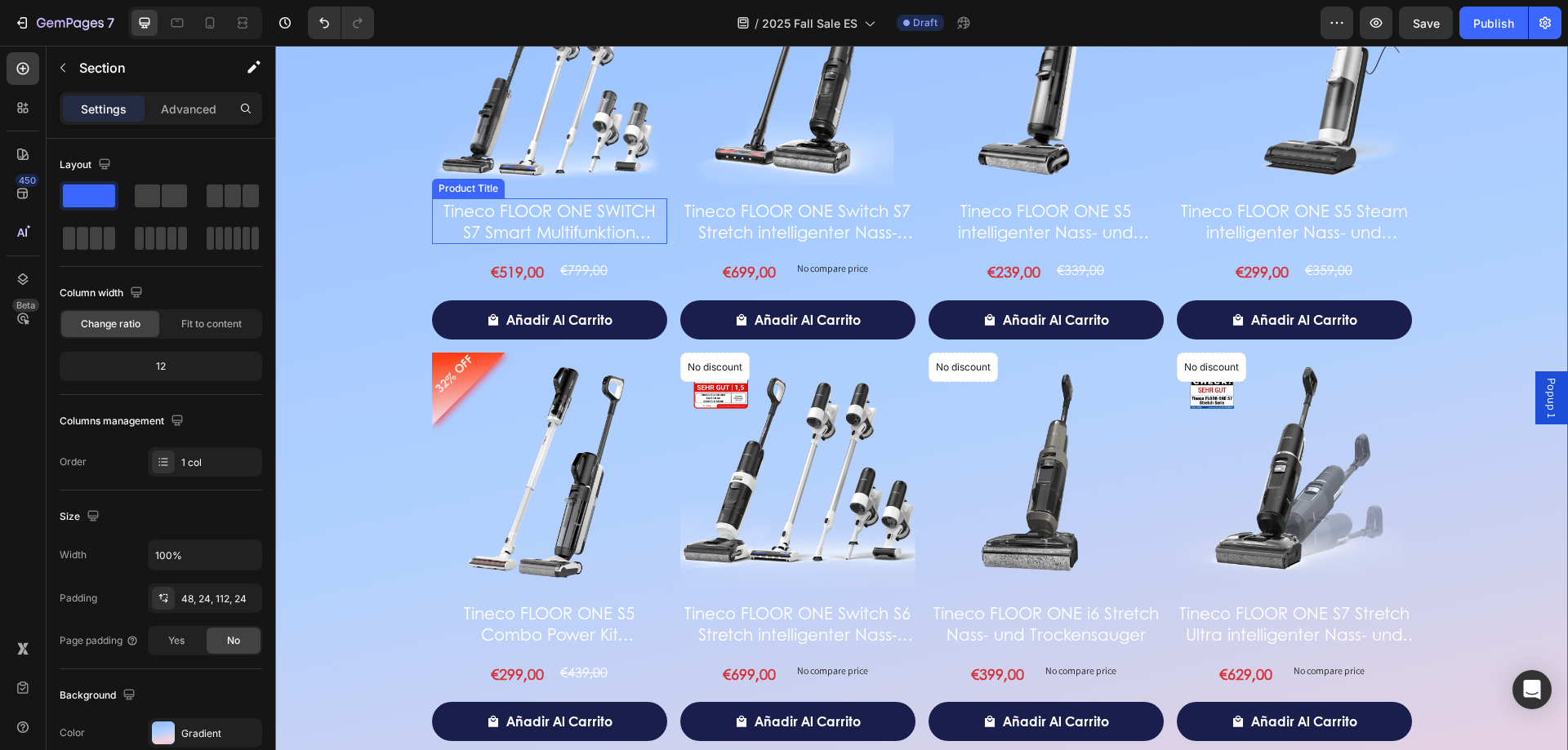
scroll to position [2413, 0]
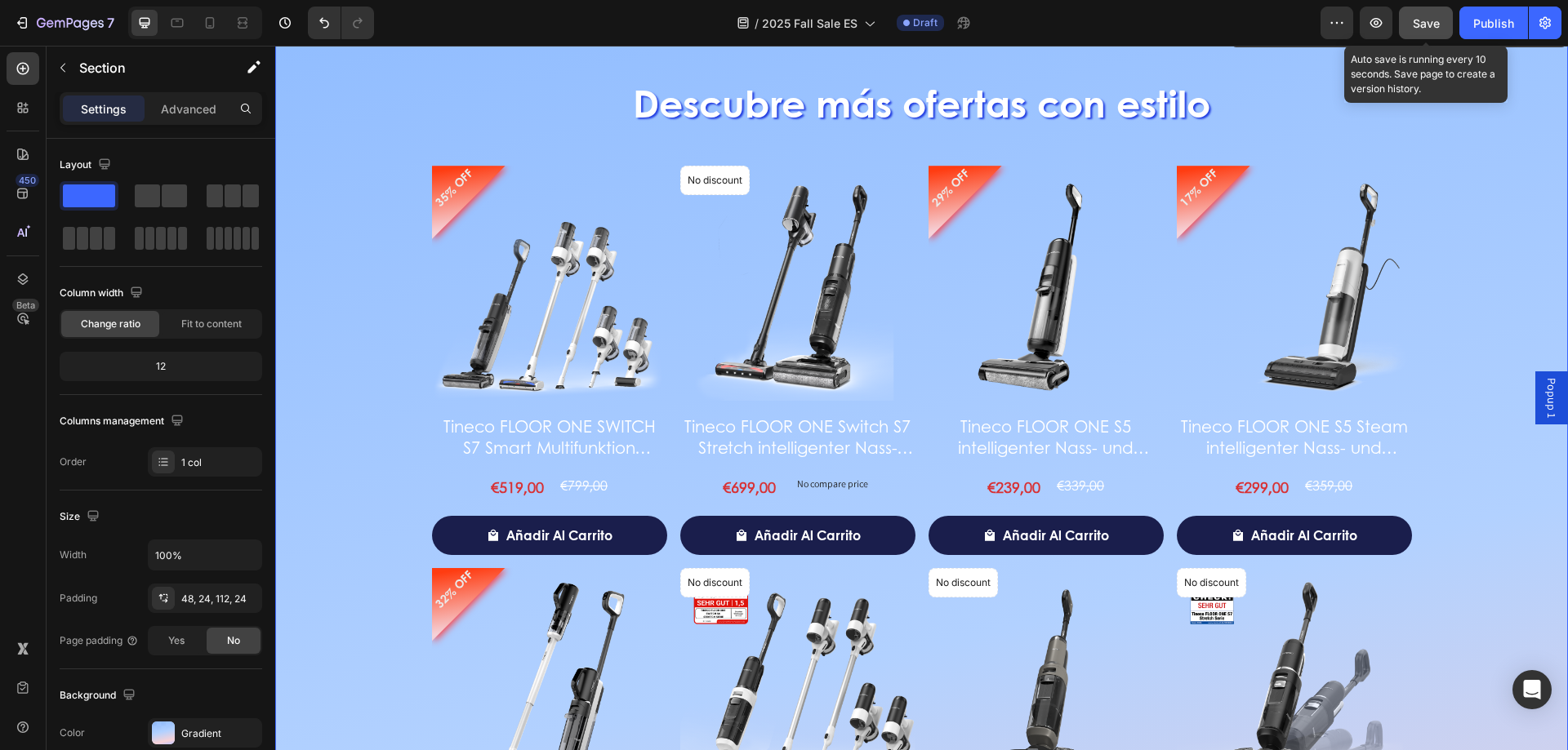
click at [1412, 20] on button "Save" at bounding box center [1425, 22] width 54 height 32
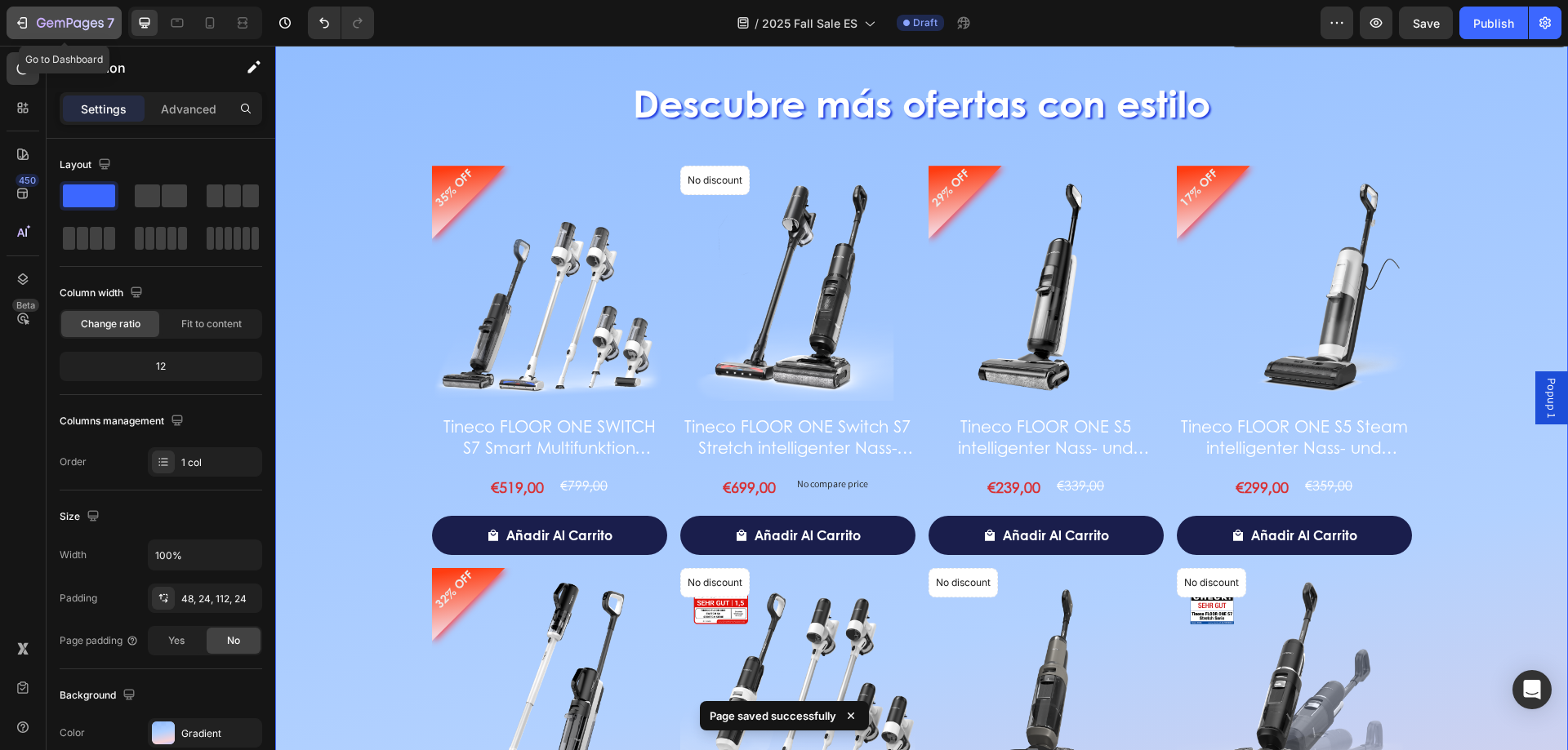
click at [14, 22] on icon "button" at bounding box center [22, 22] width 17 height 17
